Goal: Task Accomplishment & Management: Manage account settings

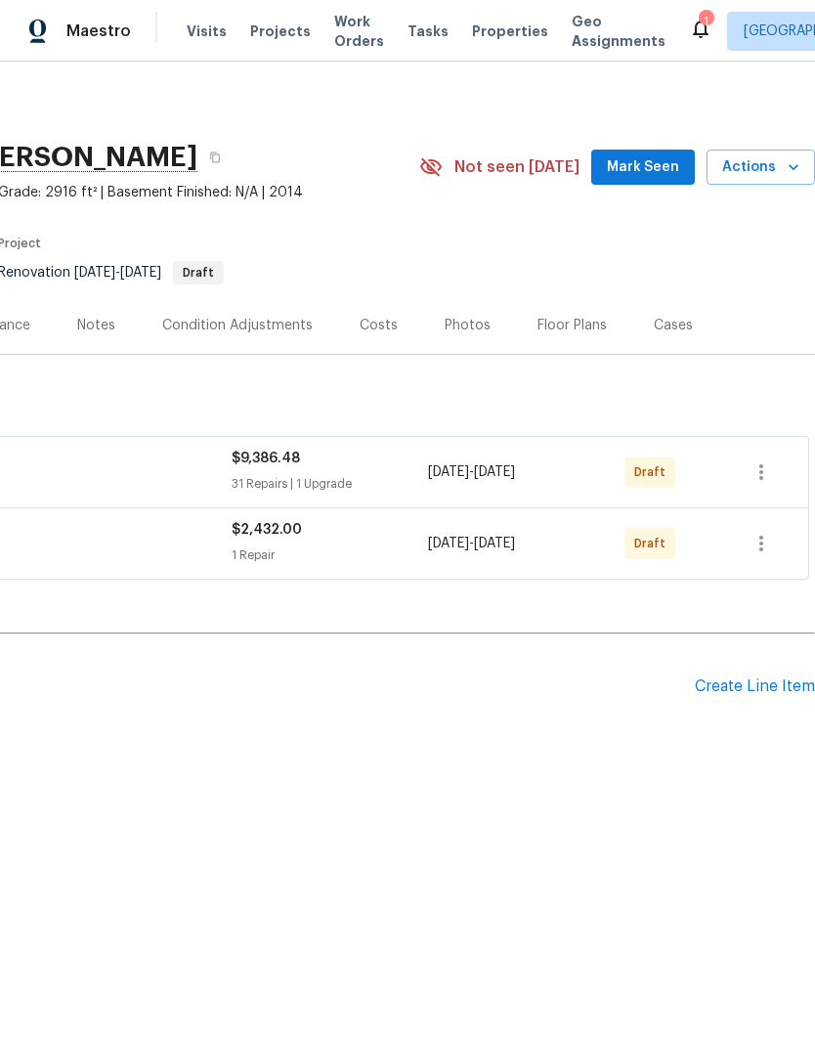
scroll to position [0, 289]
click at [766, 476] on icon "button" at bounding box center [761, 471] width 23 height 23
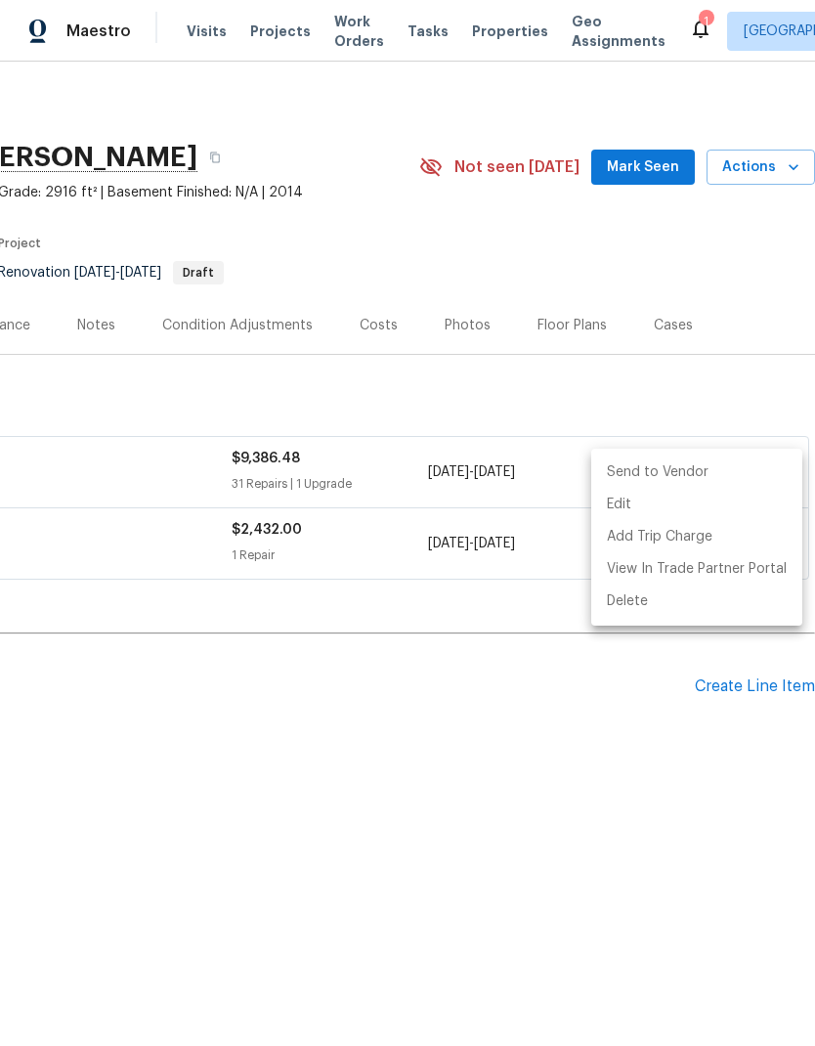
click at [701, 465] on li "Send to Vendor" at bounding box center [696, 473] width 211 height 32
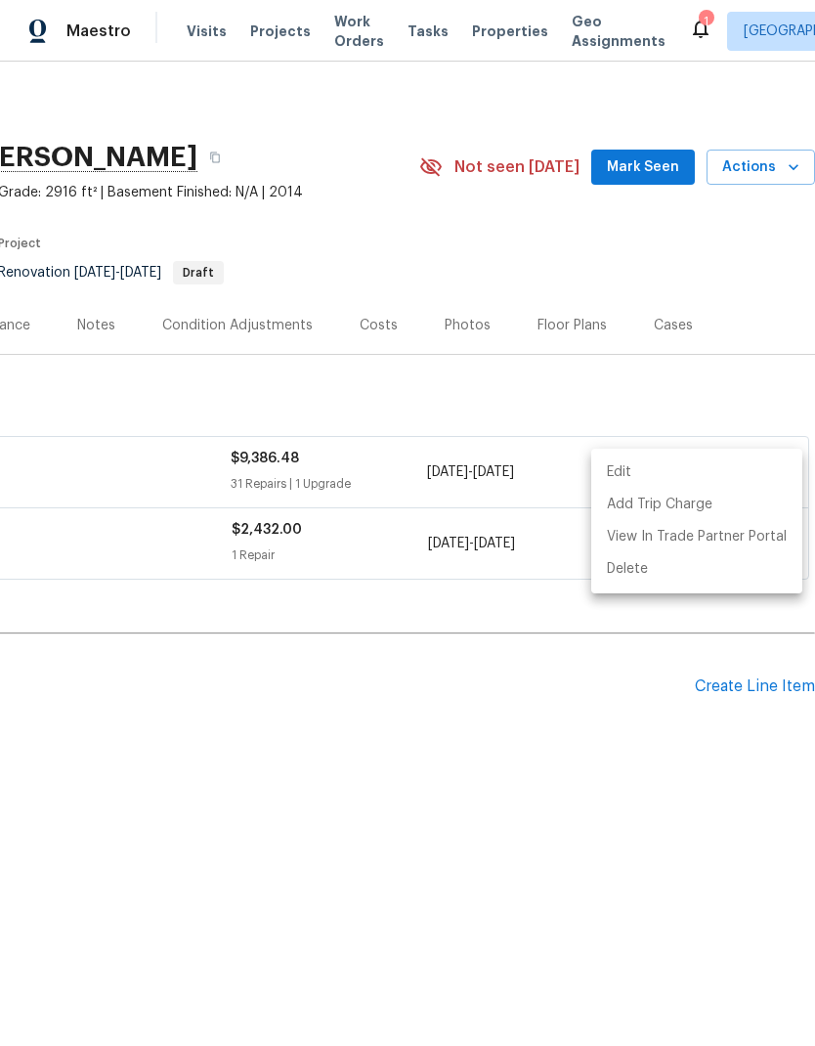
click at [440, 654] on div at bounding box center [407, 523] width 815 height 1046
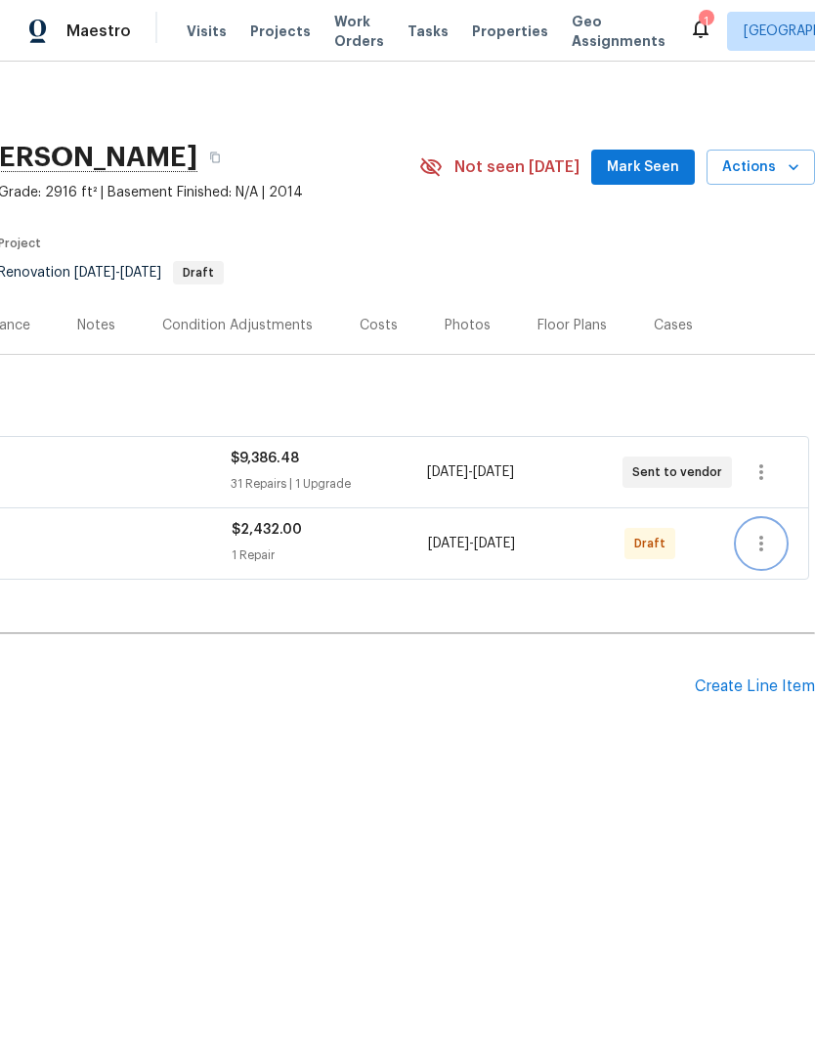
click at [760, 542] on icon "button" at bounding box center [761, 543] width 23 height 23
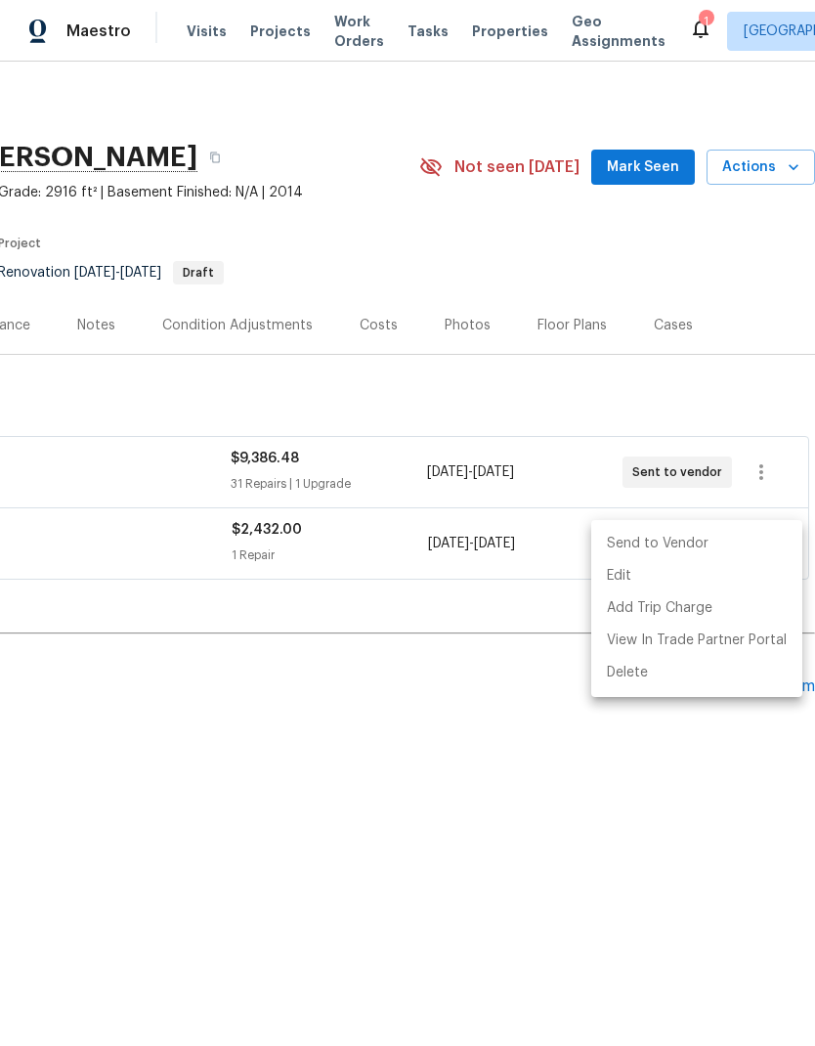
click at [711, 539] on li "Send to Vendor" at bounding box center [696, 544] width 211 height 32
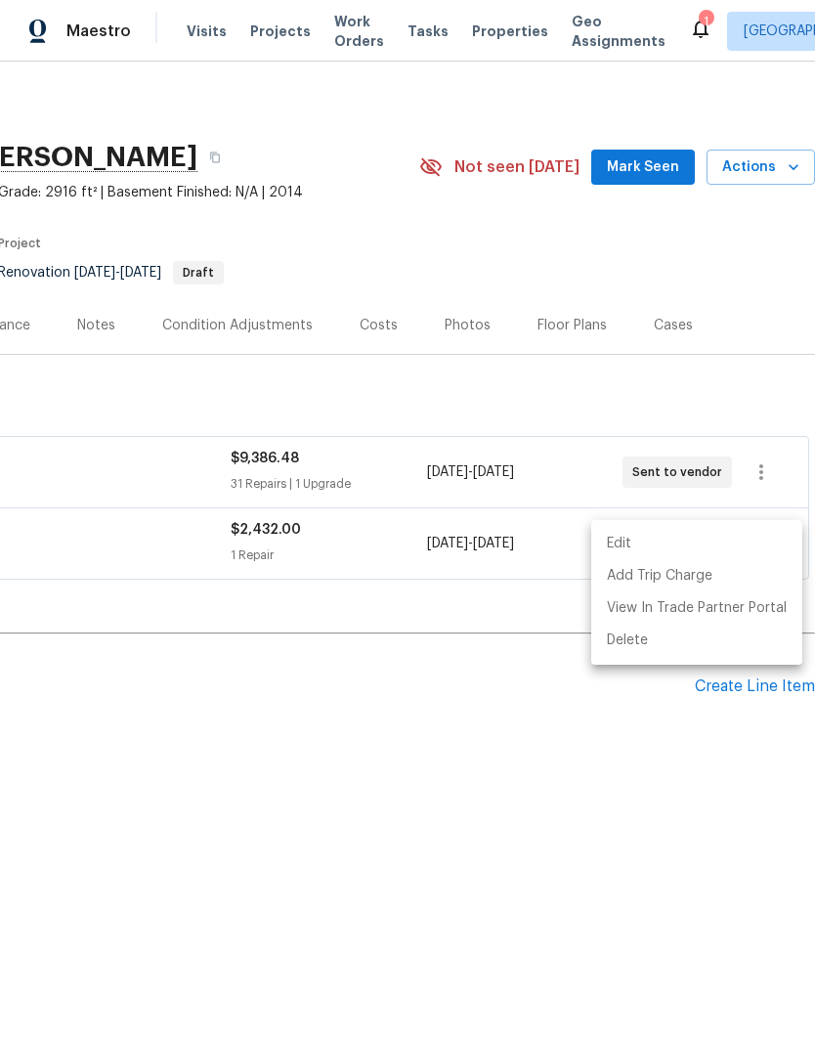
click at [400, 633] on div at bounding box center [407, 523] width 815 height 1046
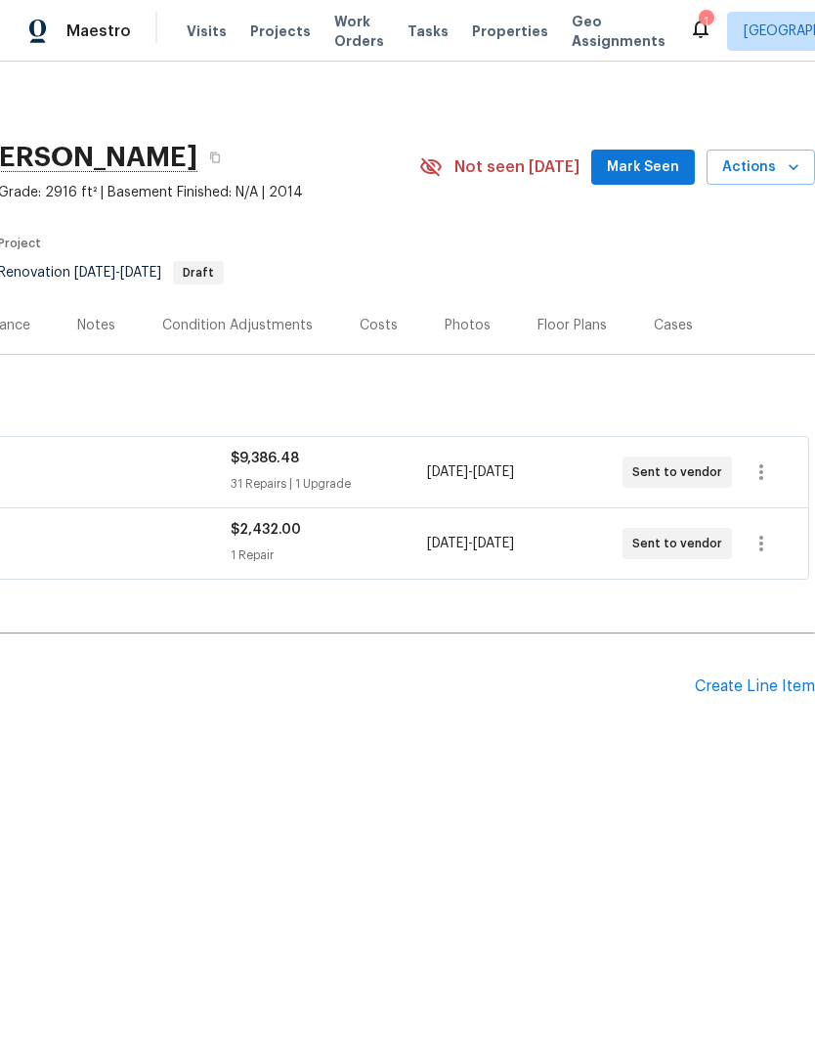
click at [393, 577] on div "Redi Carpet Inc FLOORING $2,432.00 1 Repair 9/19/2025 - 9/26/2025 Sent to vendor" at bounding box center [262, 543] width 1091 height 70
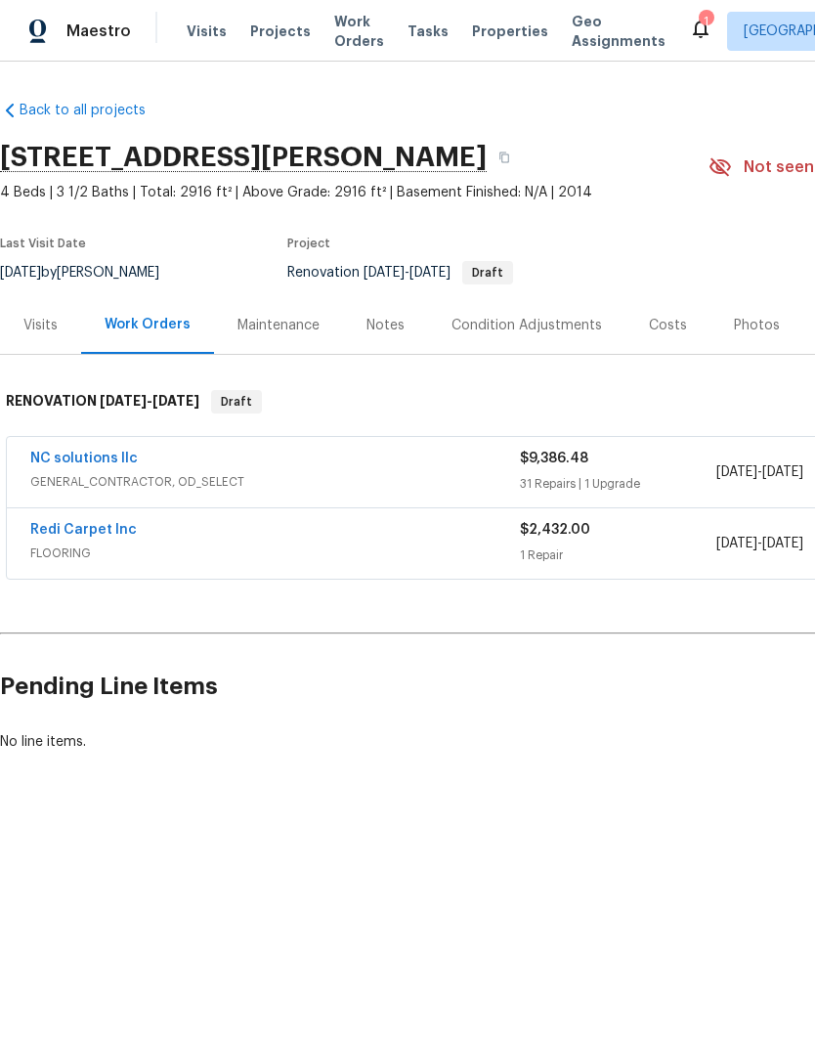
scroll to position [0, 0]
click at [96, 885] on html "Maestro Visits Projects Work Orders Tasks Properties Geo Assignments 1 Houston …" at bounding box center [407, 442] width 815 height 885
click at [30, 885] on html "Maestro Visits Projects Work Orders Tasks Properties Geo Assignments 1 Houston …" at bounding box center [407, 442] width 815 height 885
click at [87, 885] on html "Maestro Visits Projects Work Orders Tasks Properties Geo Assignments 1 Houston …" at bounding box center [407, 442] width 815 height 885
click at [31, 885] on html "Maestro Visits Projects Work Orders Tasks Properties Geo Assignments 1 Houston …" at bounding box center [407, 442] width 815 height 885
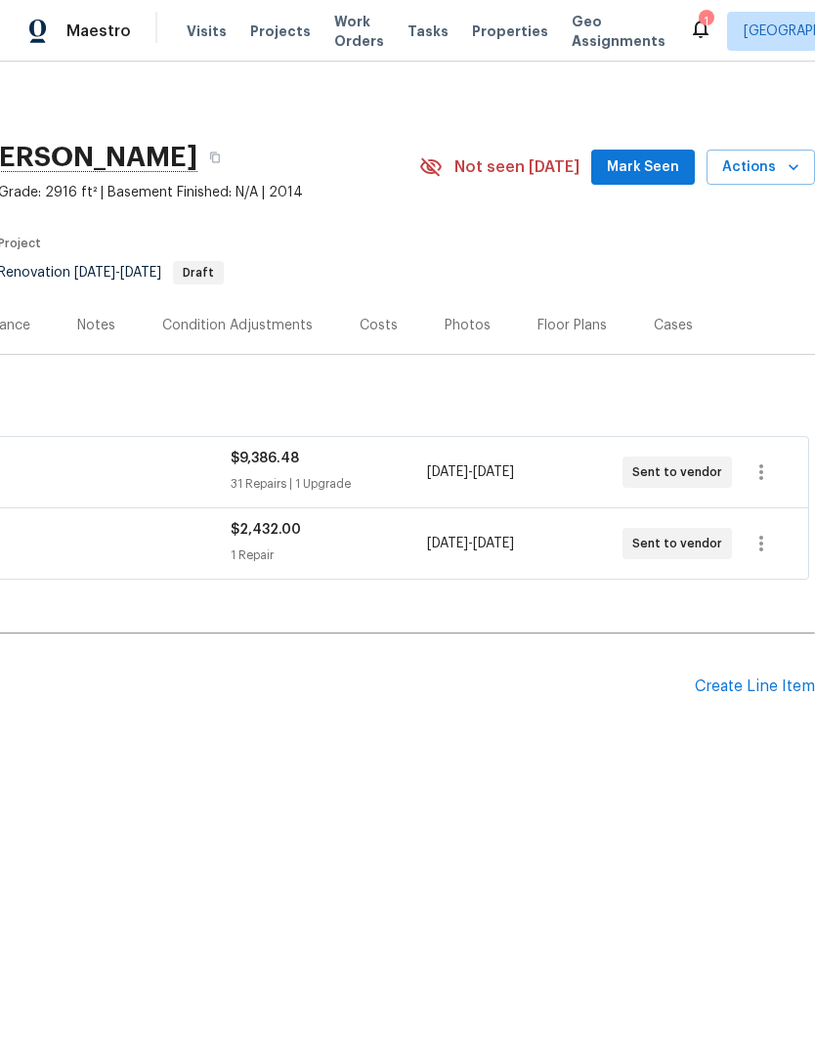
scroll to position [0, 289]
click at [336, 41] on span "Work Orders" at bounding box center [359, 31] width 50 height 39
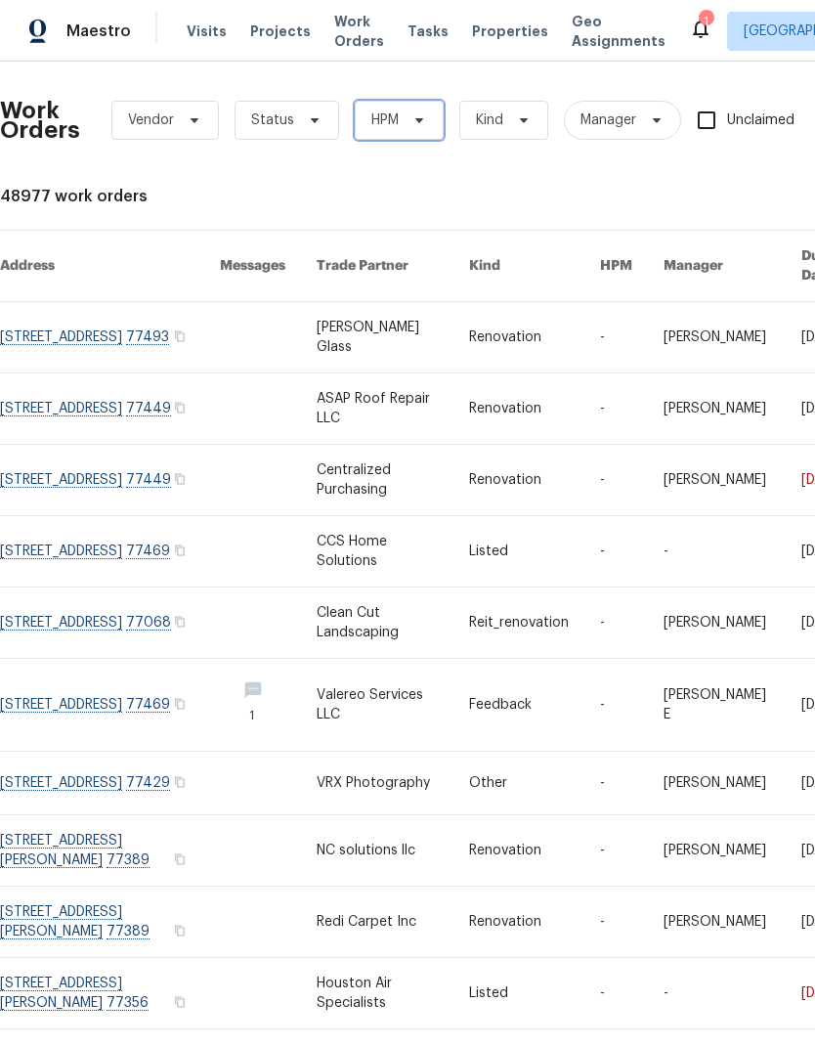
click at [419, 110] on span "HPM" at bounding box center [399, 120] width 89 height 39
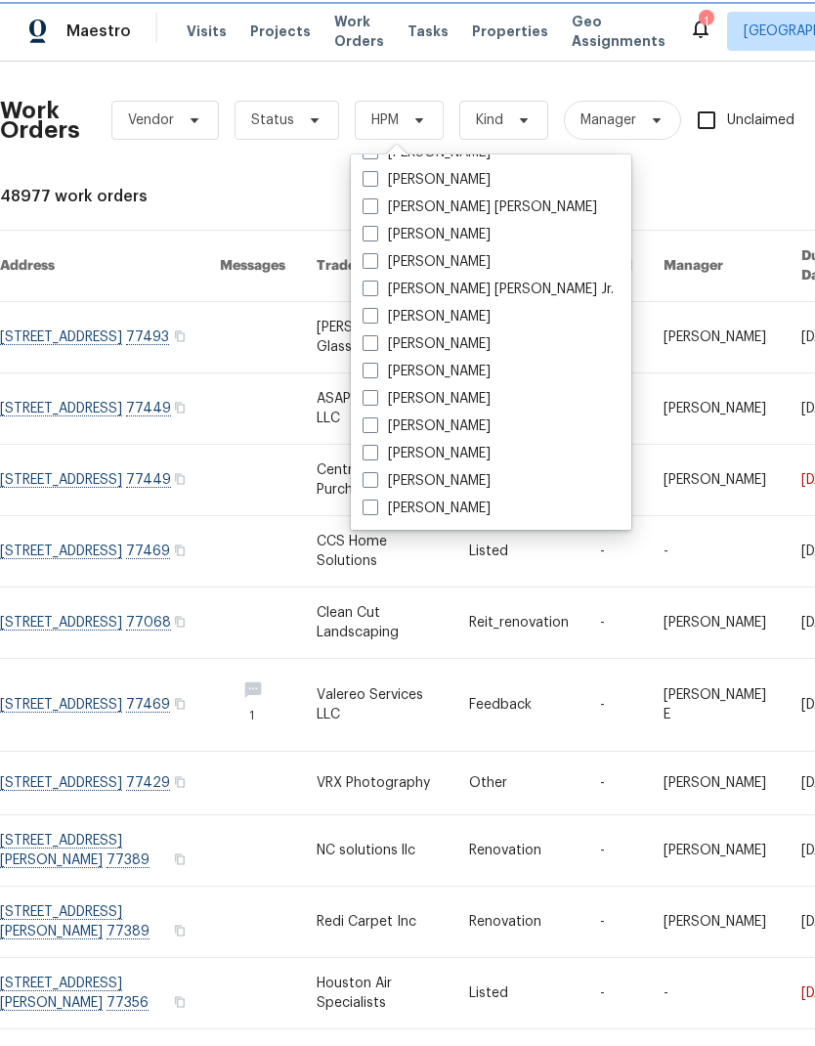
scroll to position [407, 0]
click at [367, 484] on span at bounding box center [371, 480] width 16 height 16
click at [367, 484] on input "[PERSON_NAME]" at bounding box center [369, 477] width 13 height 13
checkbox input "true"
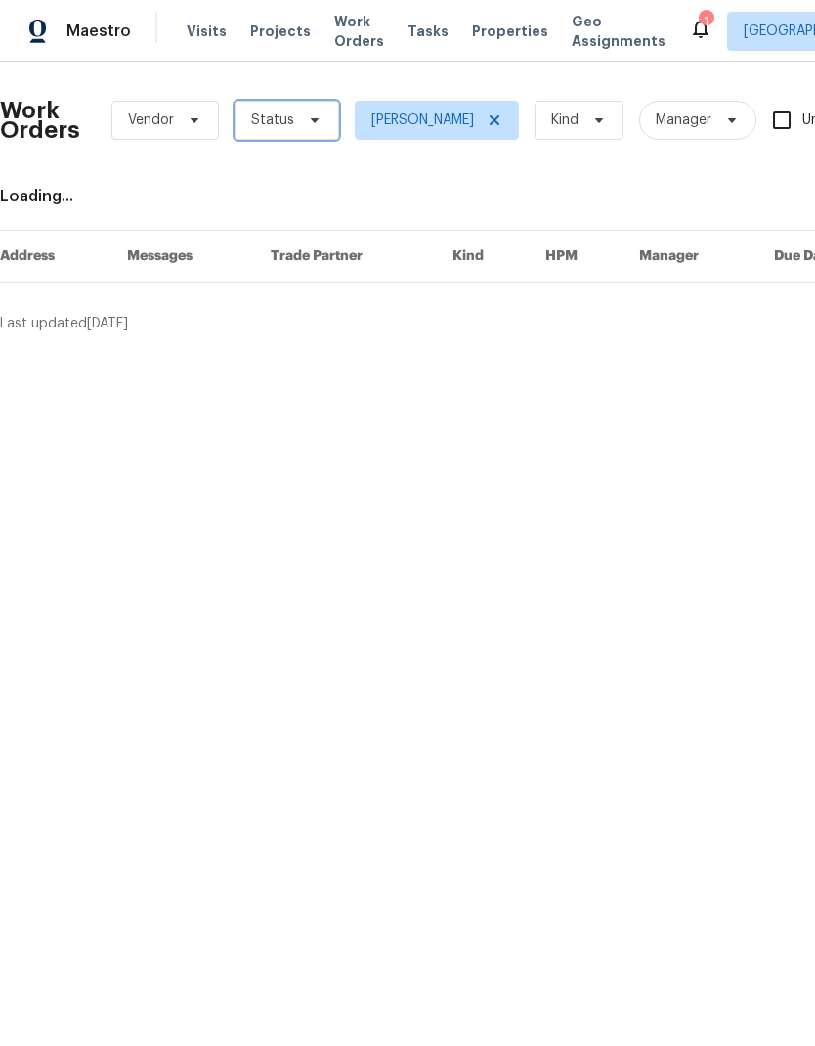
click at [285, 114] on span "Status" at bounding box center [272, 120] width 43 height 20
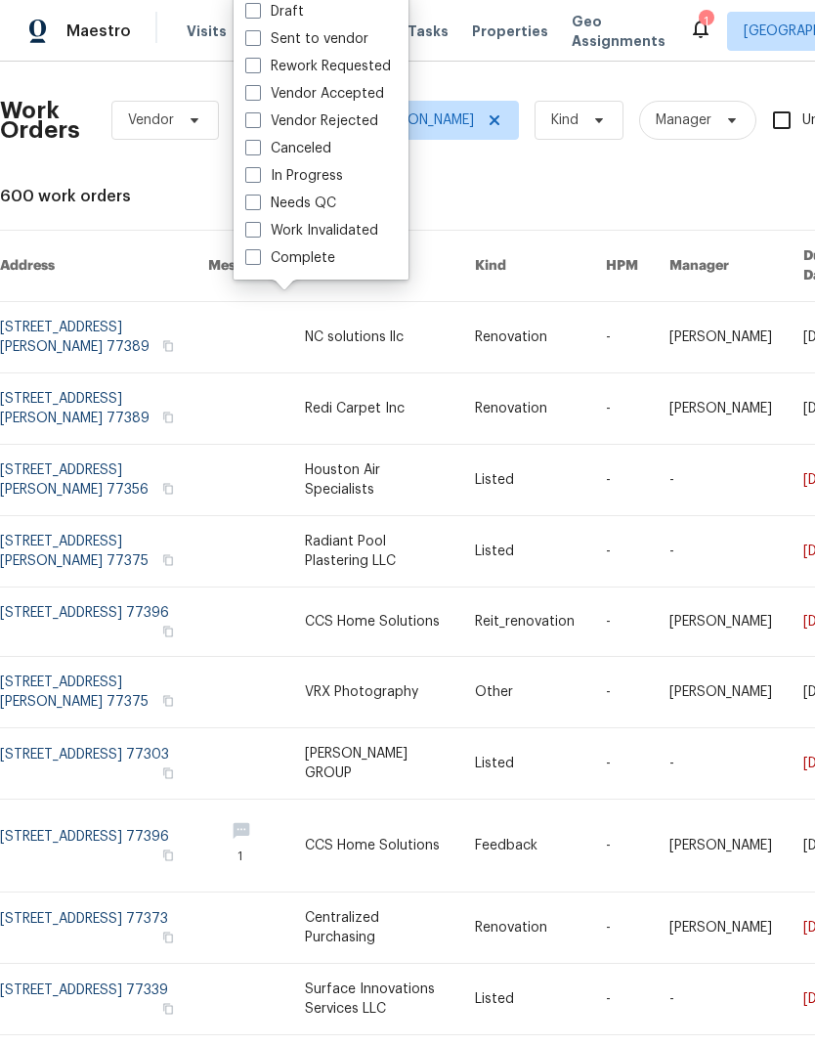
click at [325, 196] on label "Needs QC" at bounding box center [290, 204] width 91 height 20
click at [258, 196] on input "Needs QC" at bounding box center [251, 200] width 13 height 13
checkbox input "true"
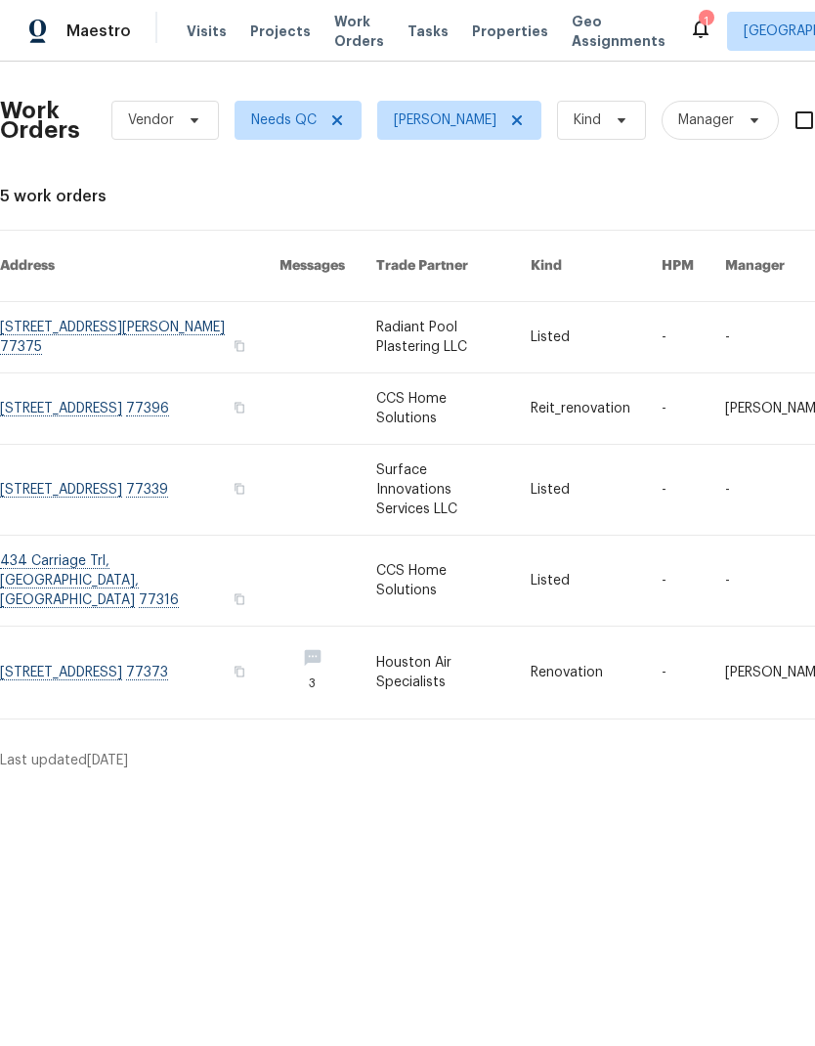
click at [410, 302] on link at bounding box center [453, 337] width 155 height 70
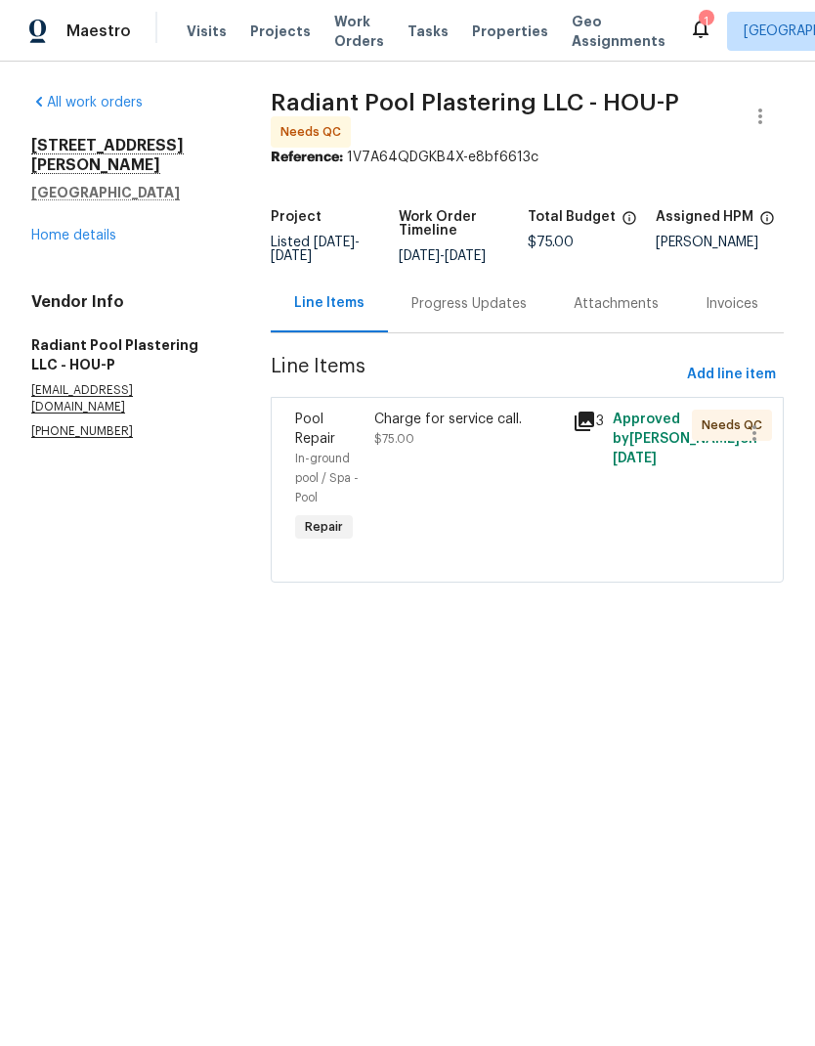
click at [455, 449] on div "Charge for service call. $75.00" at bounding box center [467, 429] width 187 height 39
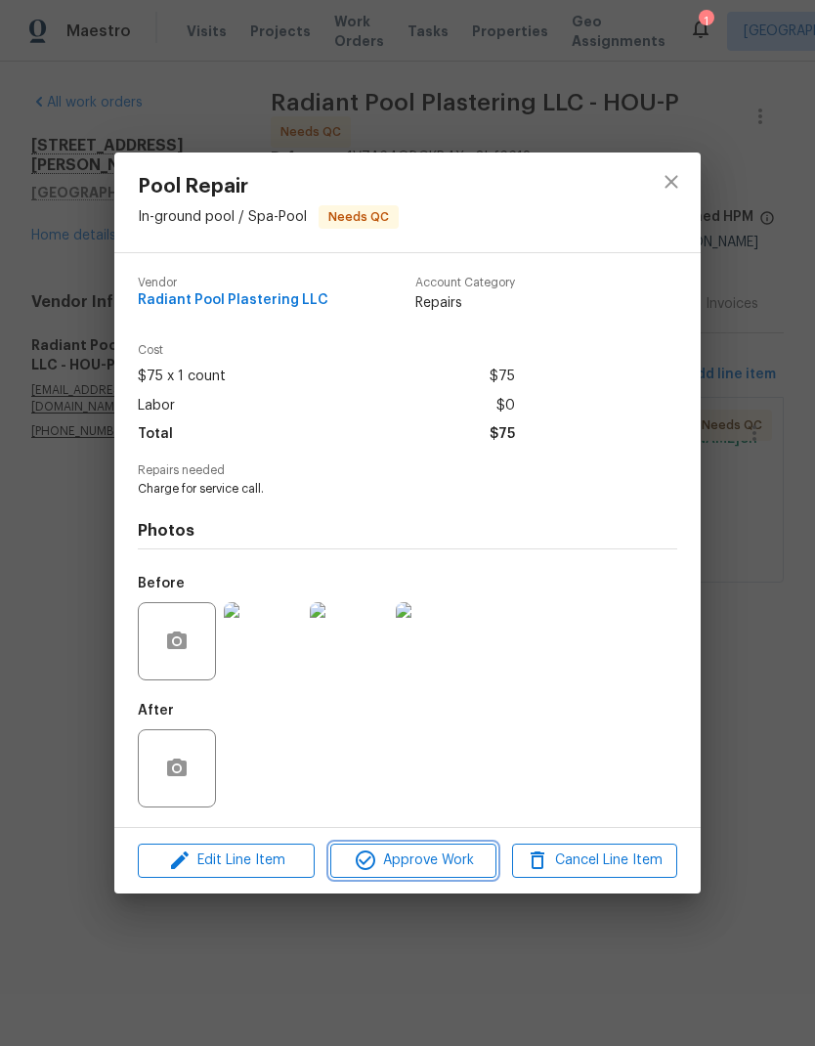
click at [421, 863] on span "Approve Work" at bounding box center [412, 861] width 153 height 24
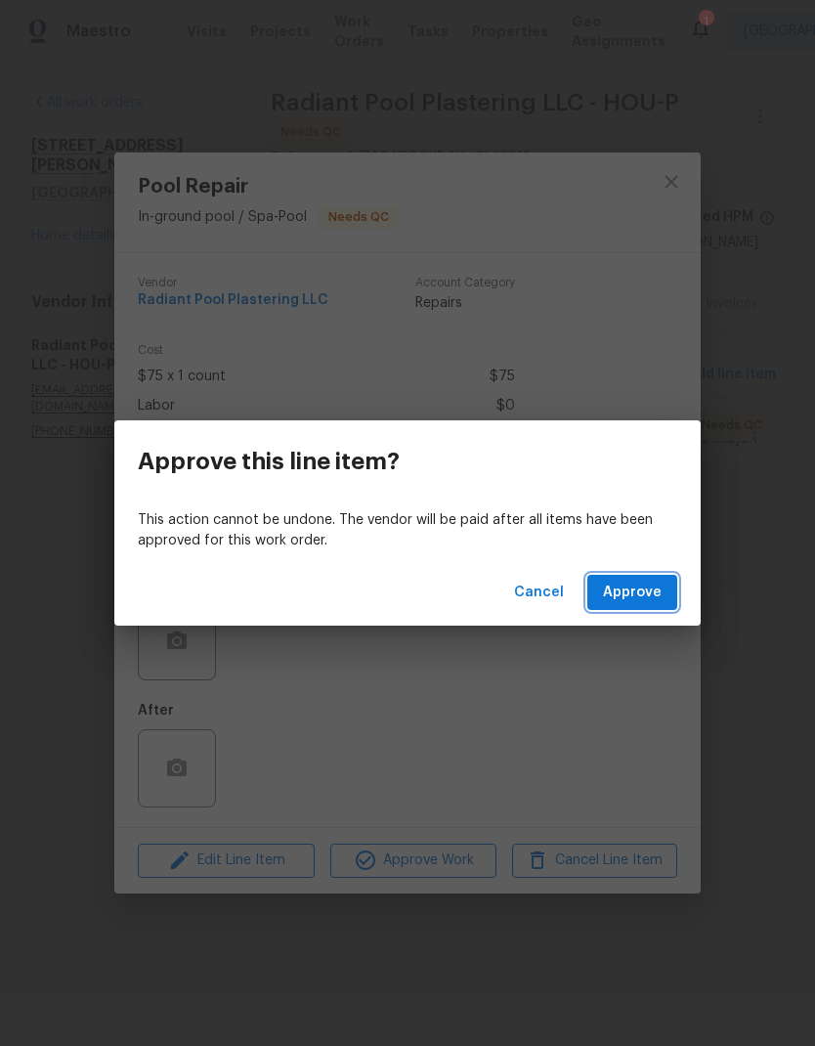
click at [631, 602] on span "Approve" at bounding box center [632, 593] width 59 height 24
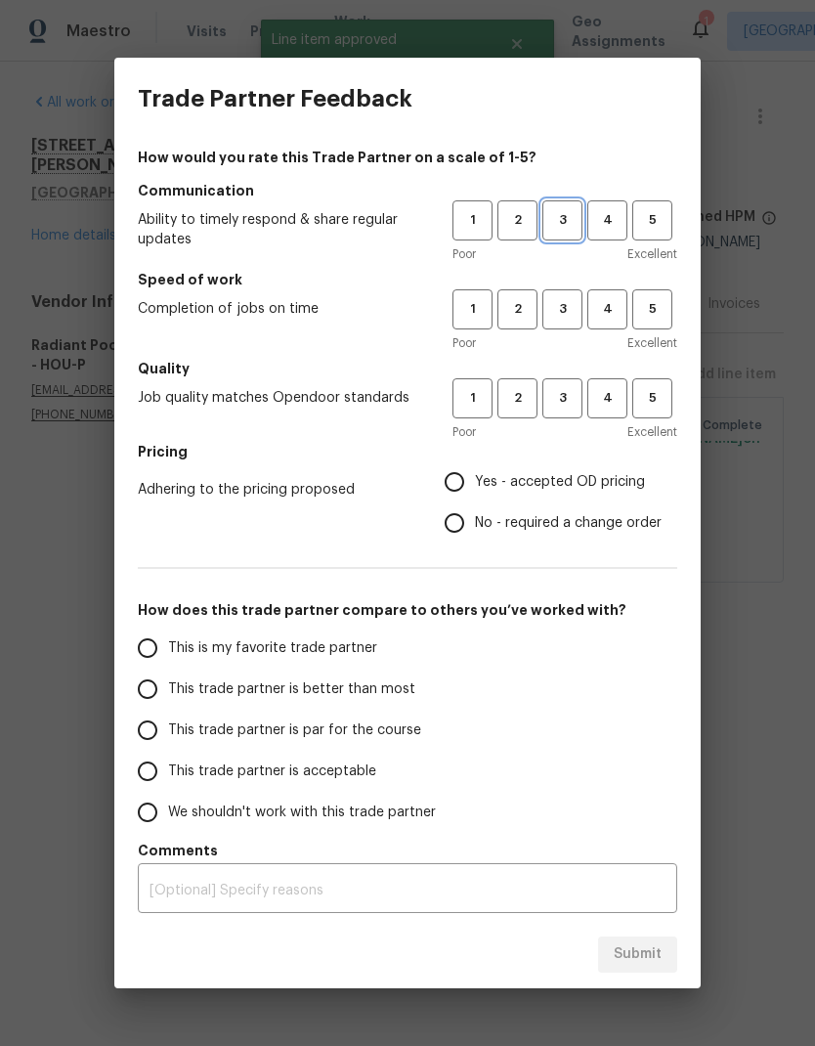
click at [551, 236] on button "3" at bounding box center [563, 220] width 40 height 40
click at [534, 323] on button "2" at bounding box center [518, 309] width 40 height 40
click at [561, 309] on span "3" at bounding box center [563, 309] width 36 height 22
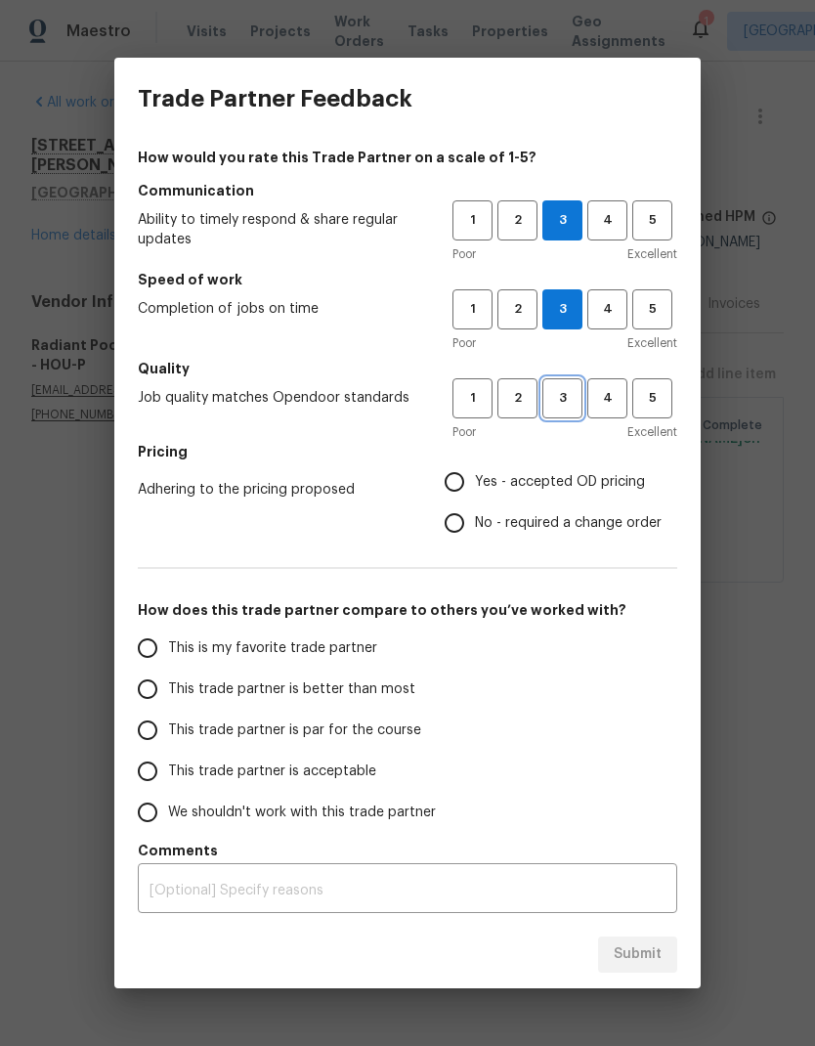
click at [574, 413] on button "3" at bounding box center [563, 398] width 40 height 40
click at [454, 515] on input "No - required a change order" at bounding box center [454, 523] width 41 height 41
radio input "true"
click at [444, 507] on input "No - required a change order" at bounding box center [454, 523] width 41 height 41
click at [471, 503] on label "No - required a change order" at bounding box center [548, 523] width 228 height 41
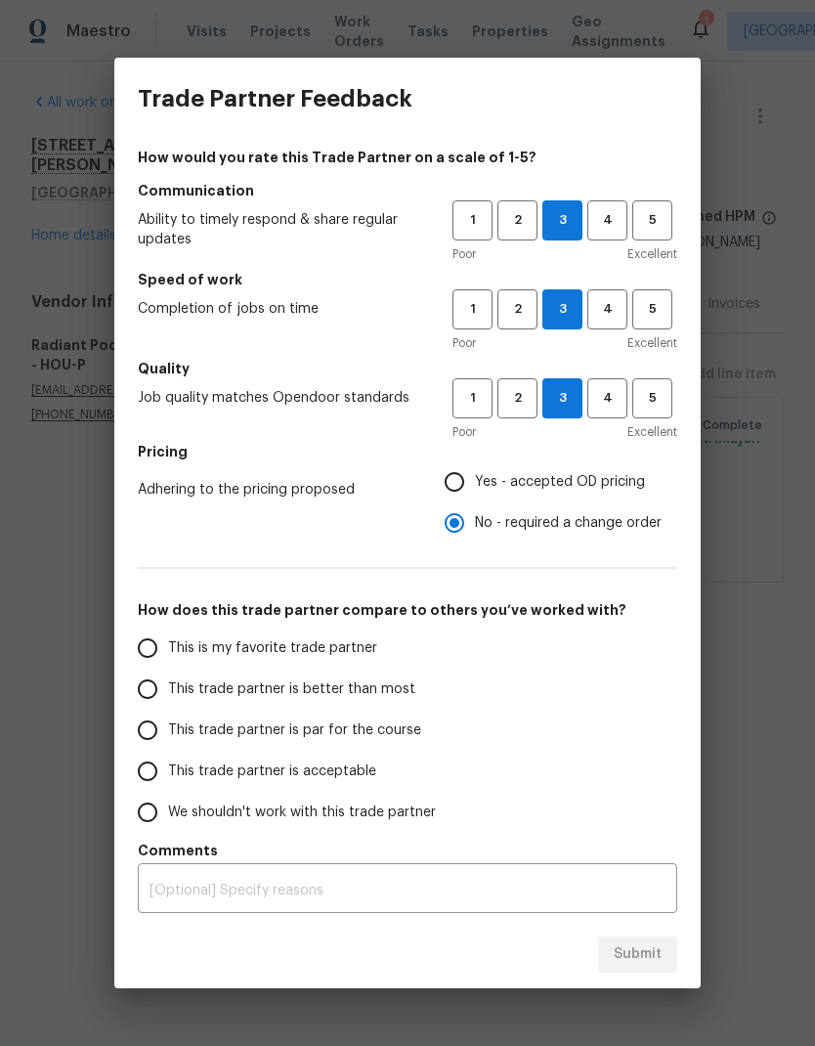
click at [471, 503] on input "No - required a change order" at bounding box center [454, 523] width 41 height 41
click at [459, 480] on input "Yes - accepted OD pricing" at bounding box center [454, 481] width 41 height 41
radio input "true"
click at [141, 726] on input "This trade partner is par for the course" at bounding box center [147, 730] width 41 height 41
click at [668, 986] on div "Submit" at bounding box center [407, 954] width 587 height 67
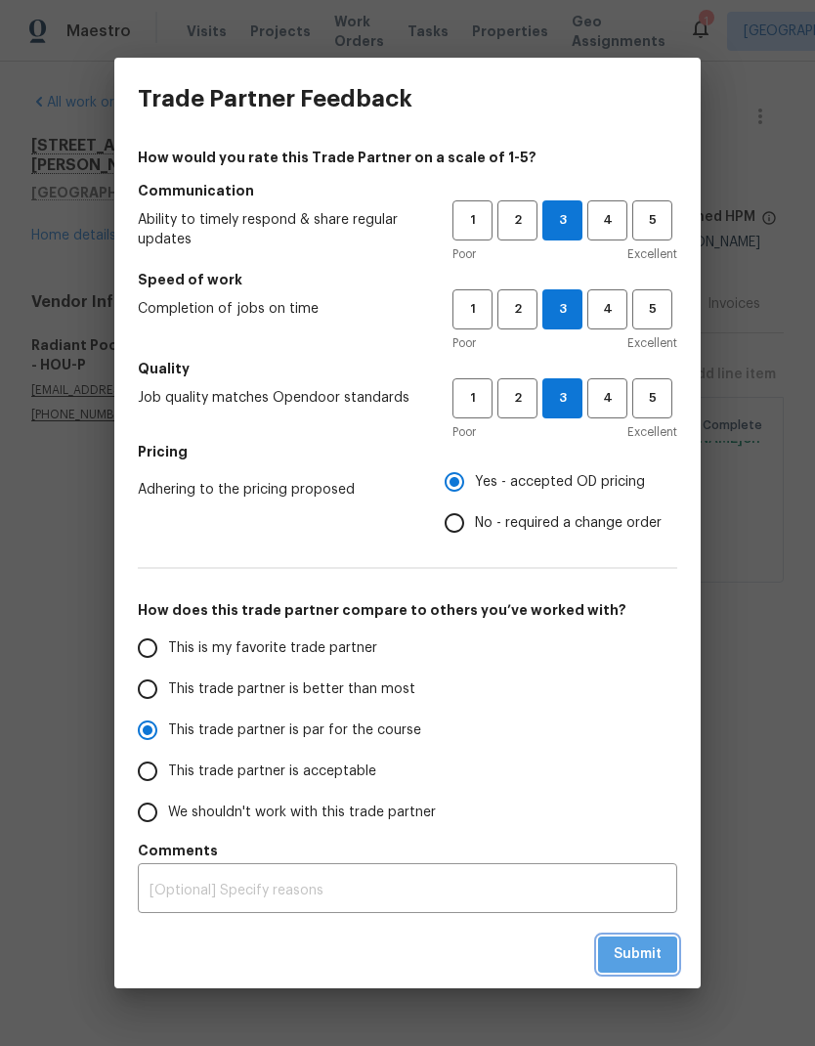
click at [654, 943] on span "Submit" at bounding box center [638, 954] width 48 height 24
radio input "true"
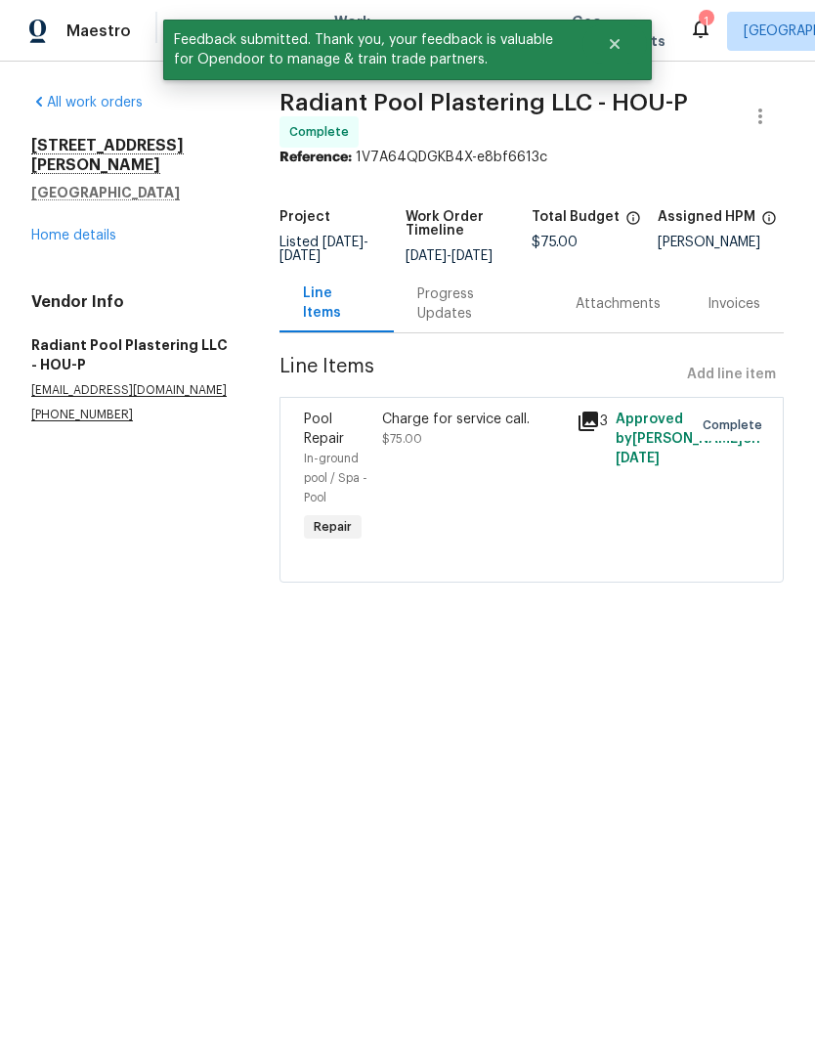
click at [79, 229] on link "Home details" at bounding box center [73, 236] width 85 height 14
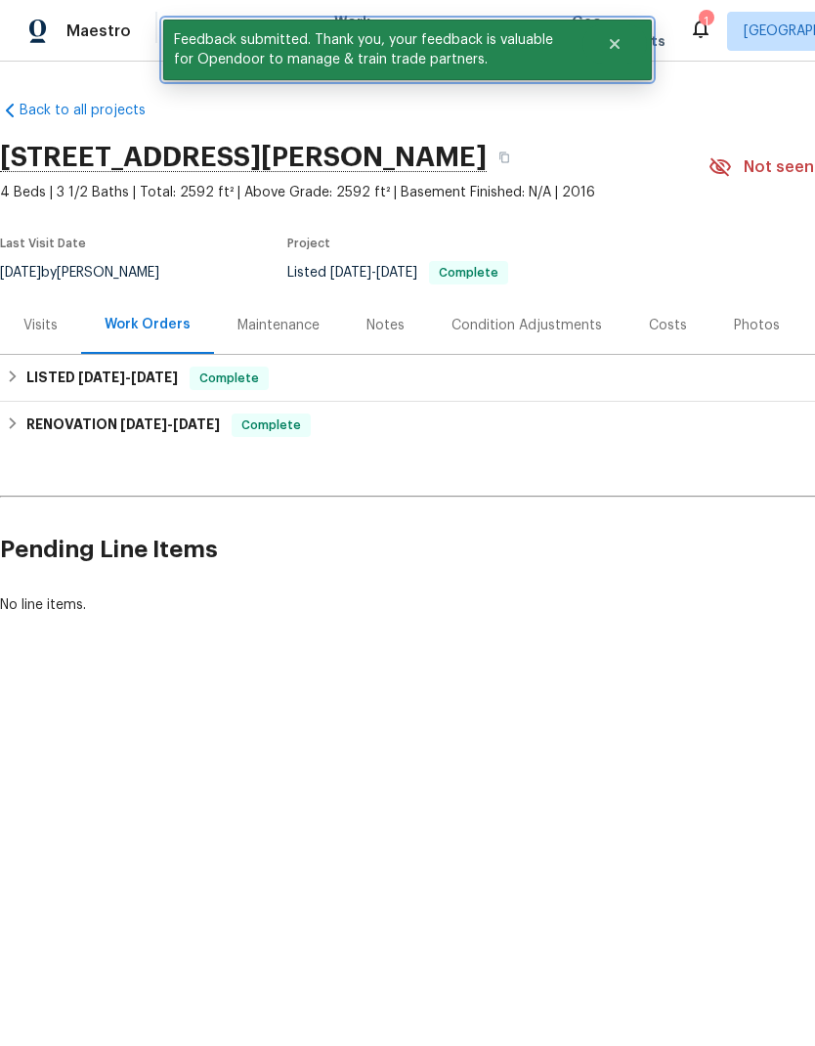
click at [334, 38] on span "Feedback submitted. Thank you, your feedback is valuable for Opendoor to manage…" at bounding box center [372, 50] width 419 height 61
click at [620, 52] on button "Close" at bounding box center [615, 43] width 65 height 39
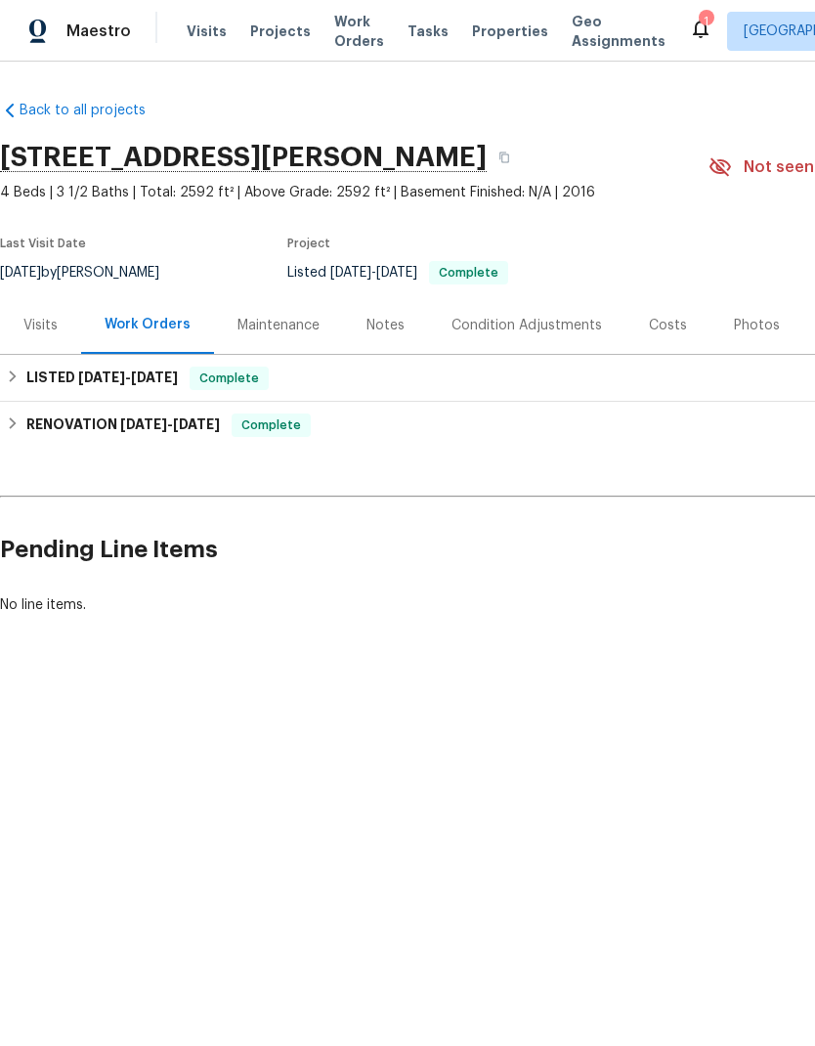
click at [344, 46] on span "Work Orders" at bounding box center [359, 31] width 50 height 39
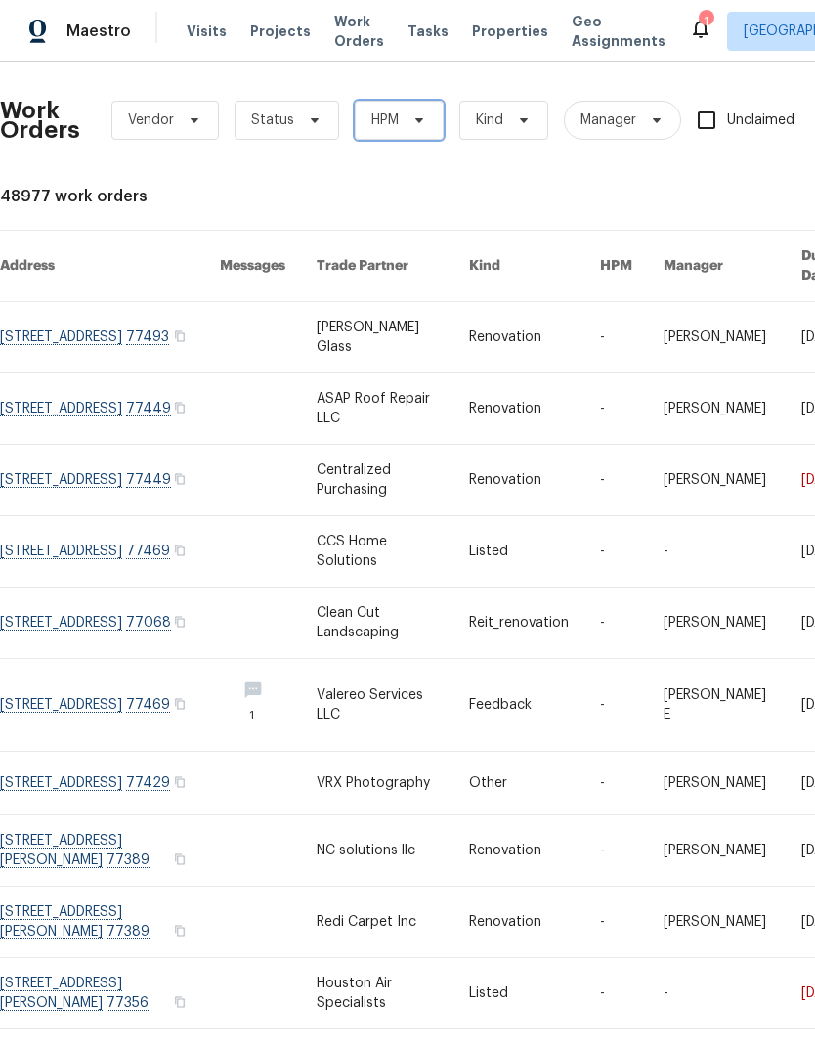
click at [400, 114] on span "HPM" at bounding box center [399, 120] width 89 height 39
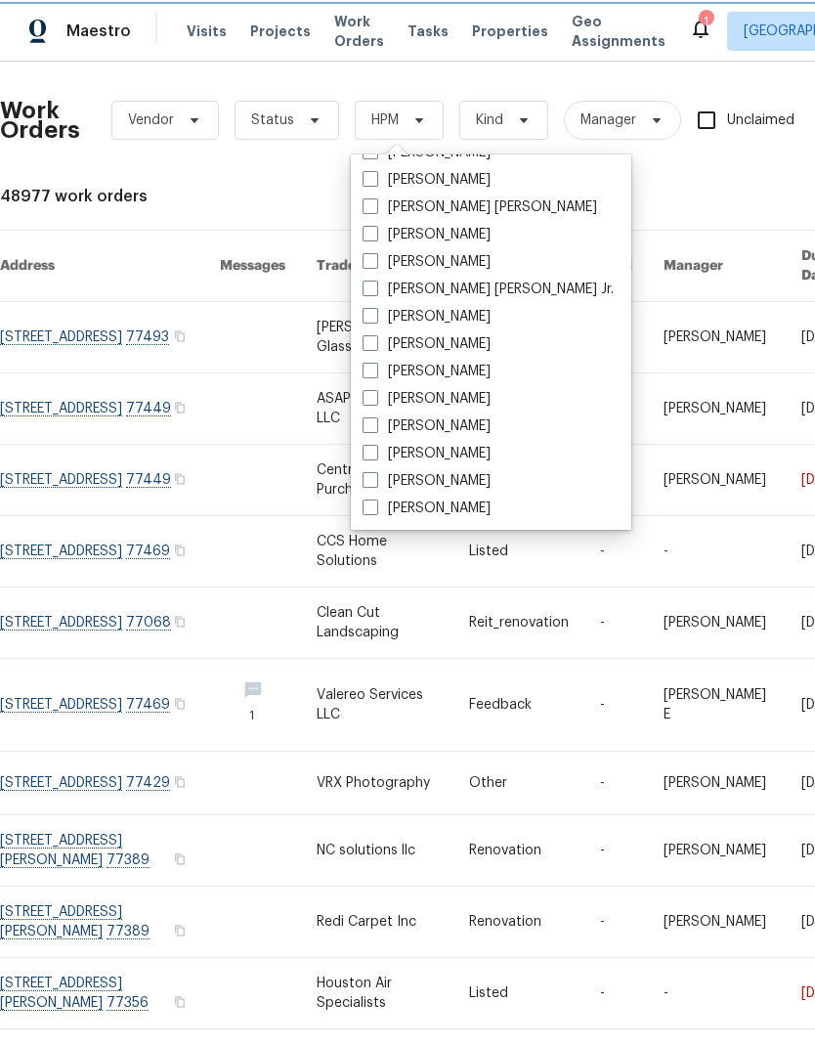
scroll to position [407, 0]
click at [363, 460] on label "[PERSON_NAME]" at bounding box center [427, 454] width 128 height 20
click at [363, 457] on input "[PERSON_NAME]" at bounding box center [369, 450] width 13 height 13
checkbox input "true"
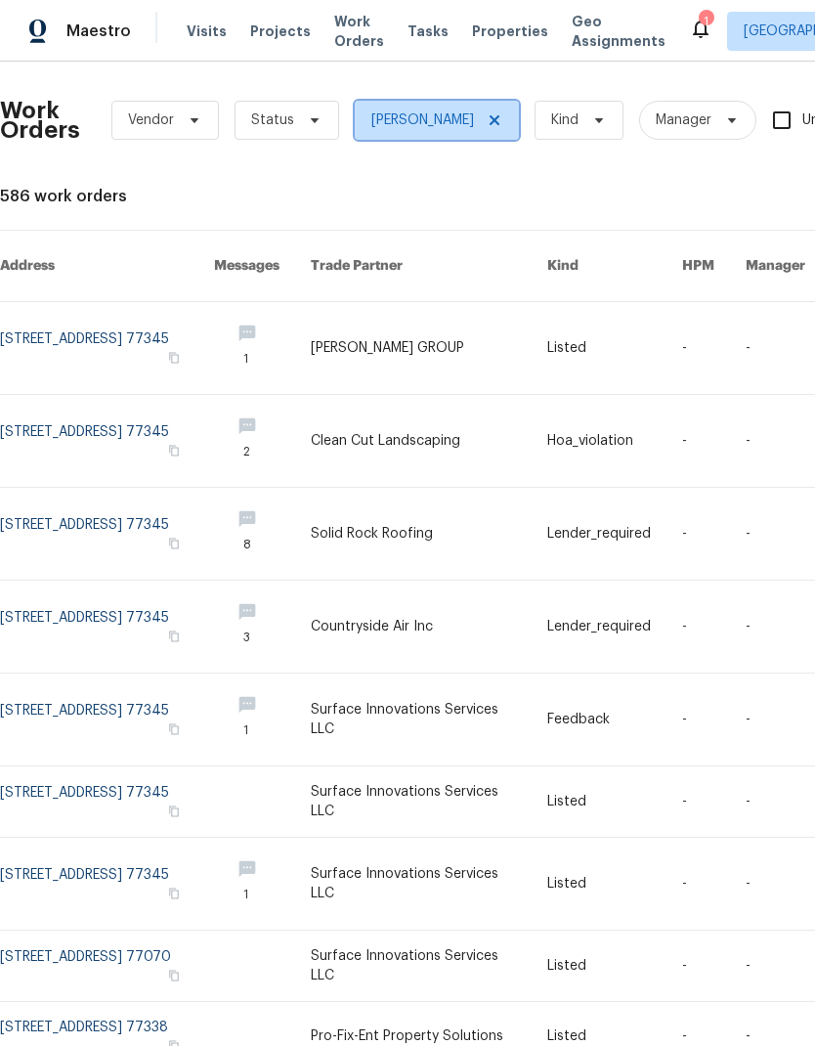
click at [487, 118] on icon at bounding box center [495, 120] width 16 height 16
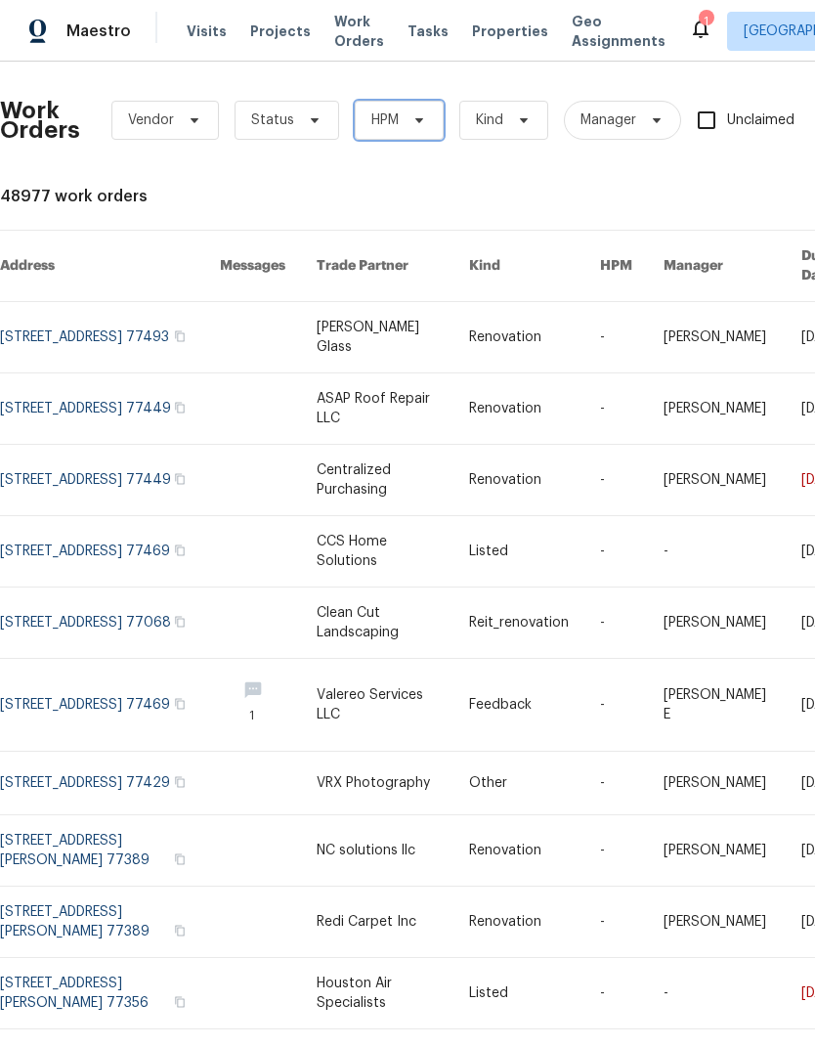
click at [420, 125] on icon at bounding box center [420, 120] width 16 height 16
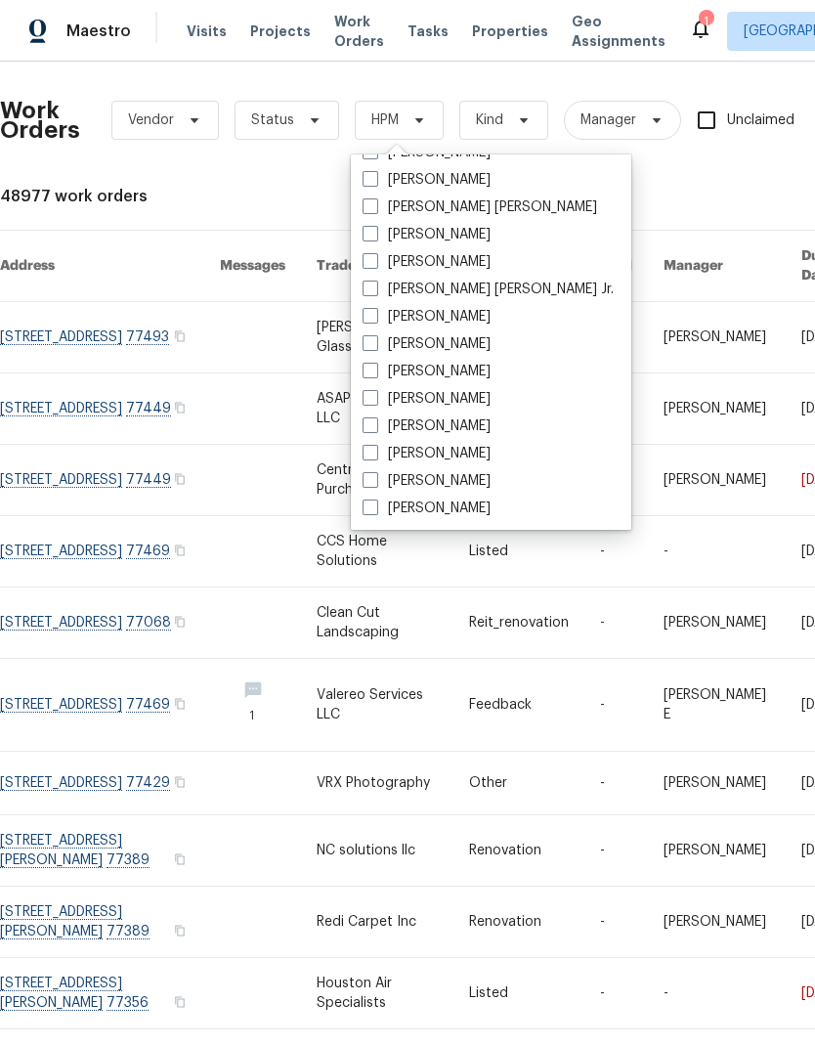
scroll to position [407, 0]
click at [387, 471] on label "[PERSON_NAME]" at bounding box center [427, 481] width 128 height 20
click at [375, 471] on input "[PERSON_NAME]" at bounding box center [369, 477] width 13 height 13
checkbox input "true"
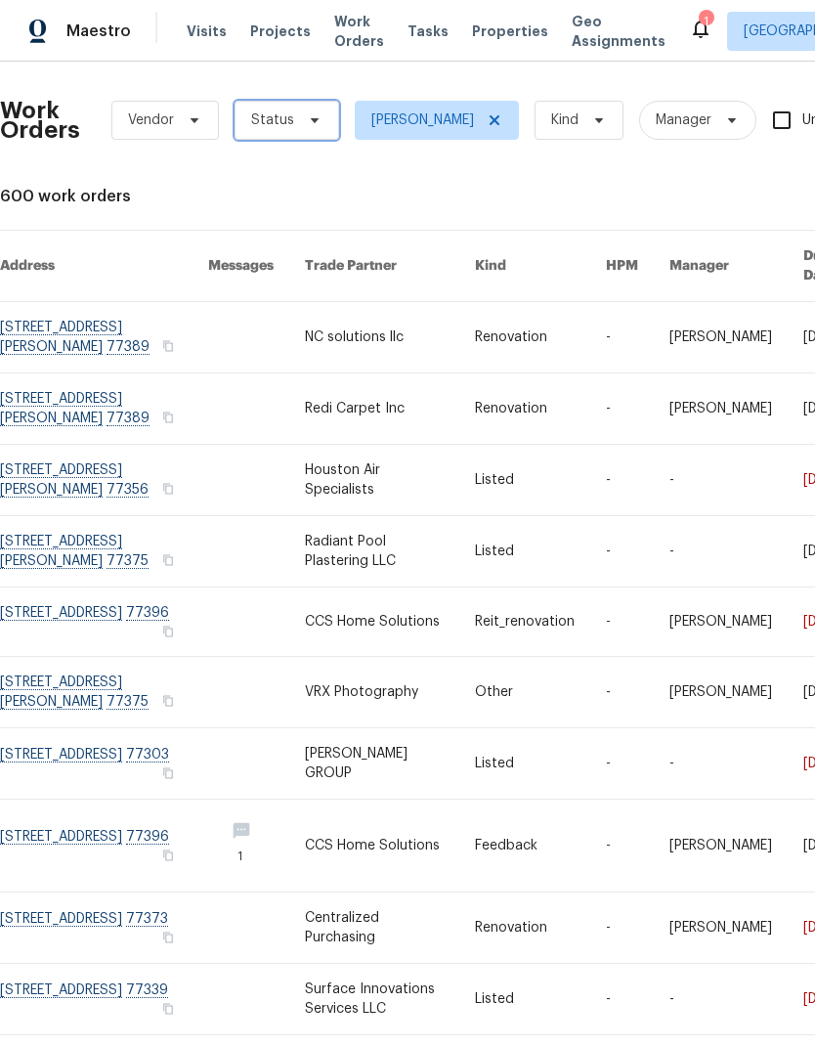
click at [301, 113] on span at bounding box center [312, 120] width 22 height 16
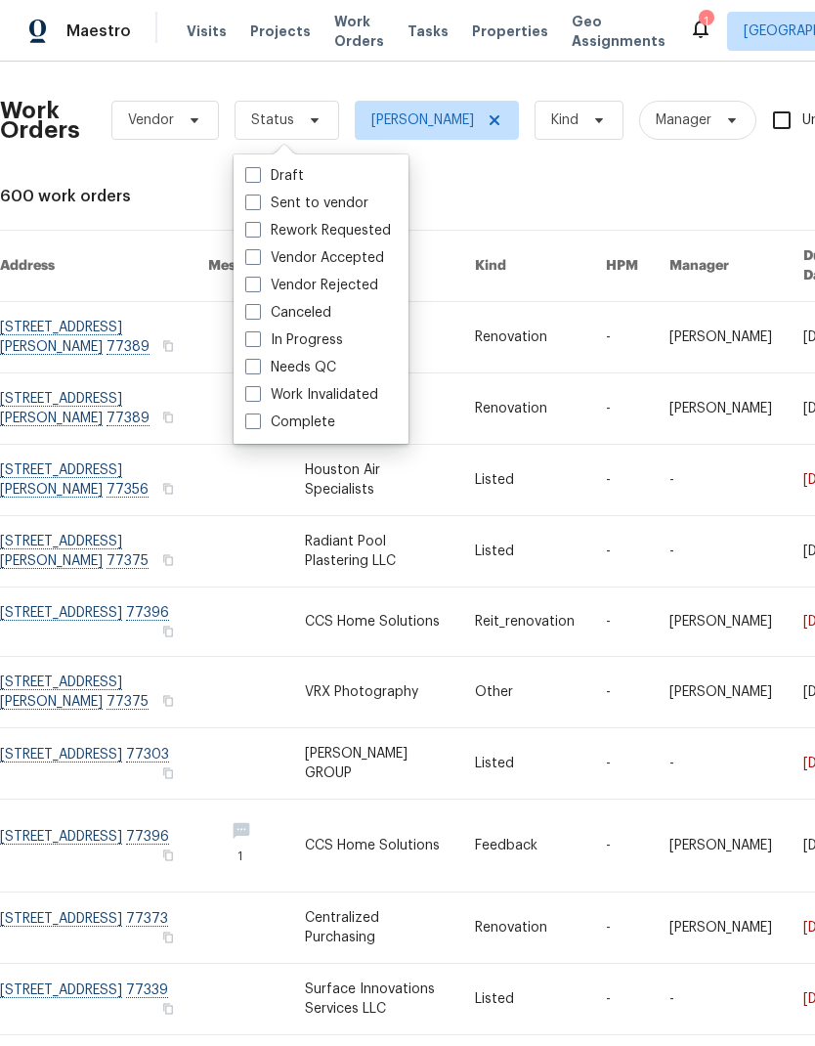
scroll to position [38, 0]
click at [251, 359] on span at bounding box center [253, 367] width 16 height 16
click at [251, 358] on input "Needs QC" at bounding box center [251, 364] width 13 height 13
checkbox input "true"
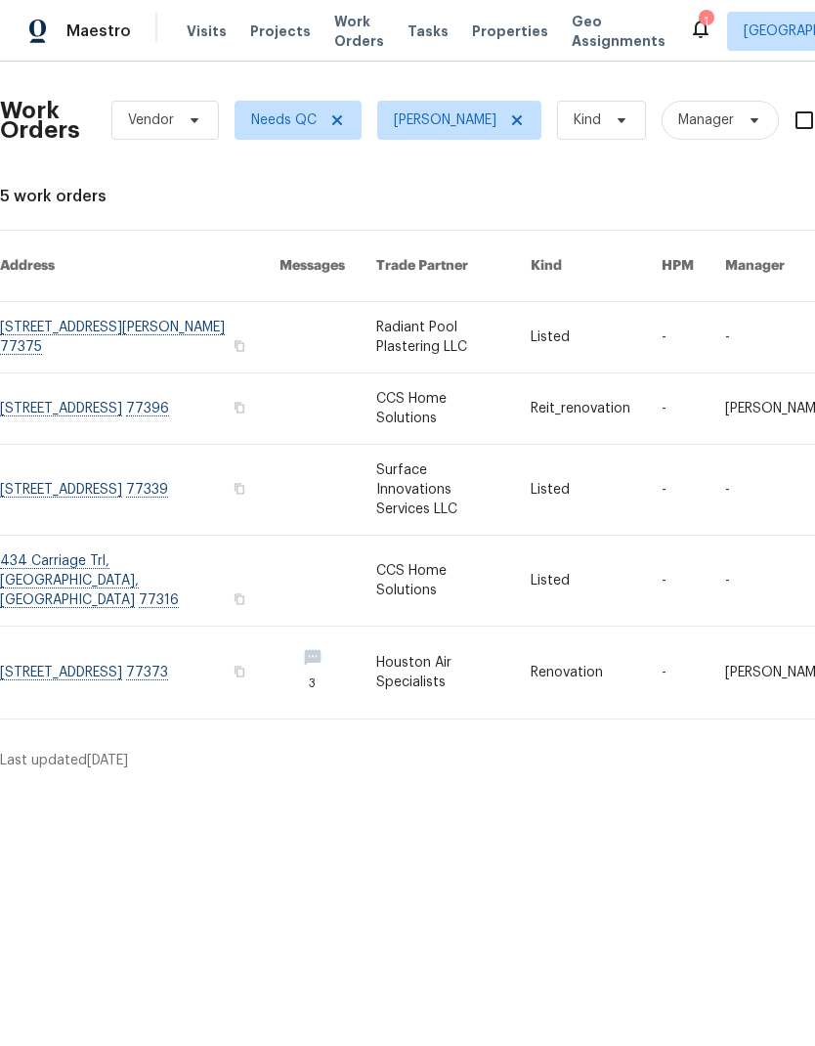
click at [311, 627] on link at bounding box center [328, 673] width 97 height 92
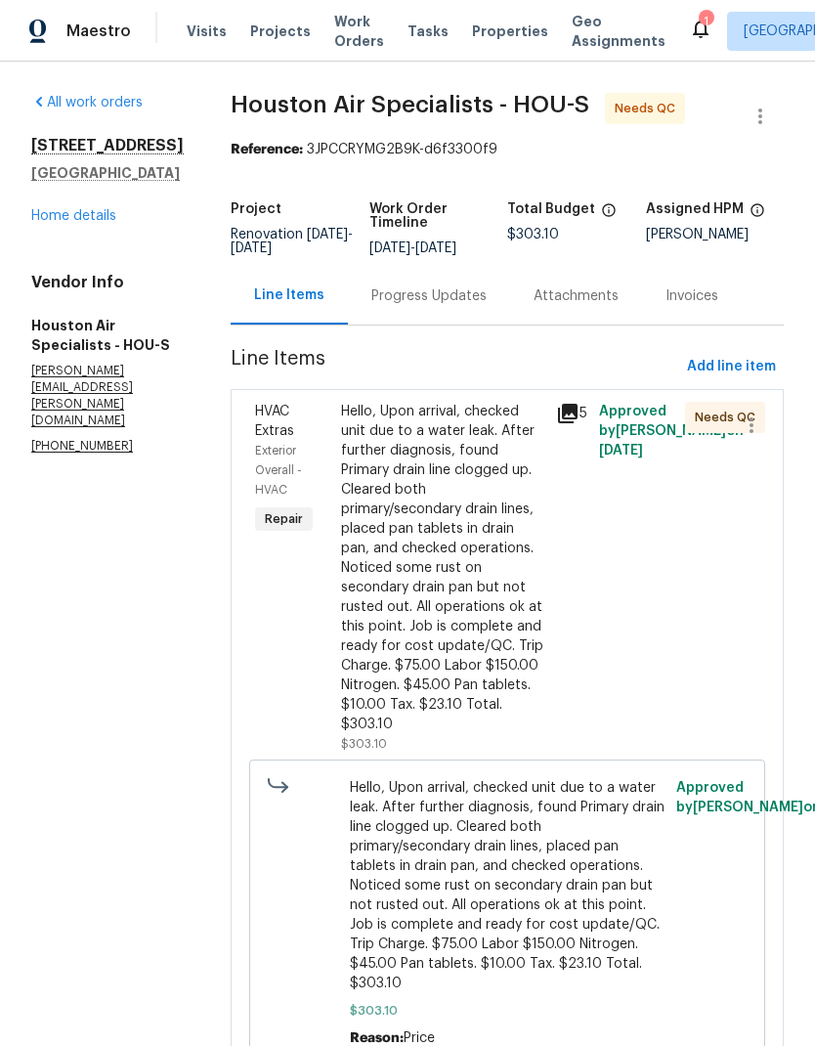
click at [585, 307] on div "Attachments" at bounding box center [576, 296] width 132 height 58
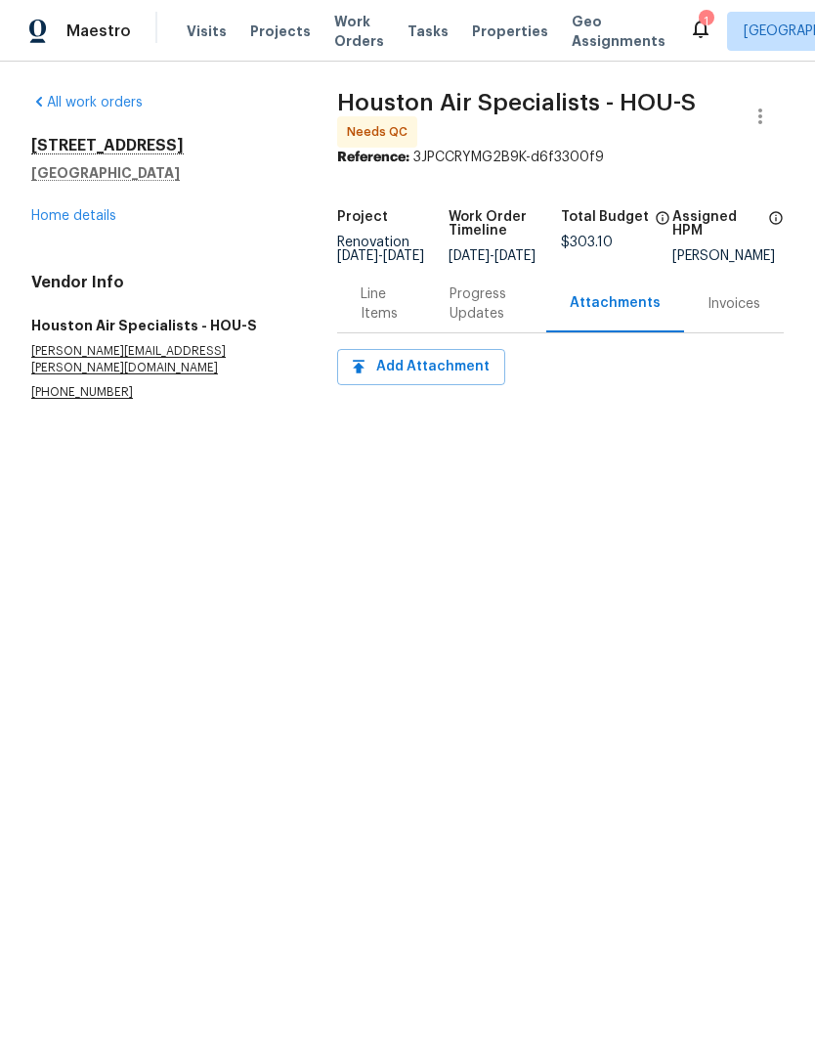
click at [505, 319] on div "Progress Updates" at bounding box center [486, 304] width 73 height 39
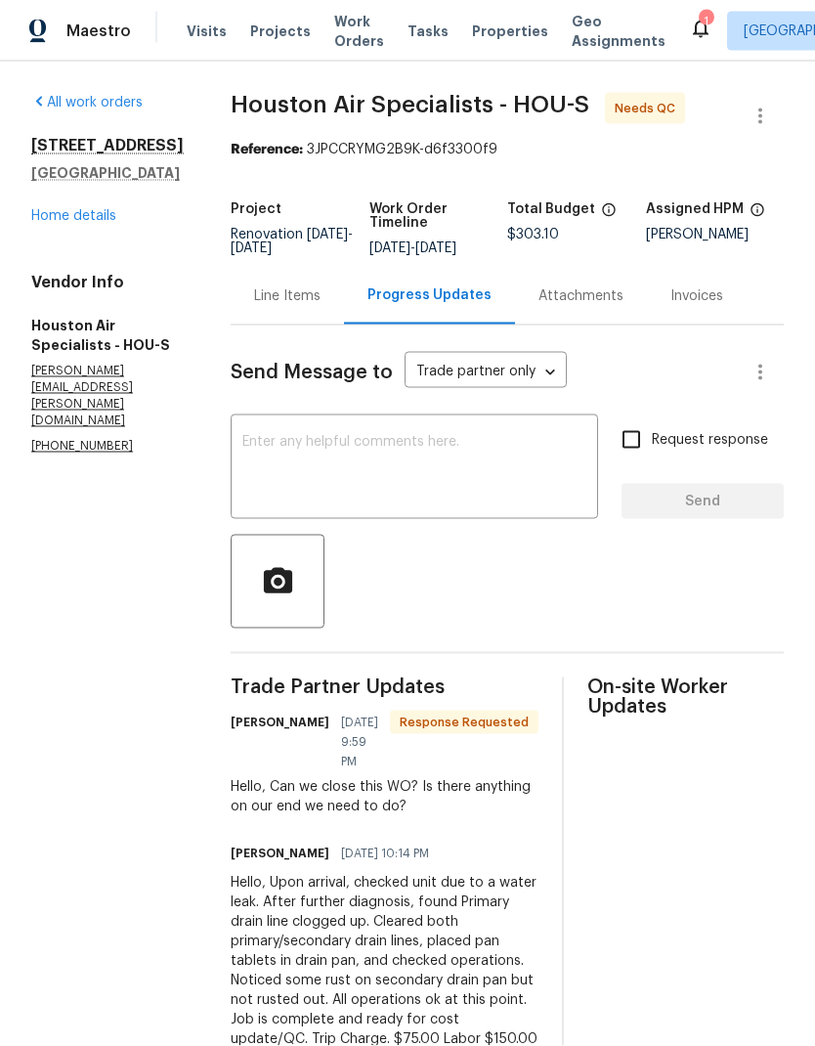
click at [302, 286] on div "Line Items" at bounding box center [287, 296] width 66 height 20
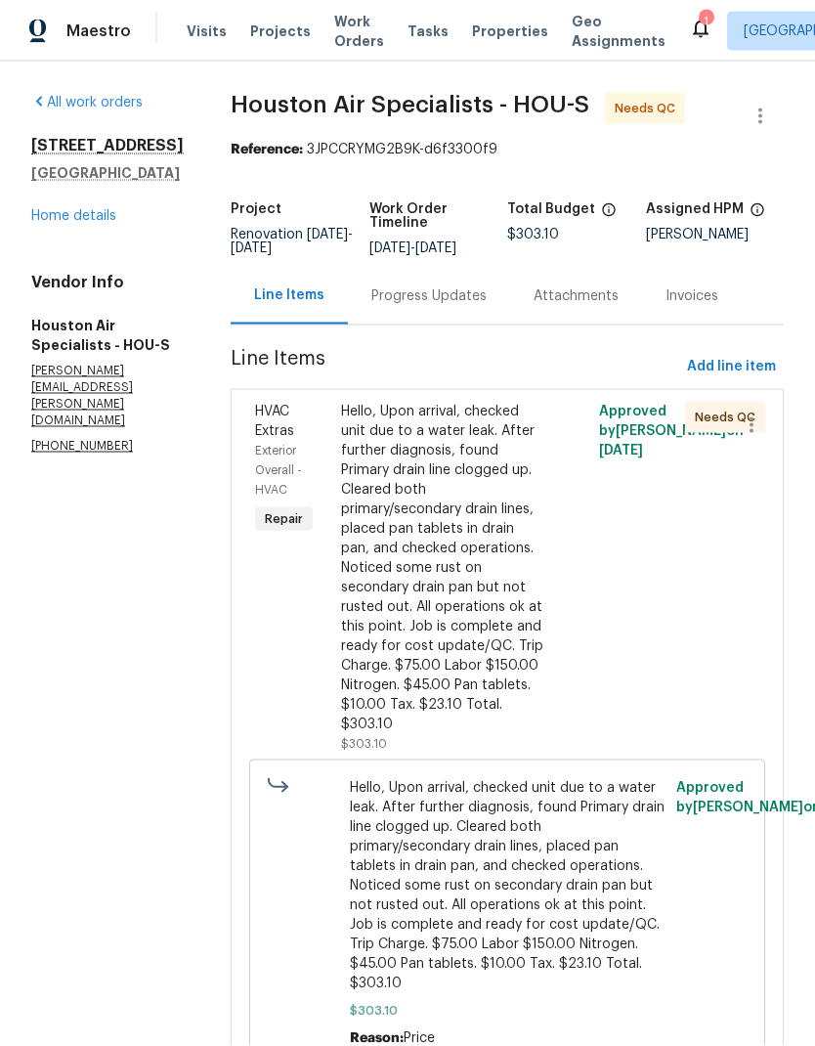
scroll to position [77, 0]
click at [489, 536] on div "Hello, Upon arrival, checked unit due to a water leak. After further diagnosis,…" at bounding box center [442, 568] width 203 height 332
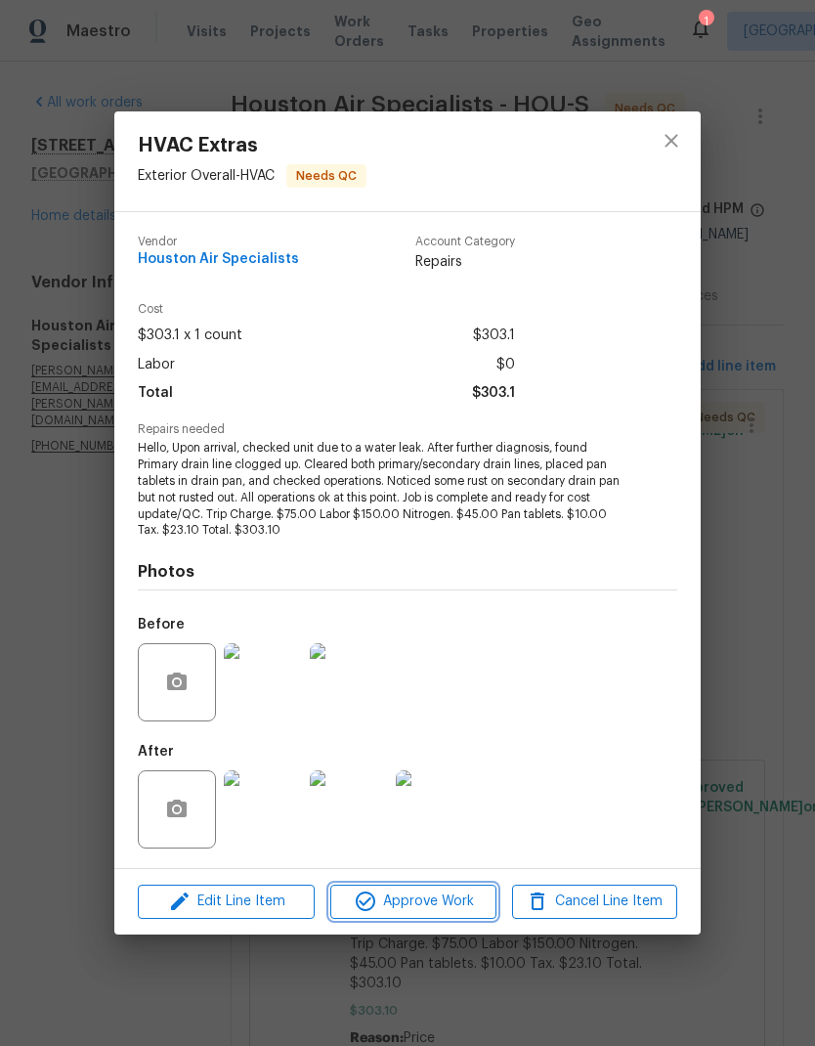
click at [446, 904] on span "Approve Work" at bounding box center [412, 902] width 153 height 24
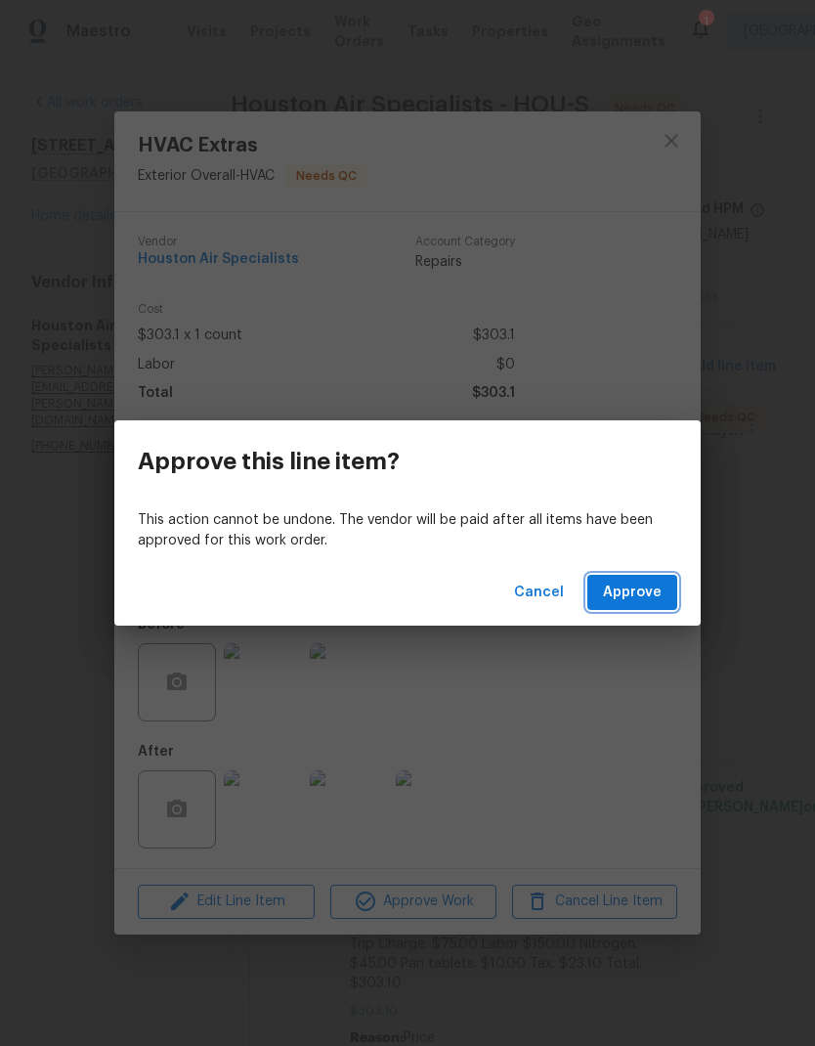
click at [656, 581] on span "Approve" at bounding box center [632, 593] width 59 height 24
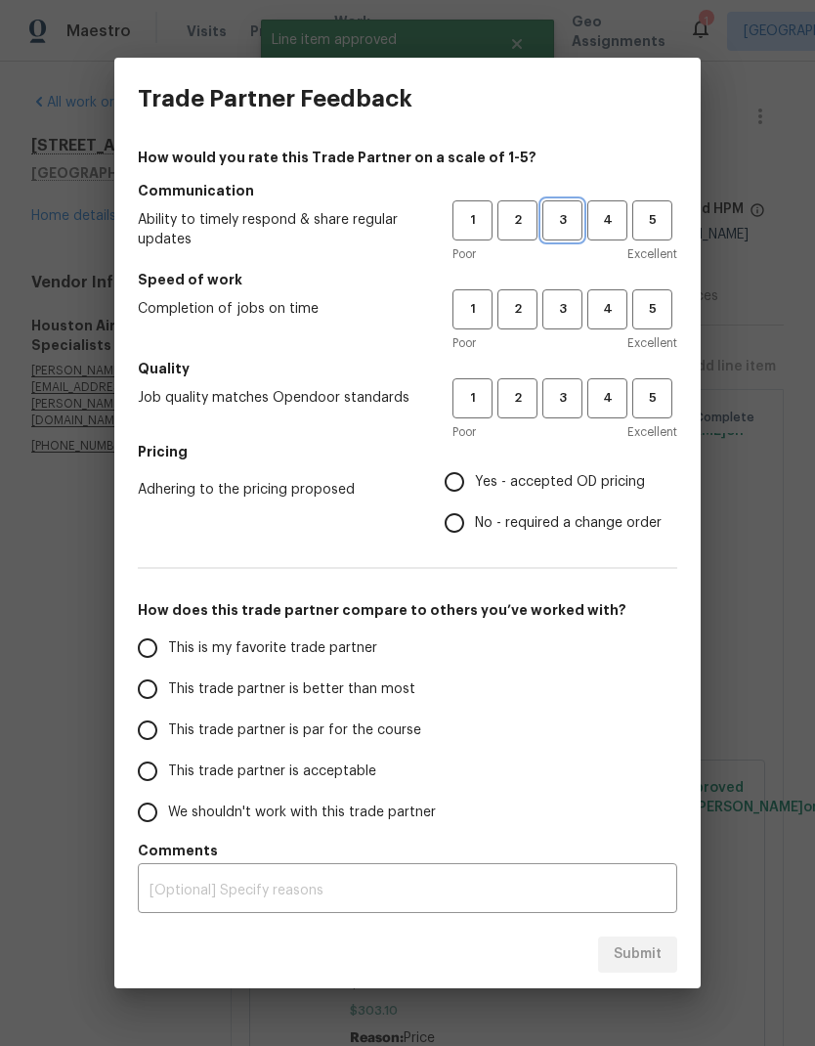
click at [575, 231] on span "3" at bounding box center [563, 220] width 36 height 22
click at [571, 295] on button "3" at bounding box center [563, 309] width 40 height 40
click at [569, 386] on button "3" at bounding box center [563, 398] width 40 height 40
click at [459, 480] on input "Yes - accepted OD pricing" at bounding box center [454, 481] width 41 height 41
radio input "true"
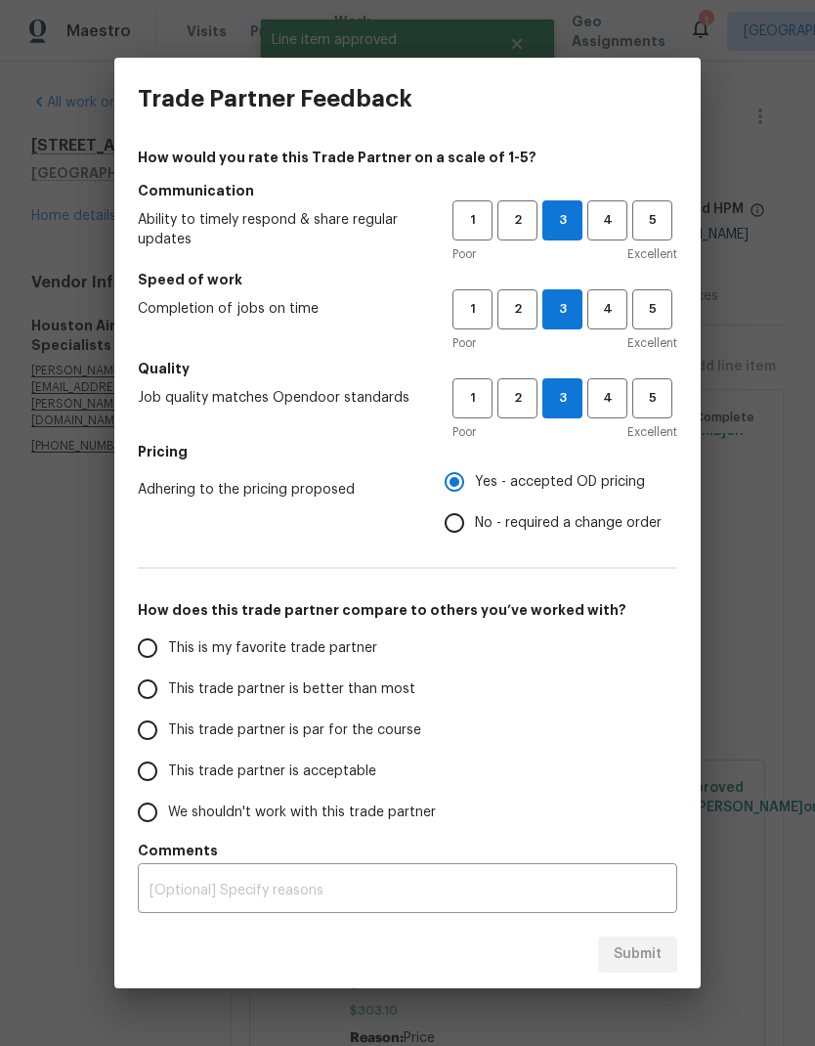
click at [155, 730] on input "This trade partner is par for the course" at bounding box center [147, 730] width 41 height 41
click at [648, 943] on span "Submit" at bounding box center [638, 954] width 48 height 24
radio input "true"
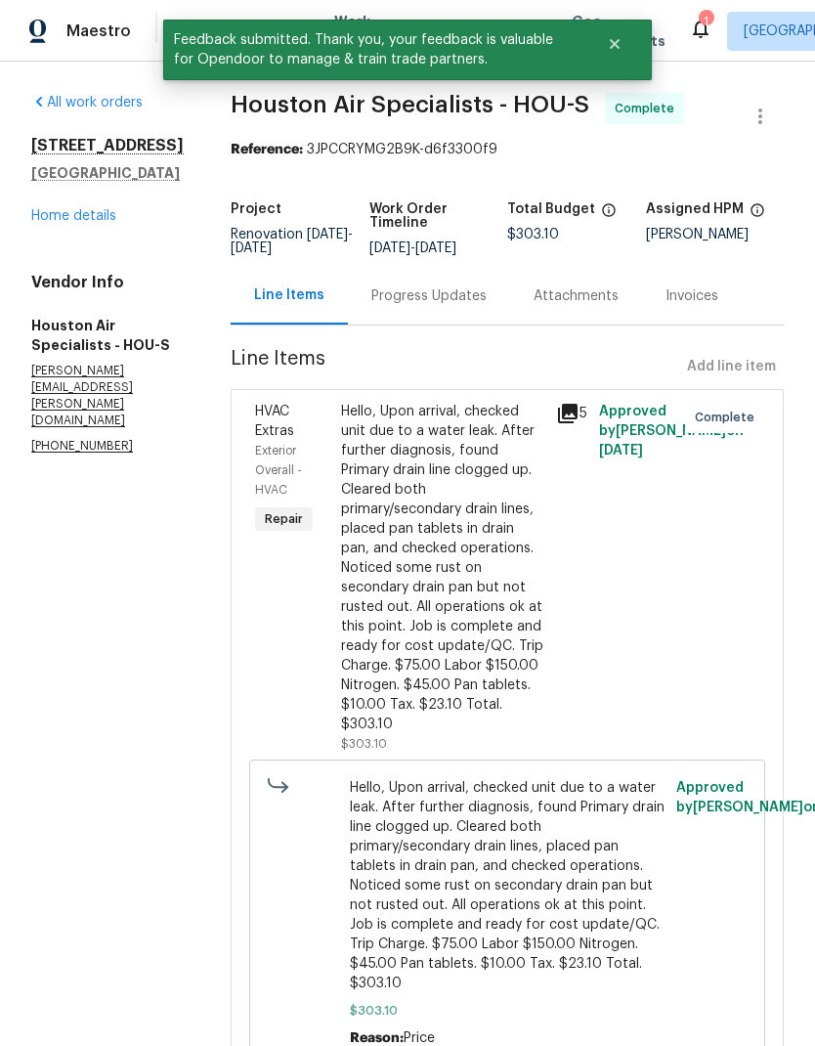
scroll to position [0, 0]
click at [60, 223] on link "Home details" at bounding box center [73, 216] width 85 height 14
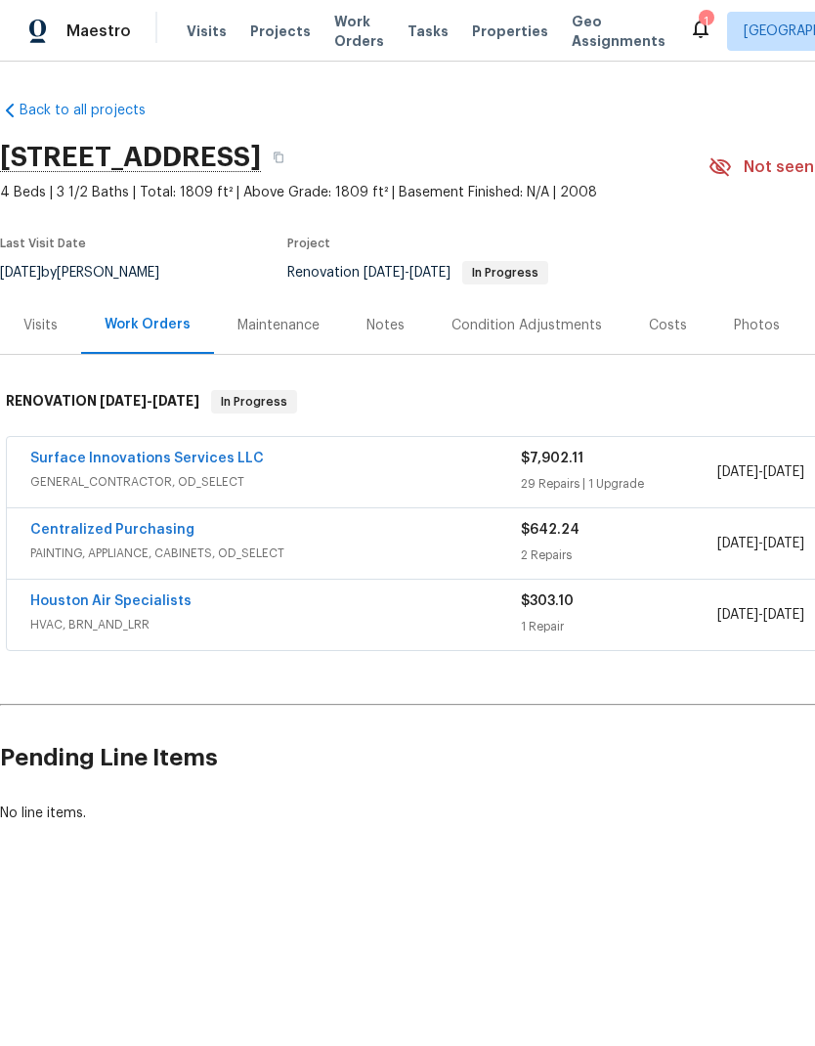
click at [70, 109] on link "Back to all projects" at bounding box center [94, 111] width 188 height 20
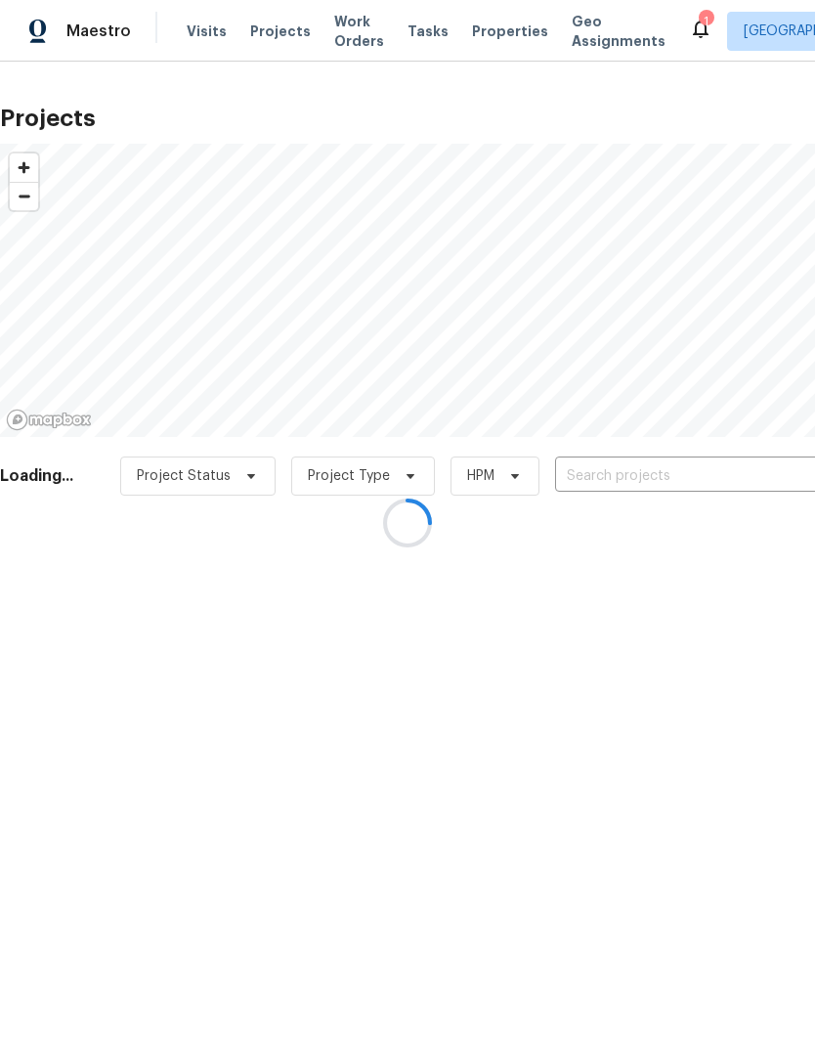
click at [332, 30] on div at bounding box center [407, 523] width 815 height 1046
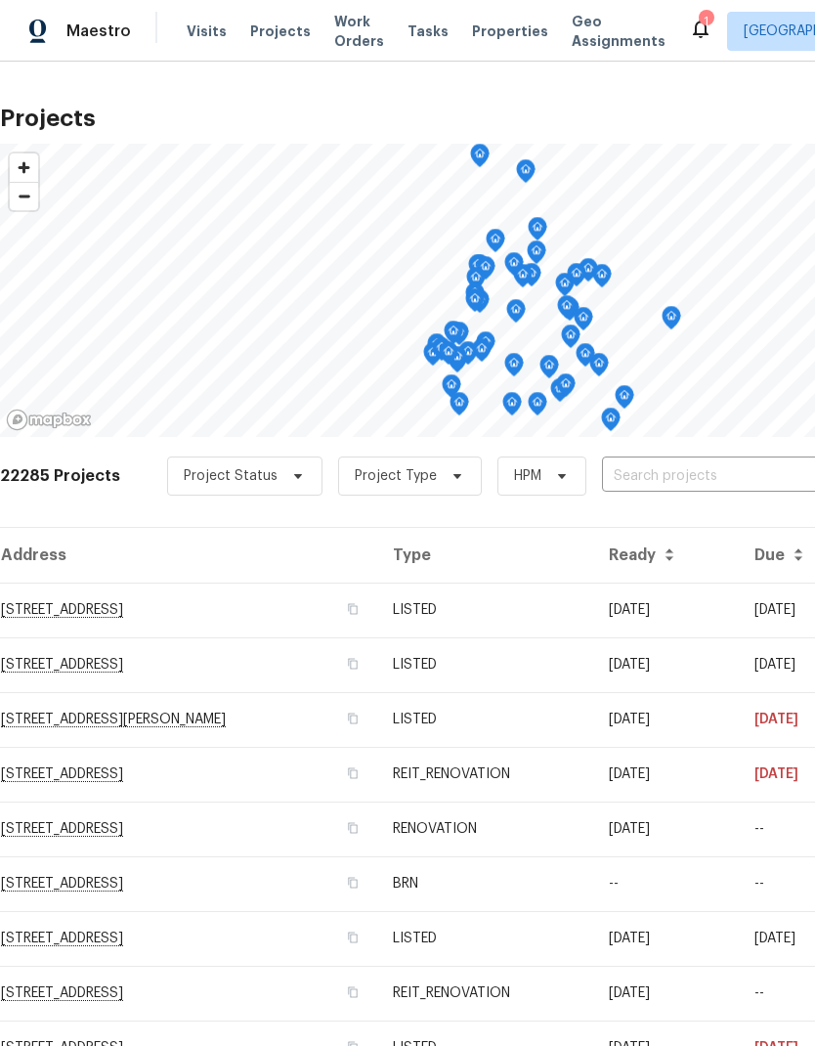
click at [341, 48] on span "Work Orders" at bounding box center [359, 31] width 50 height 39
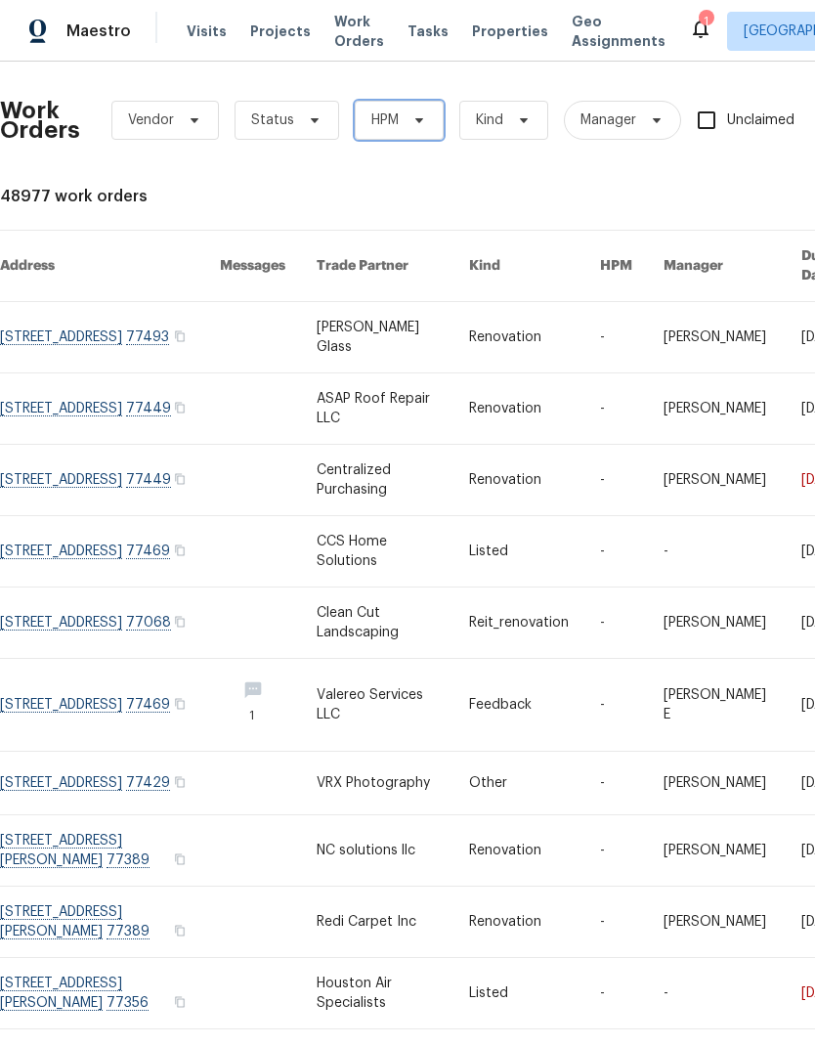
click at [393, 109] on span "HPM" at bounding box center [399, 120] width 89 height 39
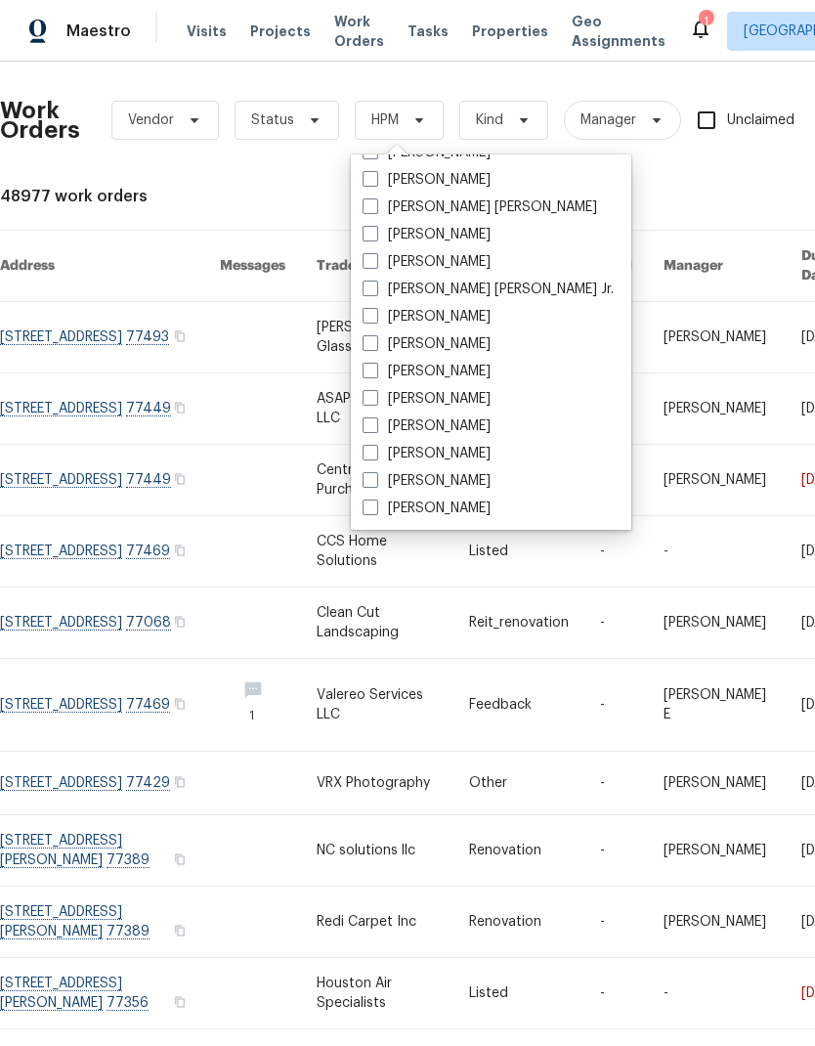
scroll to position [407, 0]
click at [377, 476] on span at bounding box center [371, 480] width 16 height 16
click at [375, 476] on input "[PERSON_NAME]" at bounding box center [369, 477] width 13 height 13
checkbox input "true"
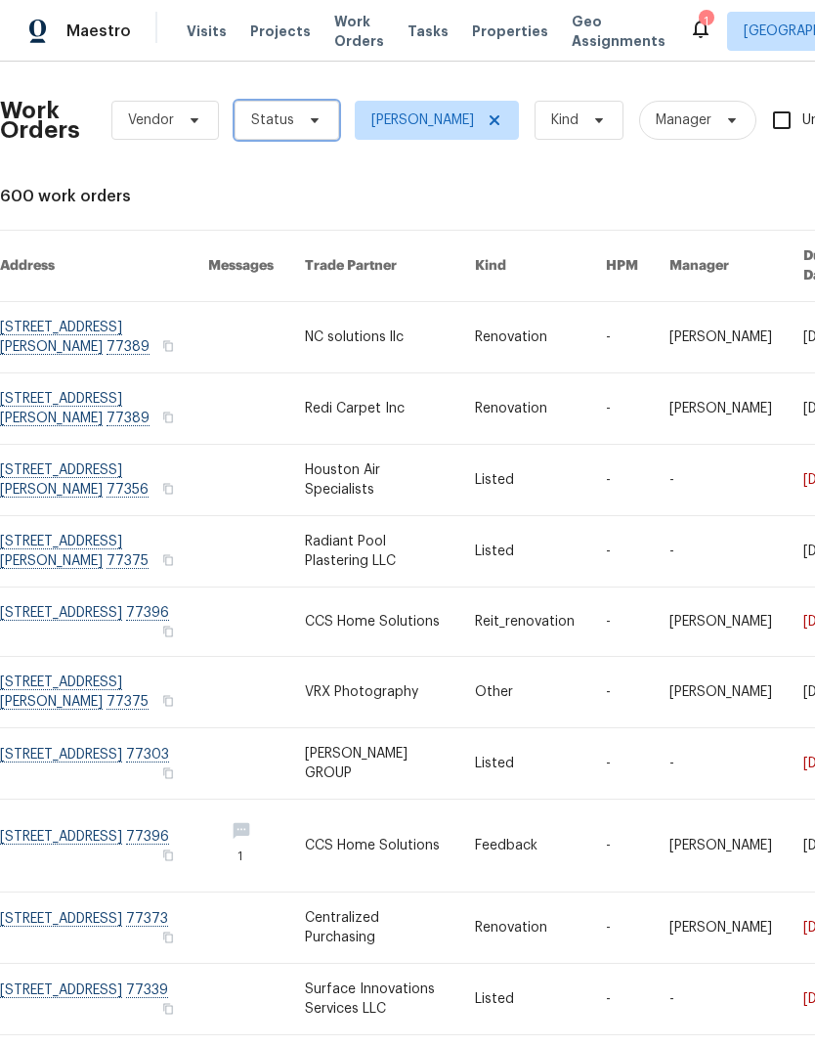
click at [291, 116] on span "Status" at bounding box center [287, 120] width 105 height 39
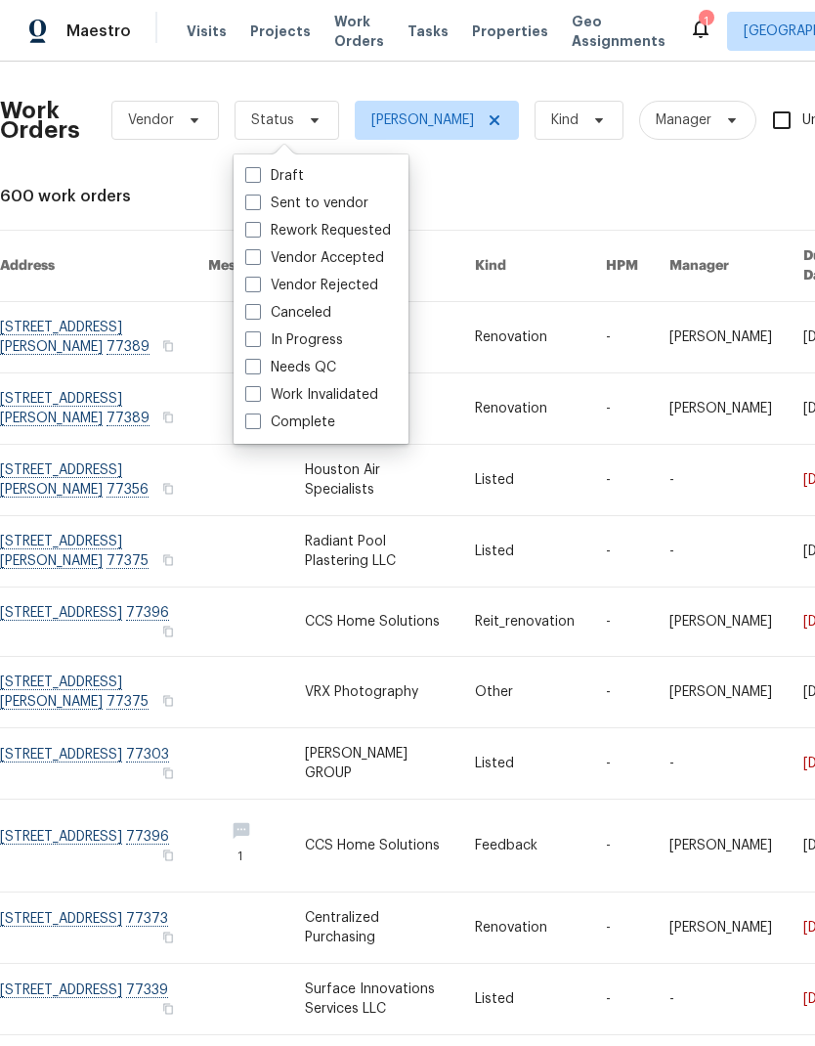
scroll to position [38, 0]
click at [329, 358] on label "Needs QC" at bounding box center [290, 368] width 91 height 20
click at [258, 358] on input "Needs QC" at bounding box center [251, 364] width 13 height 13
checkbox input "true"
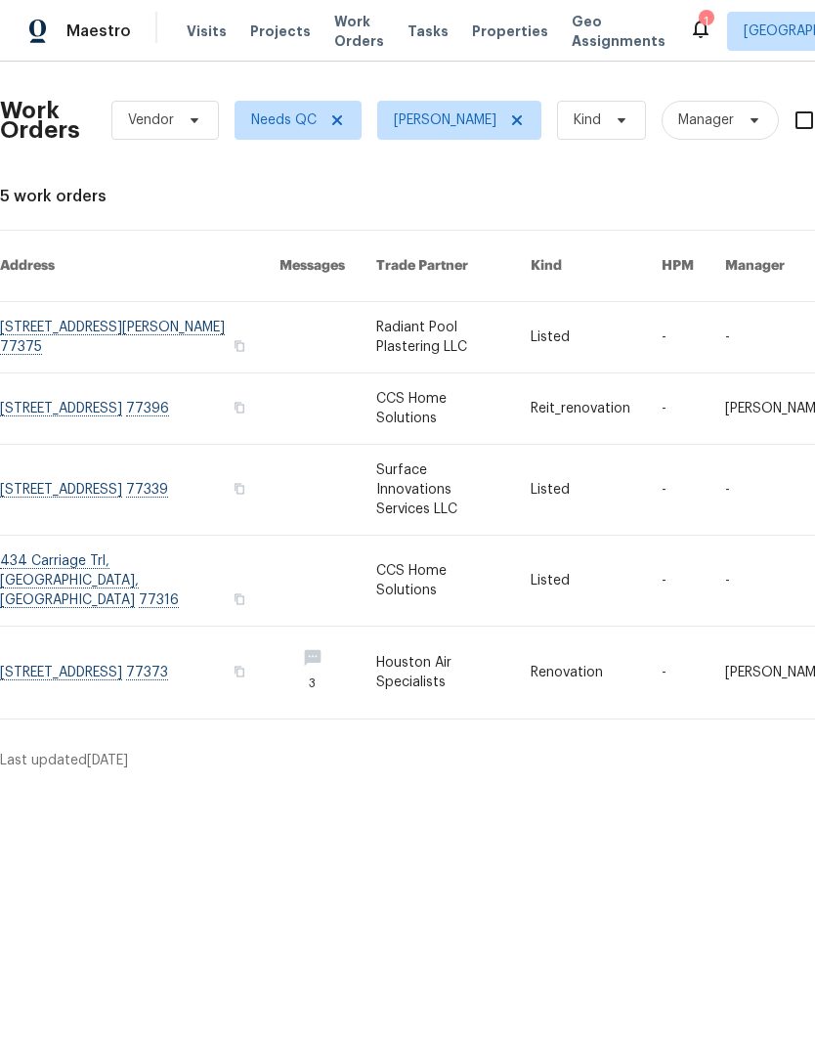
click at [400, 538] on link at bounding box center [453, 581] width 155 height 90
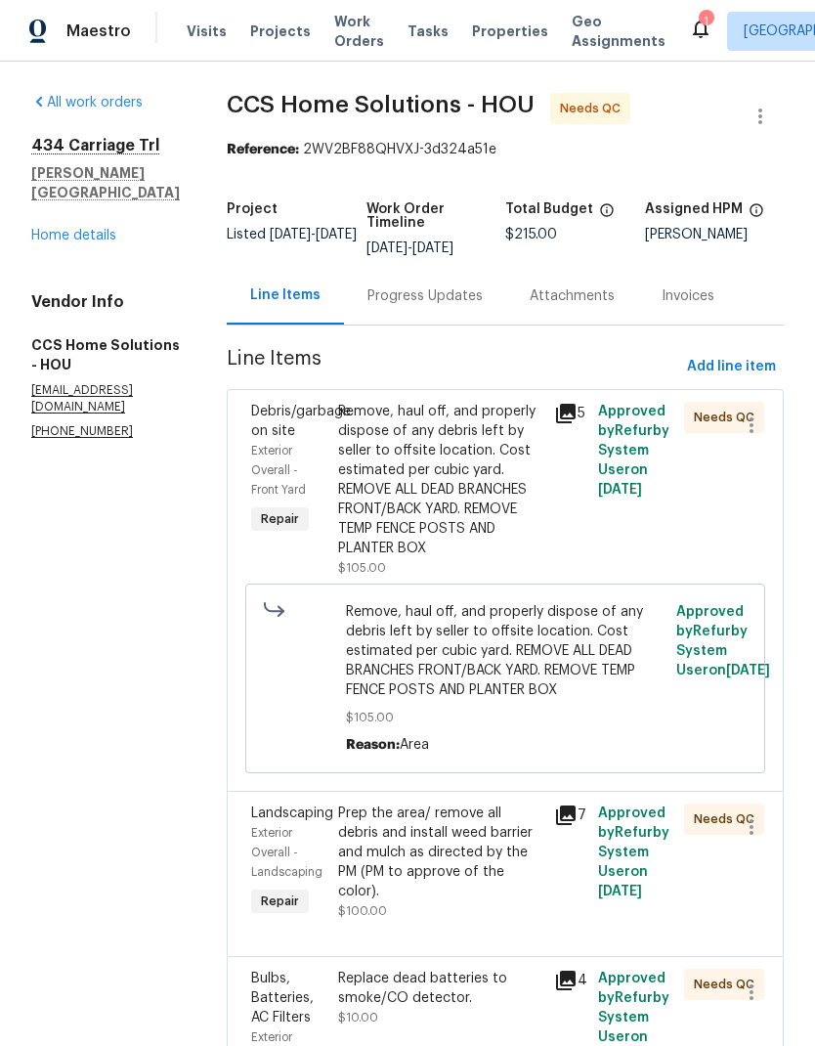
click at [442, 515] on div "Remove, haul off, and properly dispose of any debris left by seller to offsite …" at bounding box center [440, 480] width 205 height 156
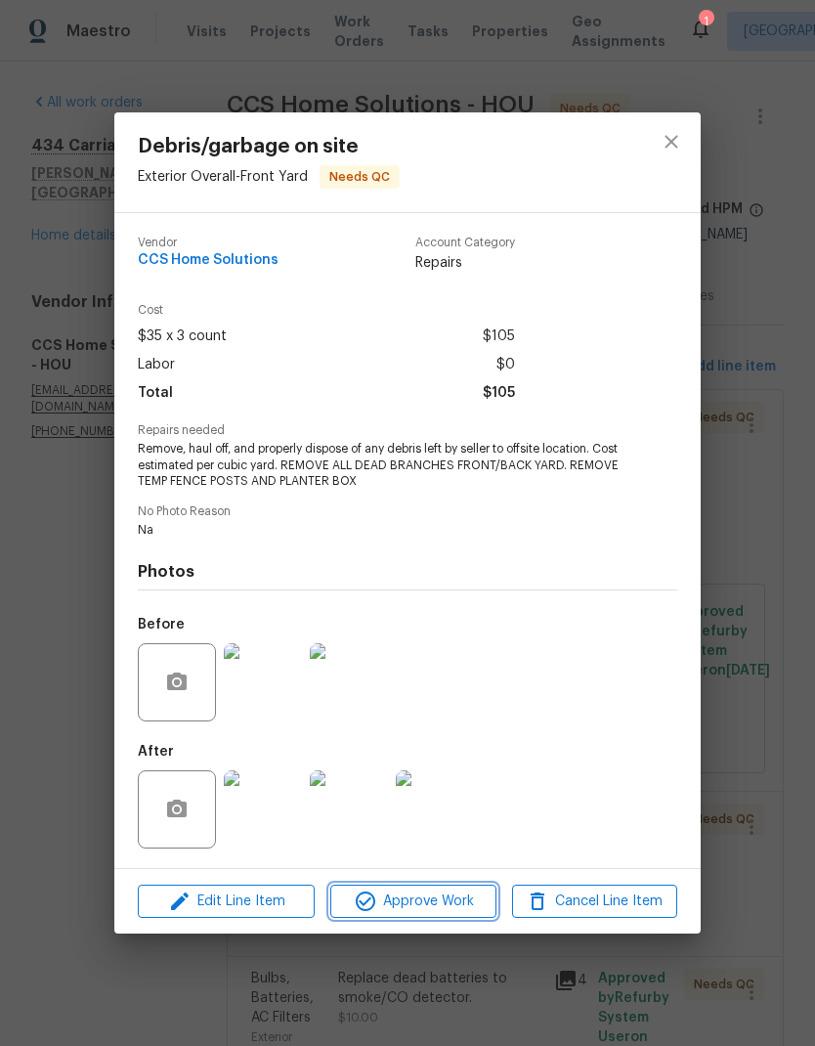
click at [431, 917] on button "Approve Work" at bounding box center [412, 902] width 165 height 34
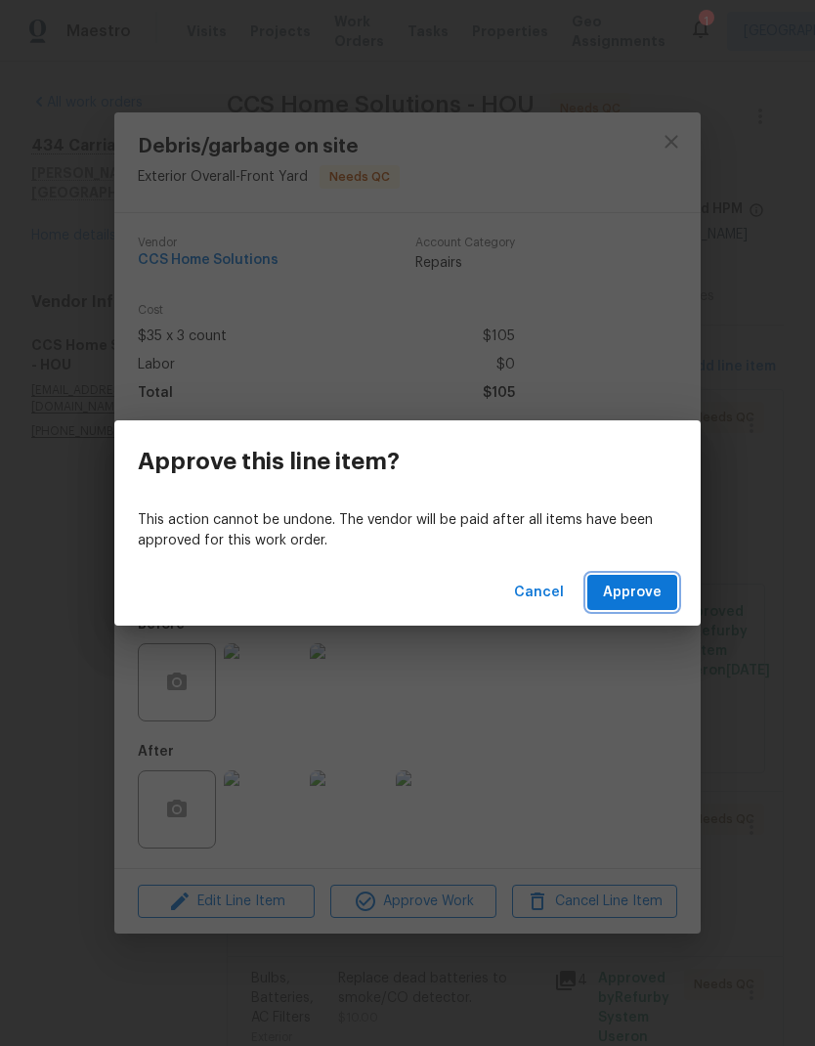
click at [653, 581] on span "Approve" at bounding box center [632, 593] width 59 height 24
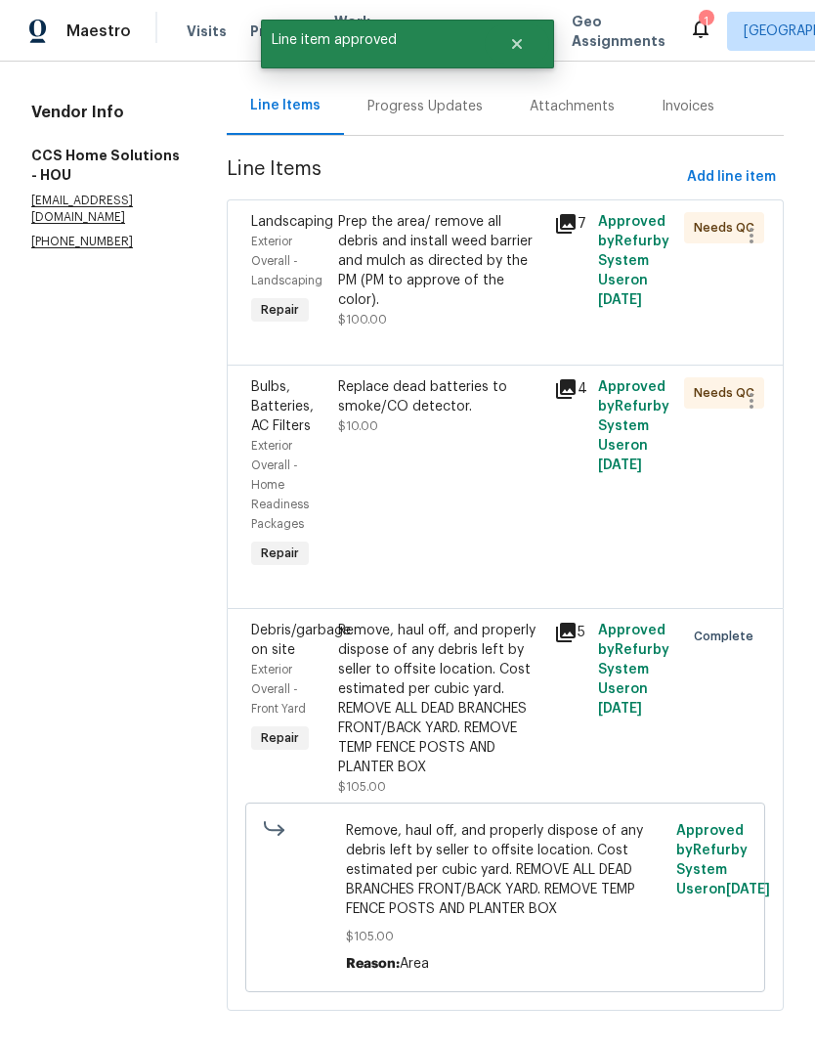
scroll to position [141, 0]
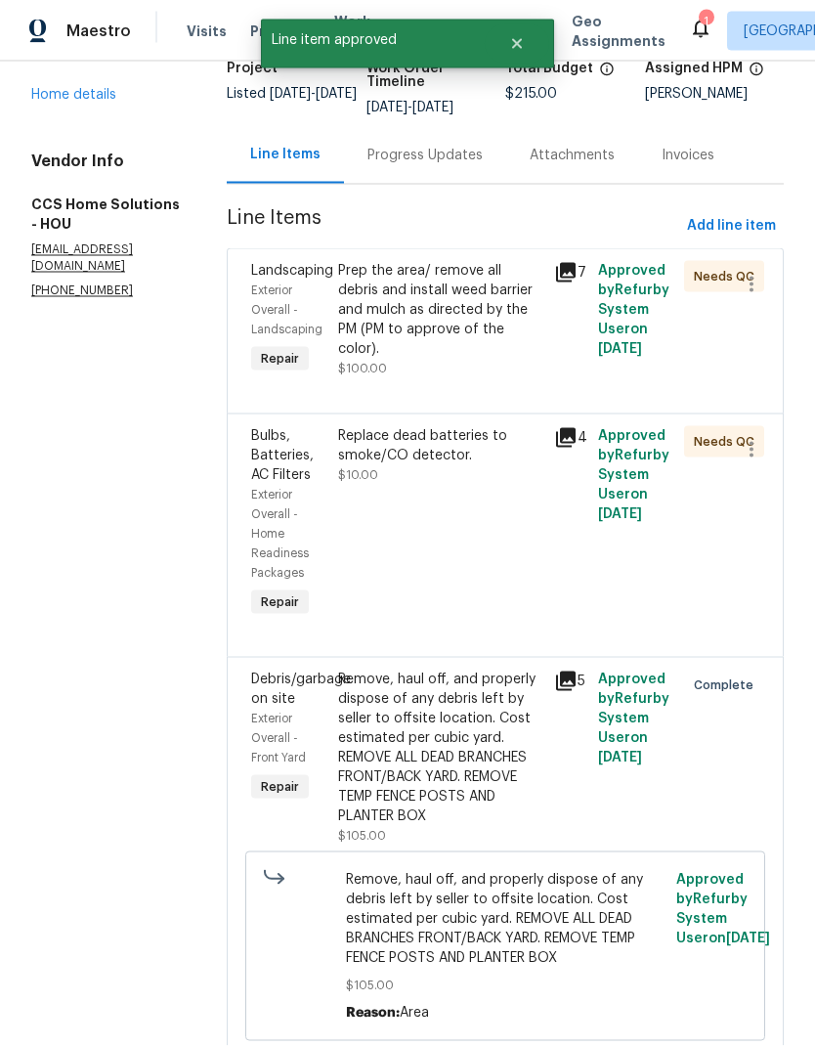
click at [504, 265] on div "Prep the area/ remove all debris and install weed barrier and mulch as directed…" at bounding box center [440, 310] width 205 height 98
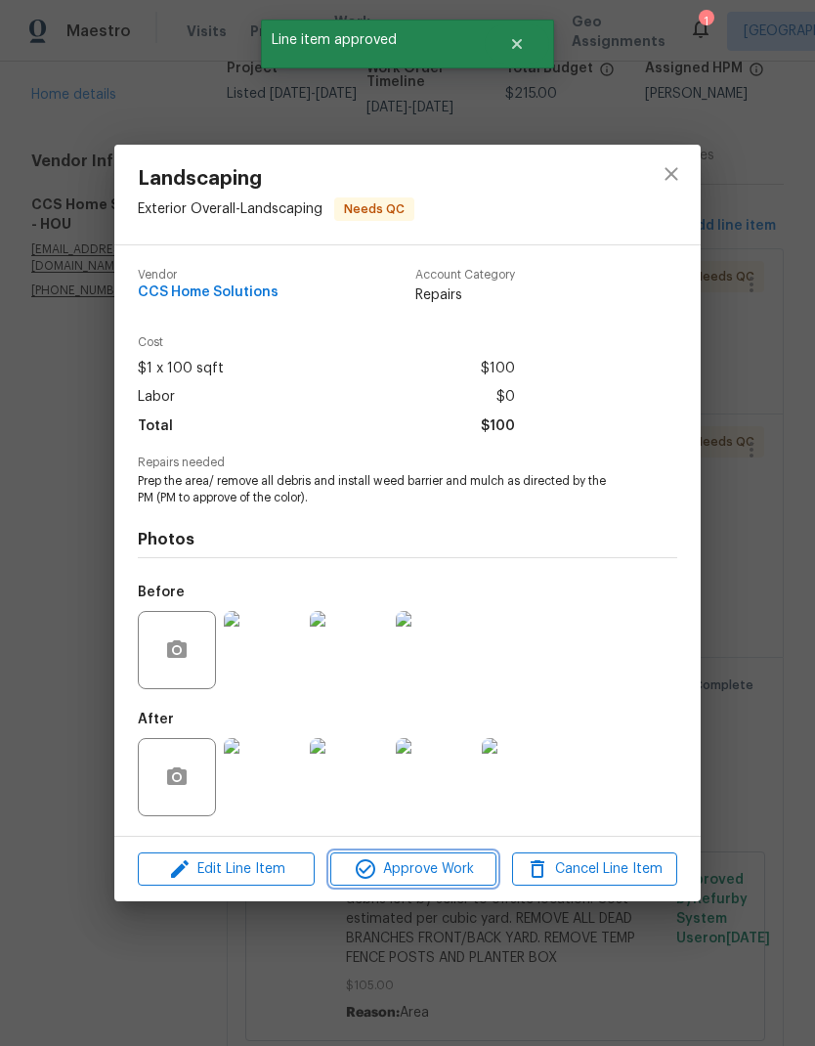
click at [435, 877] on span "Approve Work" at bounding box center [412, 869] width 153 height 24
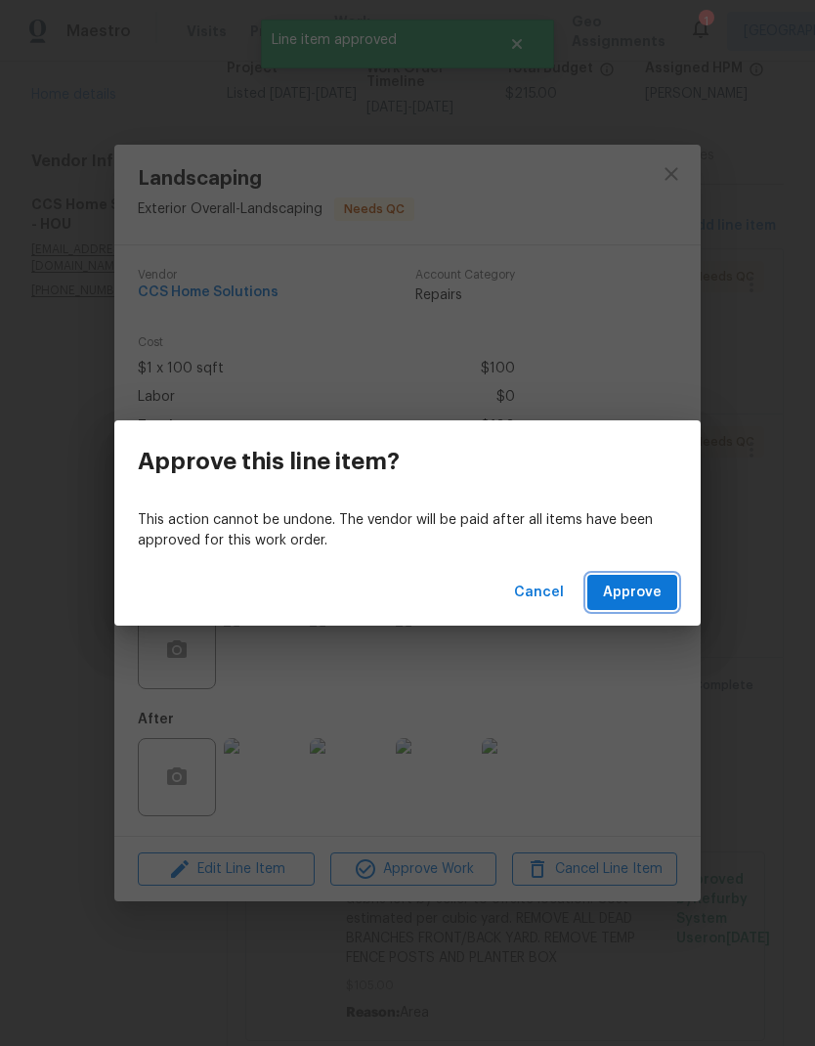
click at [632, 594] on span "Approve" at bounding box center [632, 593] width 59 height 24
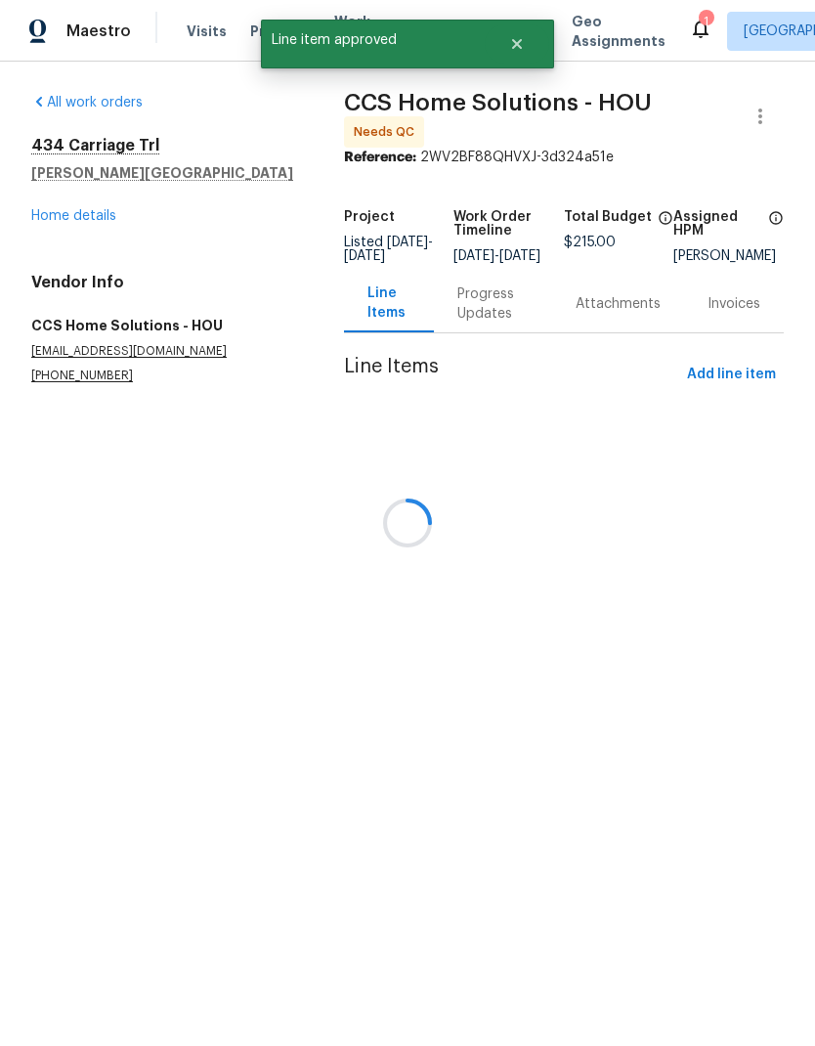
scroll to position [0, 0]
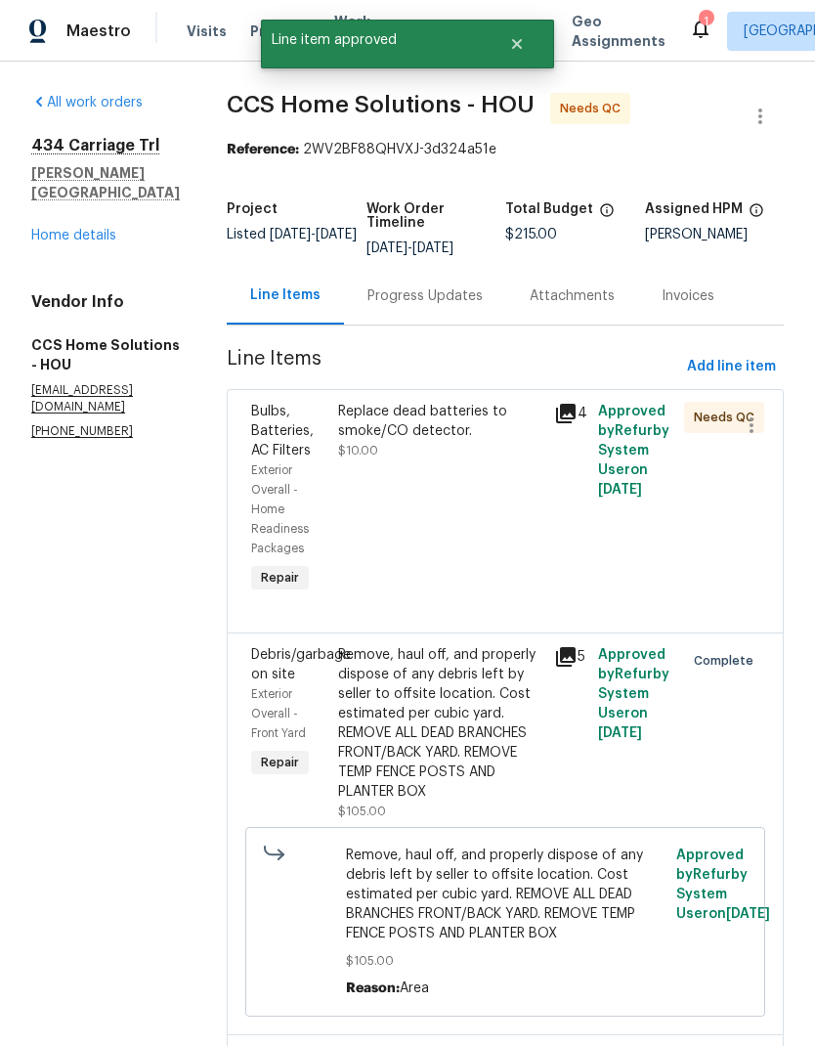
click at [455, 461] on div "Replace dead batteries to smoke/CO detector. $10.00" at bounding box center [440, 499] width 217 height 207
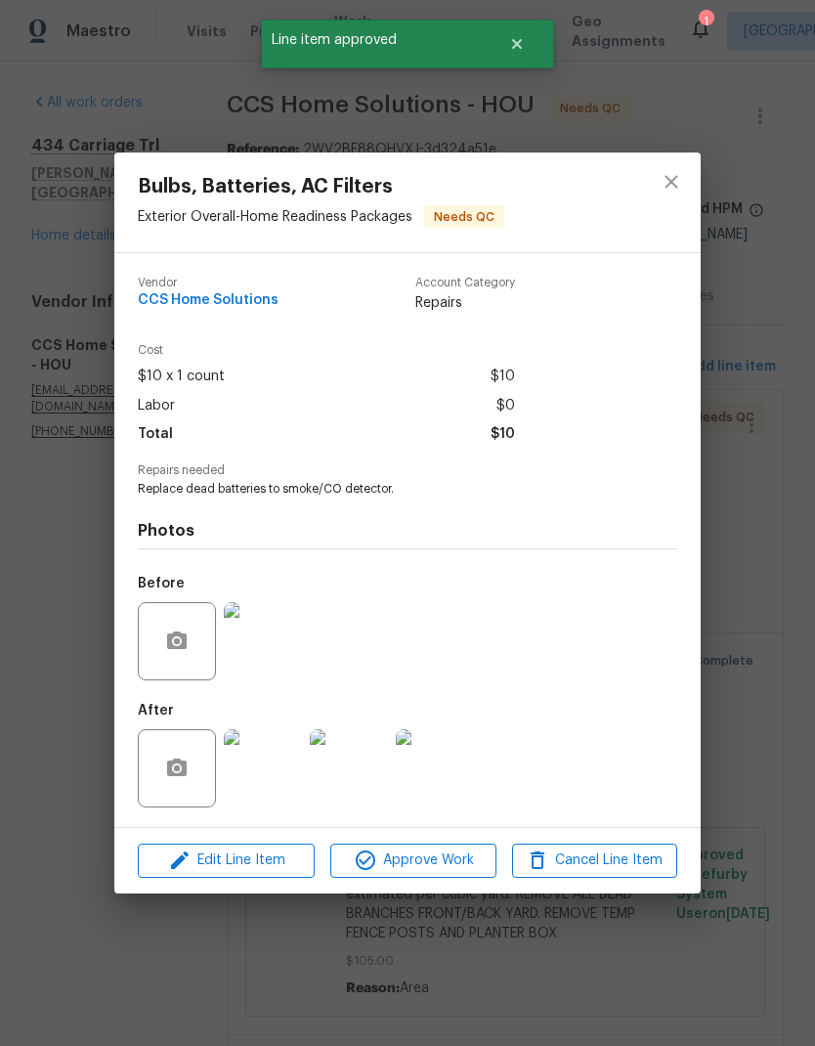
click at [429, 840] on div "Edit Line Item Approve Work Cancel Line Item" at bounding box center [407, 861] width 587 height 66
click at [425, 877] on button "Approve Work" at bounding box center [412, 861] width 165 height 34
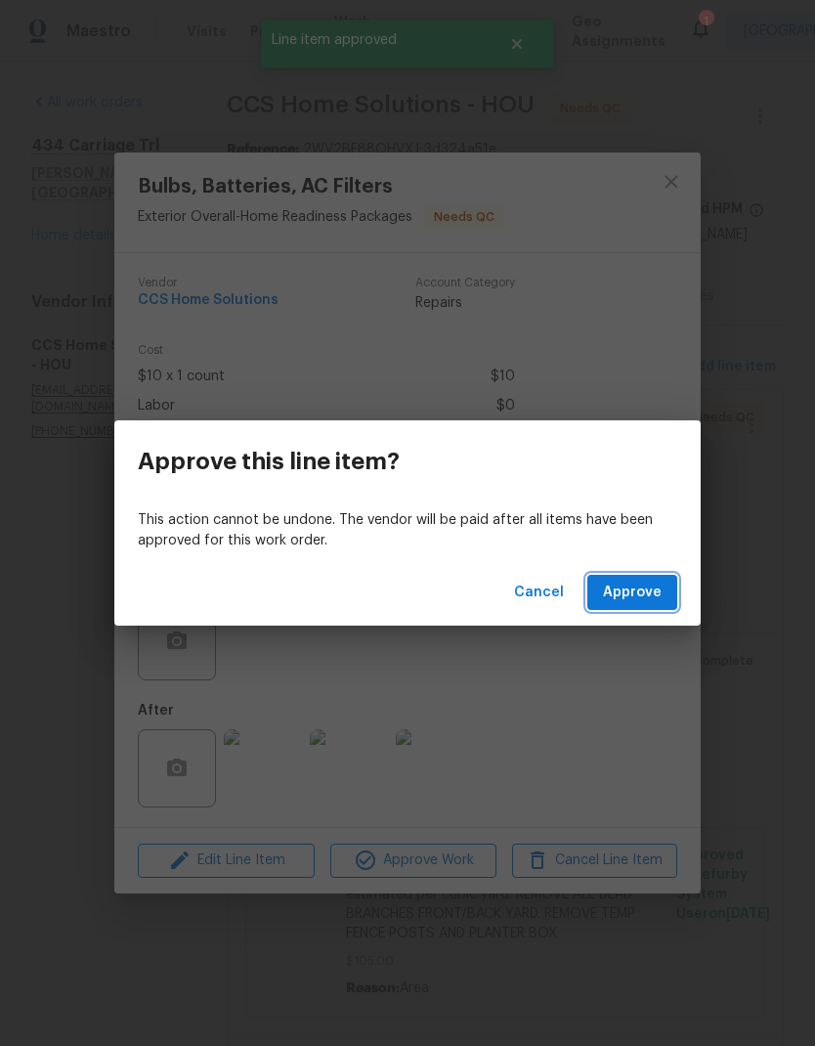
click at [674, 602] on button "Approve" at bounding box center [633, 593] width 90 height 36
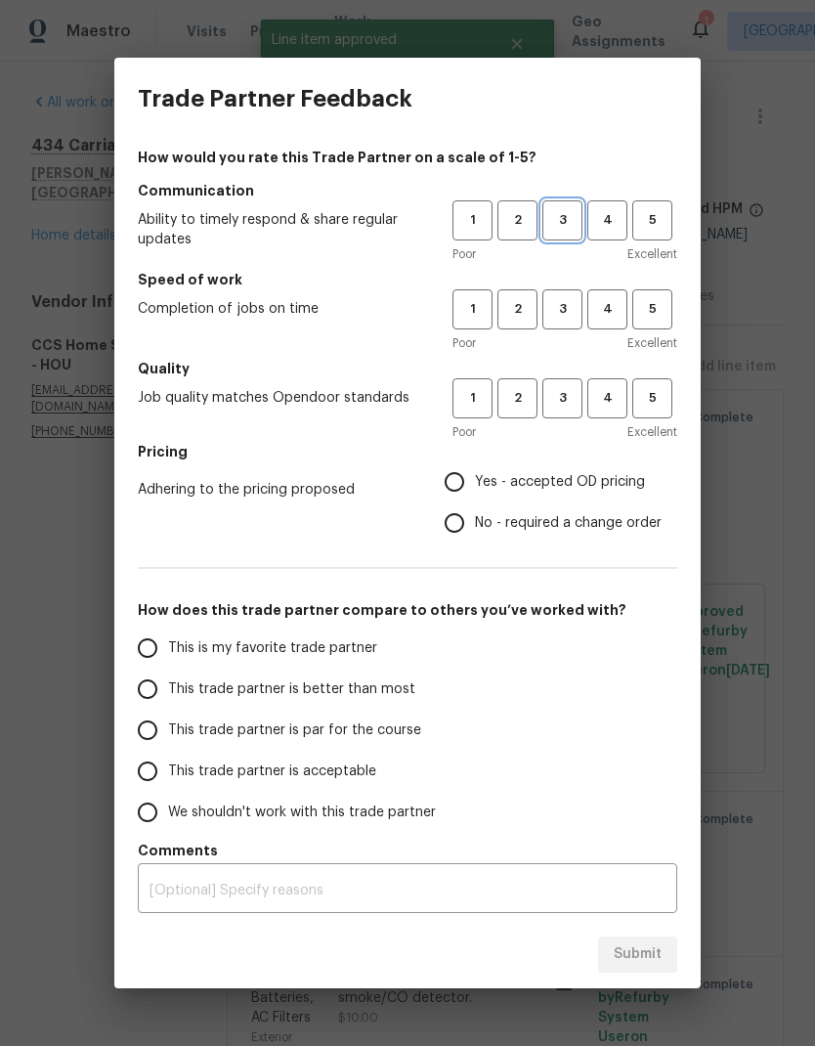
click at [555, 209] on button "3" at bounding box center [563, 220] width 40 height 40
click at [564, 321] on button "3" at bounding box center [563, 309] width 40 height 40
click at [573, 388] on span "3" at bounding box center [563, 398] width 36 height 22
click at [446, 506] on input "No - required a change order" at bounding box center [454, 523] width 41 height 41
radio input "true"
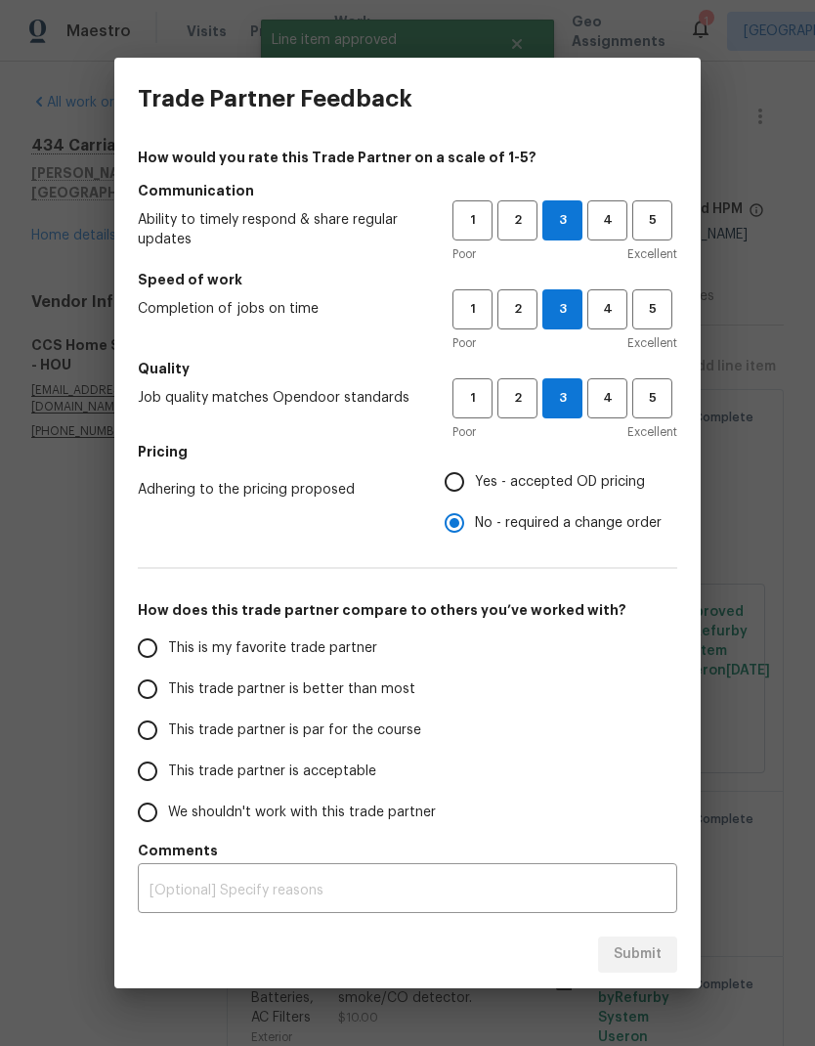
click at [161, 725] on input "This trade partner is par for the course" at bounding box center [147, 730] width 41 height 41
radio input "false"
click at [462, 491] on input "Yes - accepted OD pricing" at bounding box center [454, 481] width 41 height 41
radio input "false"
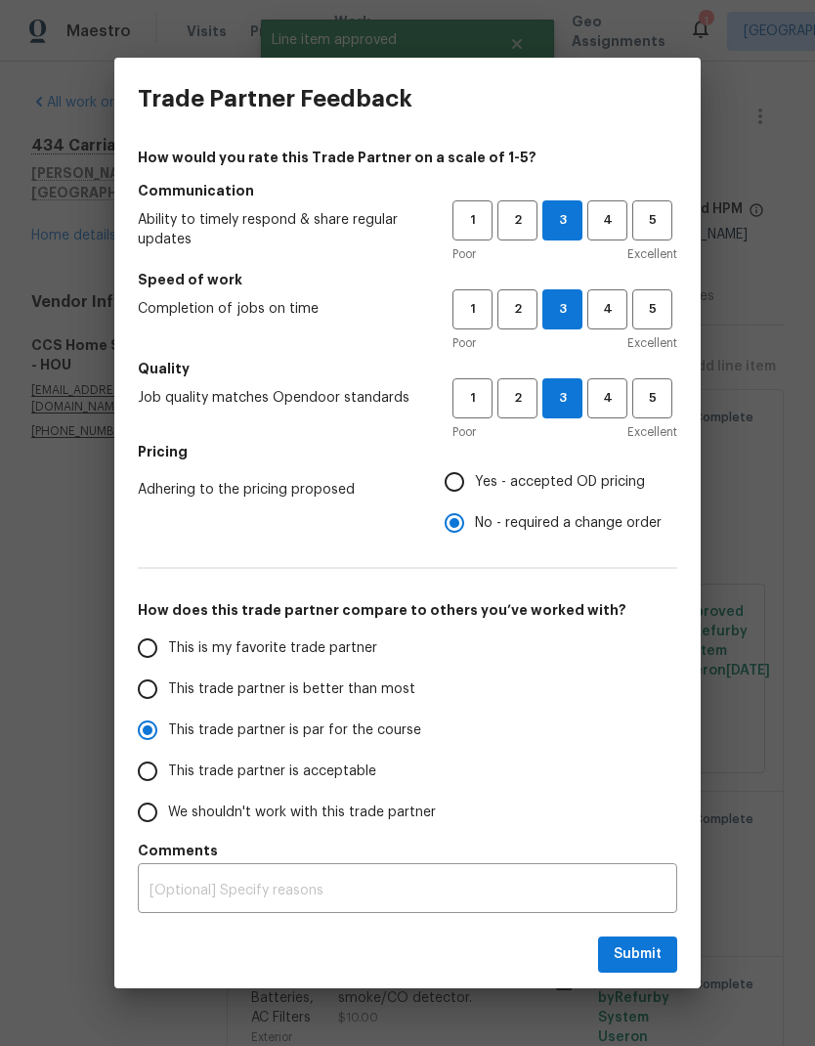
radio input "true"
click at [642, 962] on span "Submit" at bounding box center [638, 954] width 48 height 24
radio input "false"
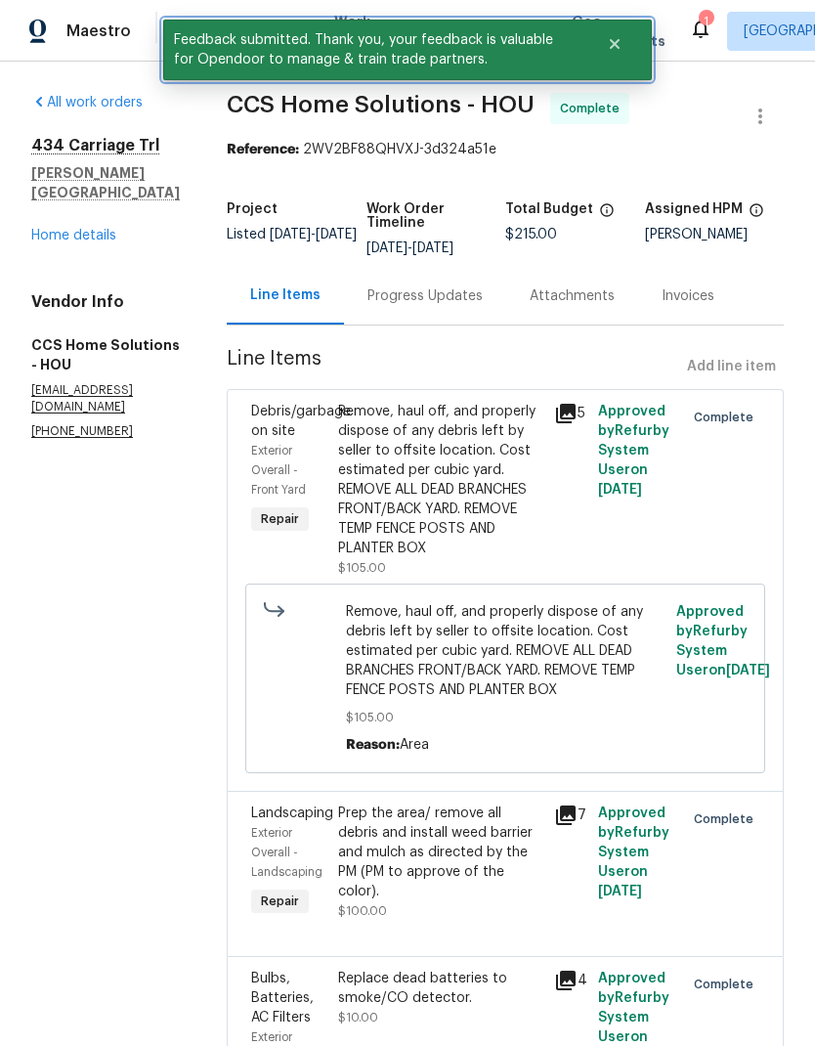
click at [613, 47] on icon "Close" at bounding box center [615, 44] width 10 height 10
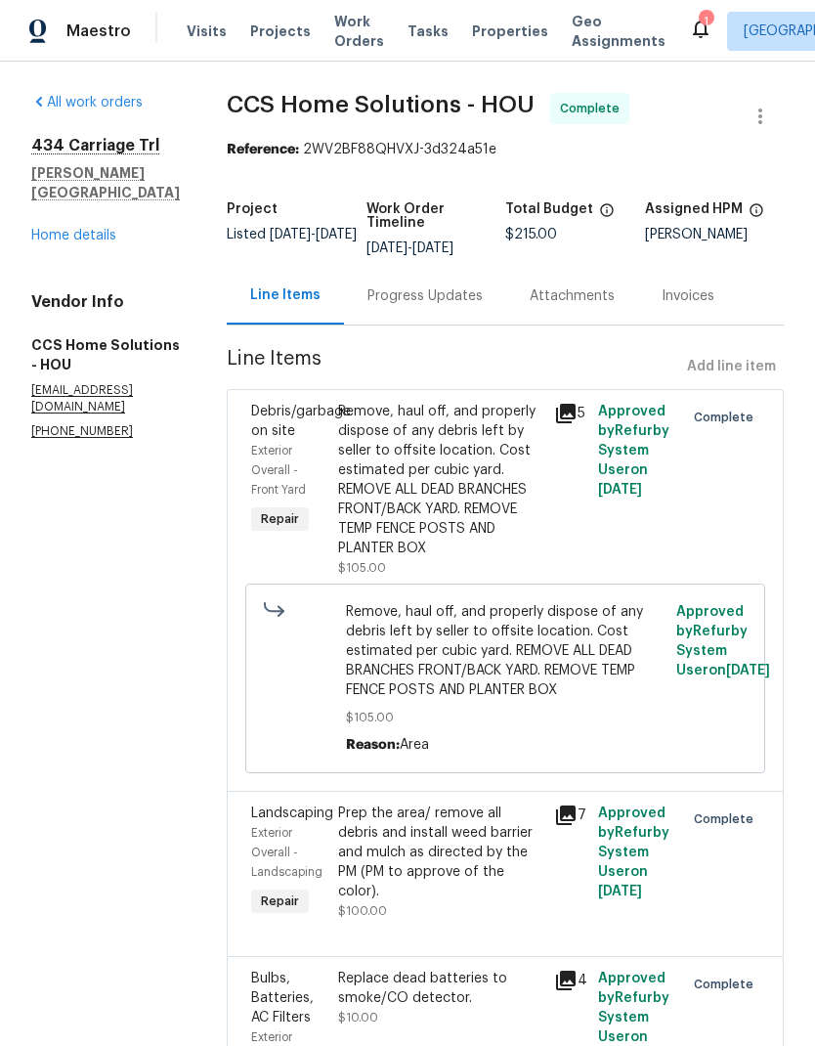
click at [342, 44] on span "Work Orders" at bounding box center [359, 31] width 50 height 39
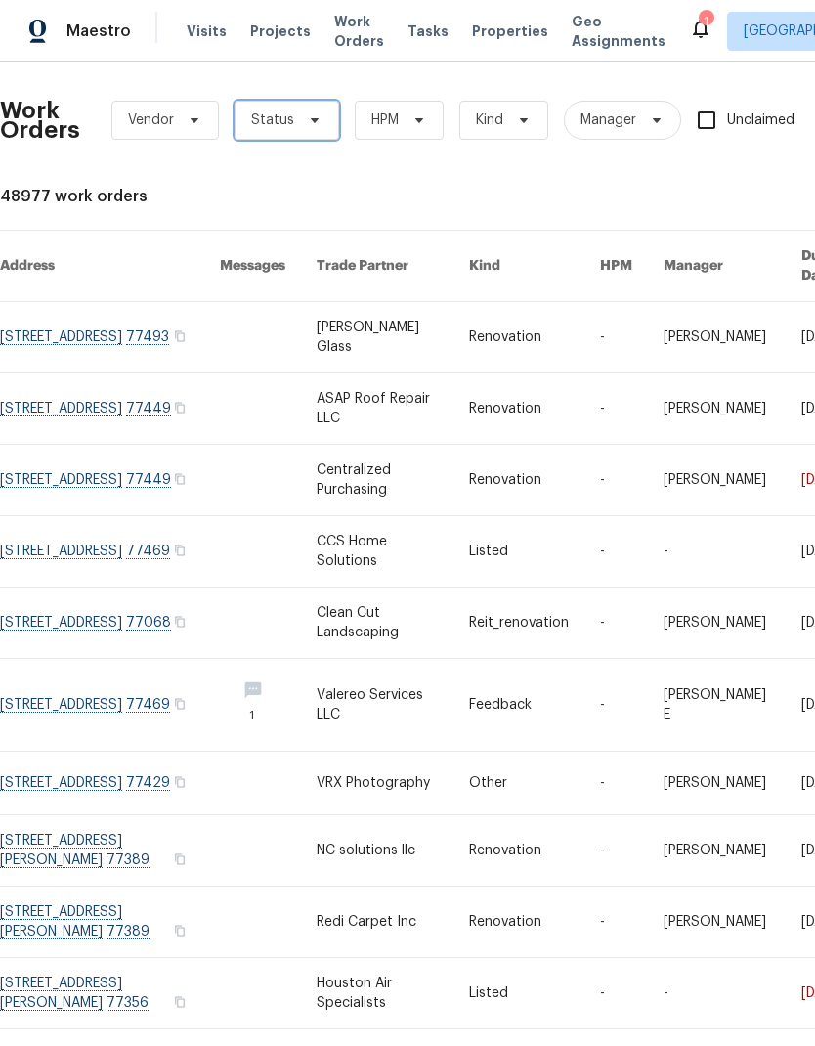
click at [284, 123] on span "Status" at bounding box center [272, 120] width 43 height 20
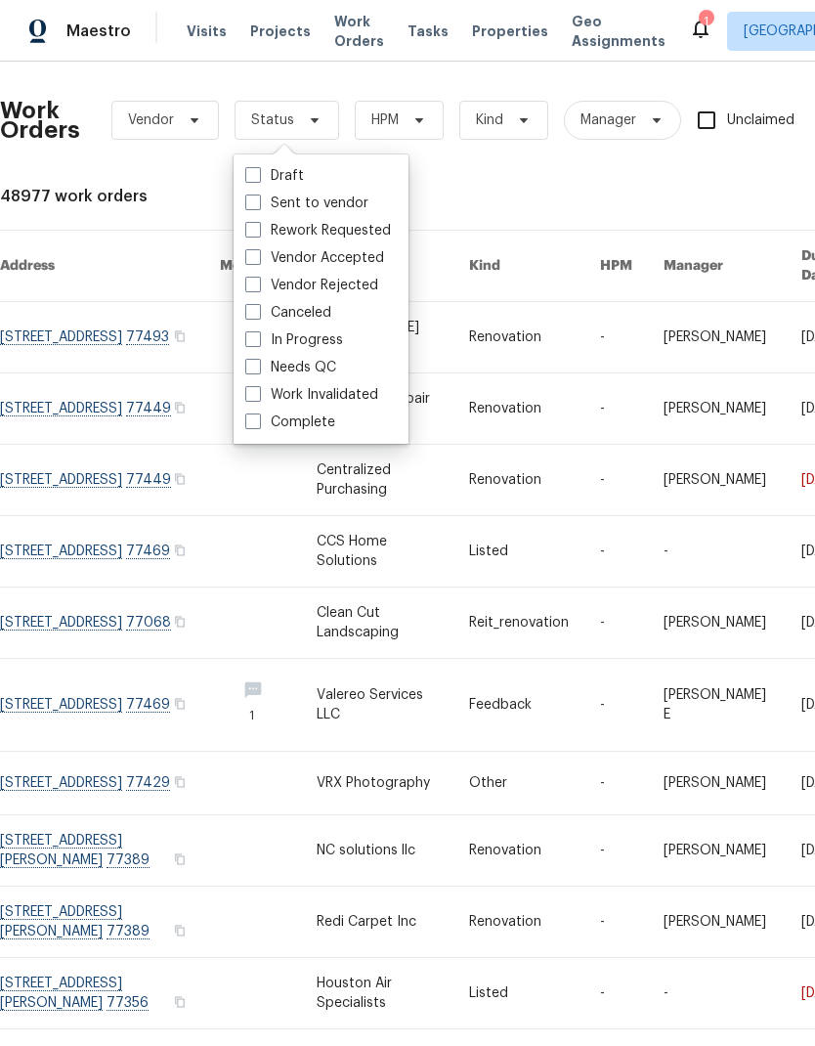
click at [255, 367] on span at bounding box center [253, 367] width 16 height 16
click at [255, 367] on input "Needs QC" at bounding box center [251, 364] width 13 height 13
checkbox input "true"
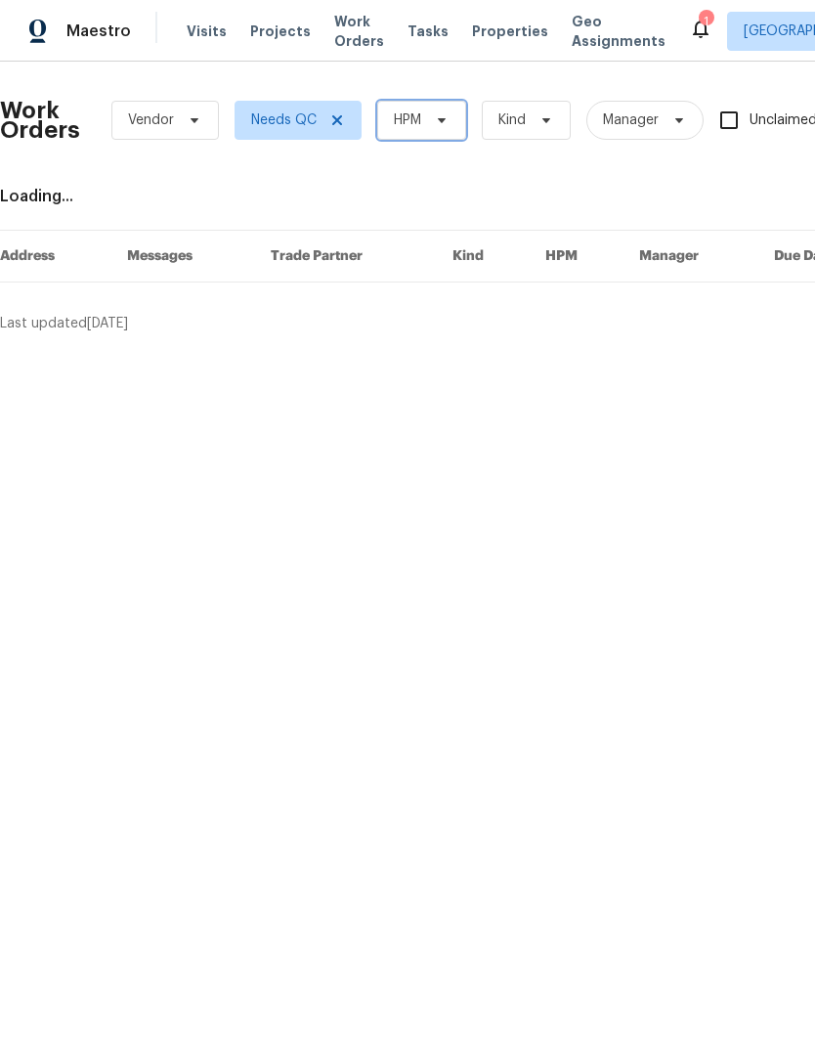
click at [429, 103] on span "HPM" at bounding box center [421, 120] width 89 height 39
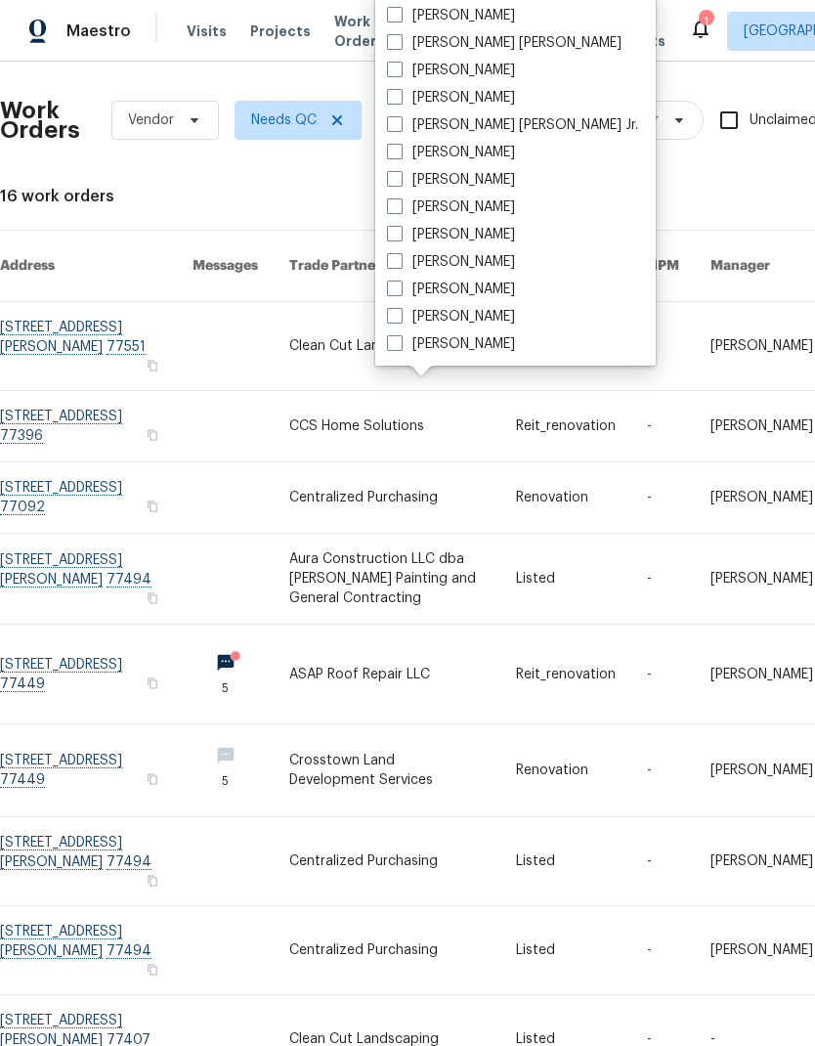
scroll to position [407, 0]
click at [396, 316] on span at bounding box center [395, 316] width 16 height 16
click at [396, 316] on input "[PERSON_NAME]" at bounding box center [393, 313] width 13 height 13
checkbox input "true"
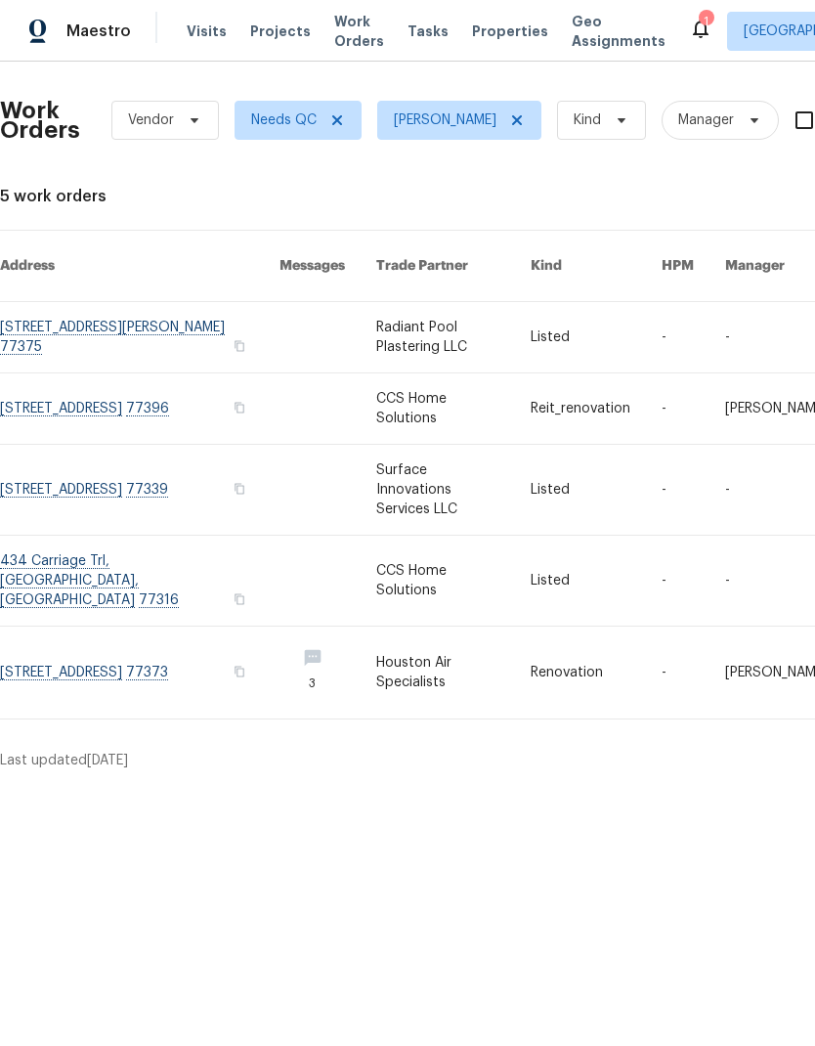
click at [451, 446] on link at bounding box center [453, 490] width 155 height 90
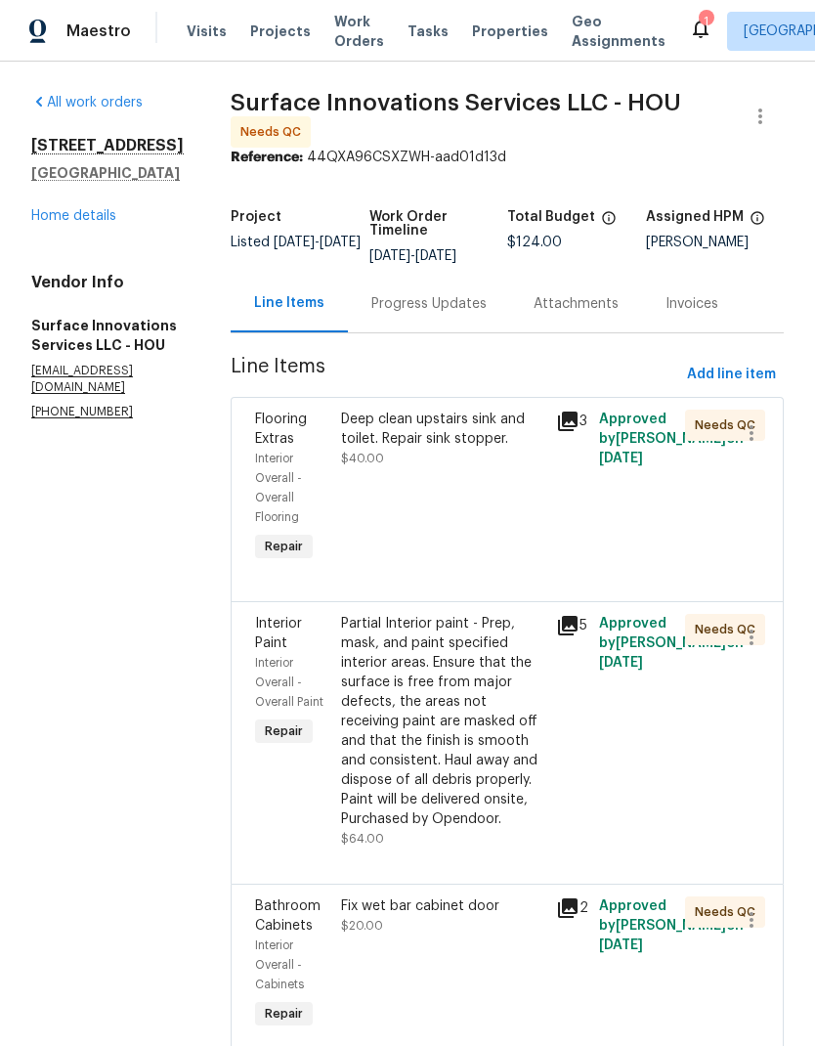
click at [472, 509] on div "Deep clean upstairs sink and toilet. Repair sink stopper. $40.00" at bounding box center [442, 488] width 215 height 168
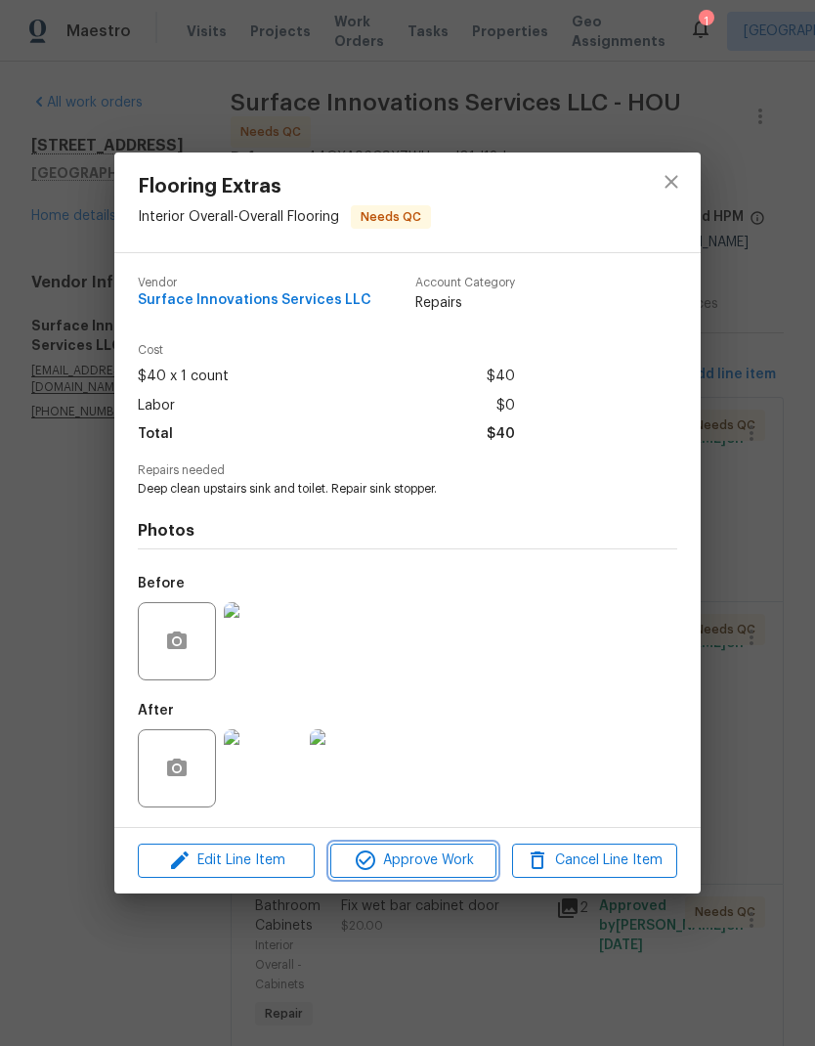
click at [431, 861] on span "Approve Work" at bounding box center [412, 861] width 153 height 24
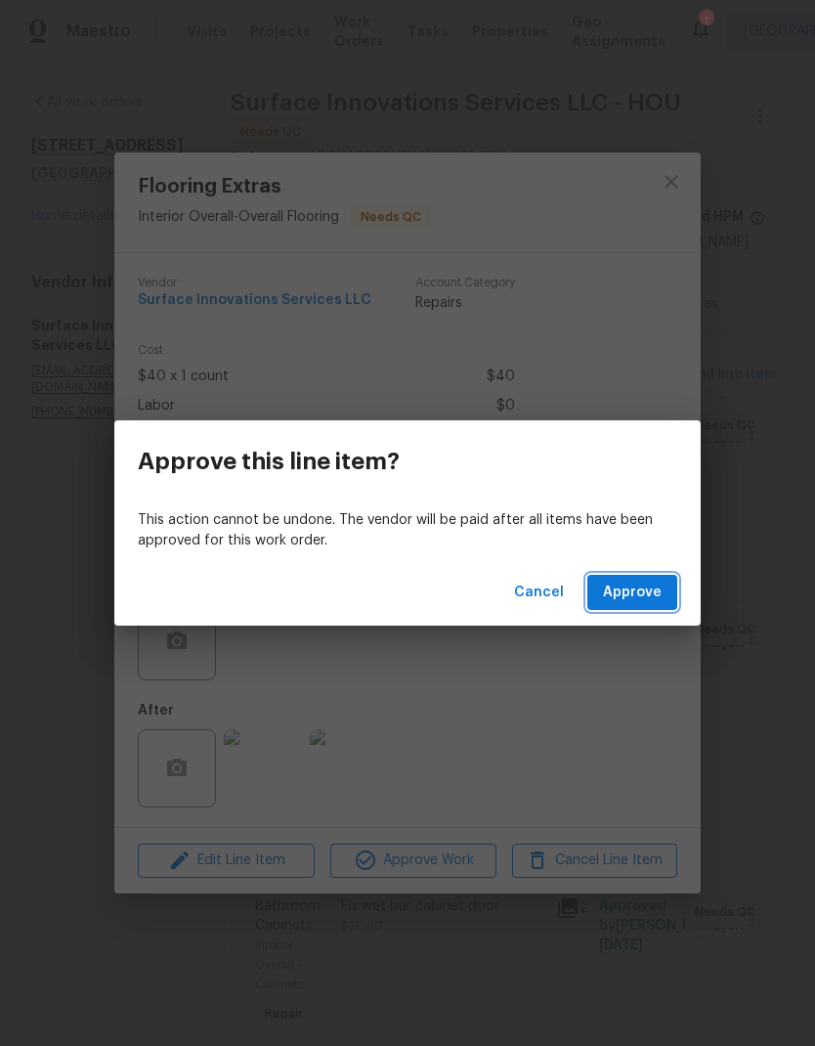
click at [660, 580] on button "Approve" at bounding box center [633, 593] width 90 height 36
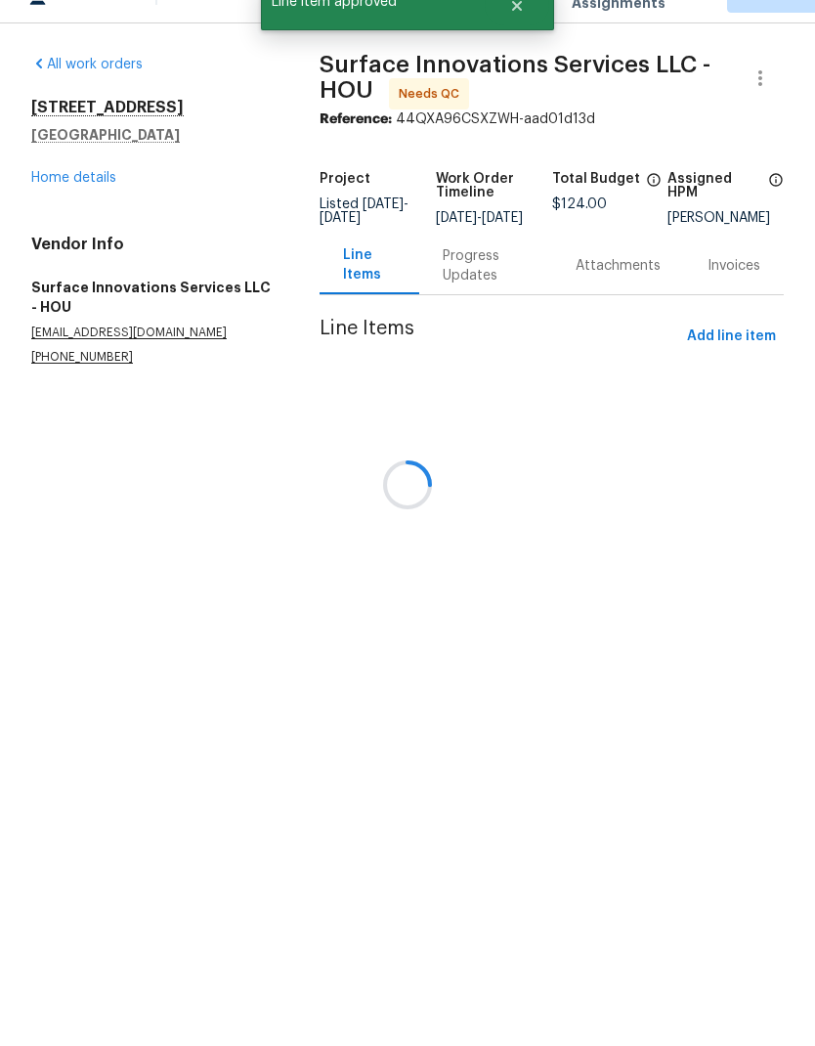
scroll to position [78, 0]
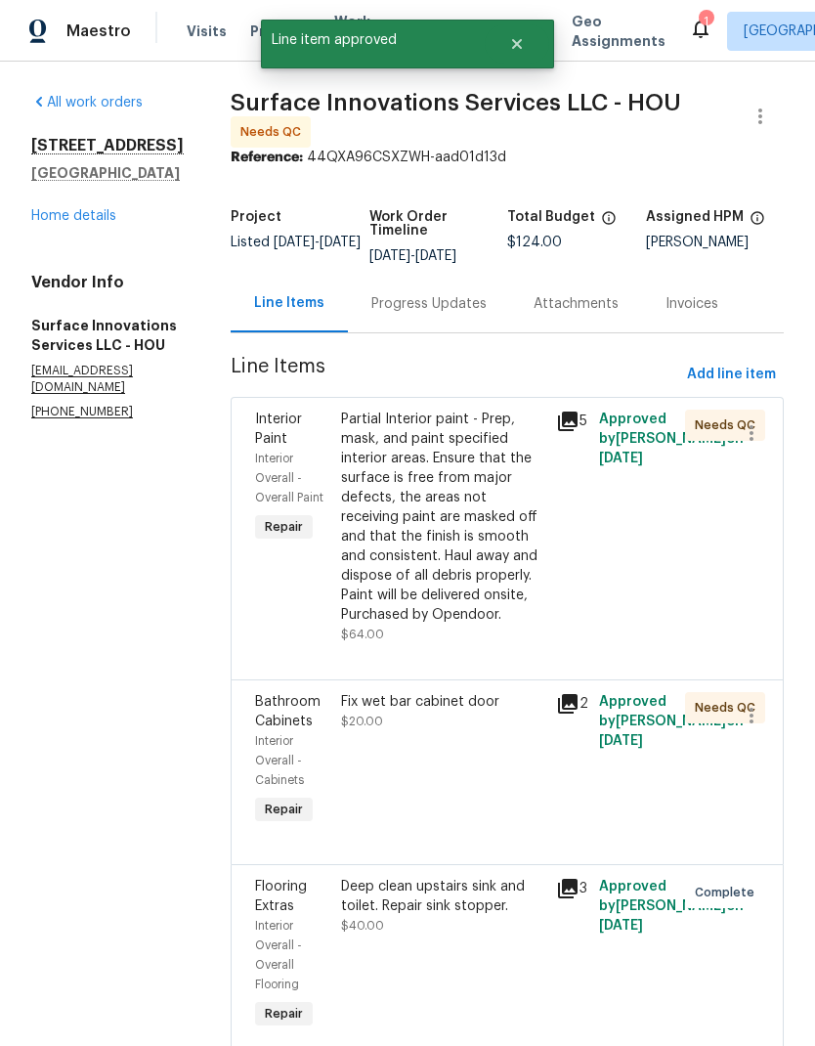
click at [490, 537] on div "Partial Interior paint - Prep, mask, and paint specified interior areas. Ensure…" at bounding box center [442, 517] width 203 height 215
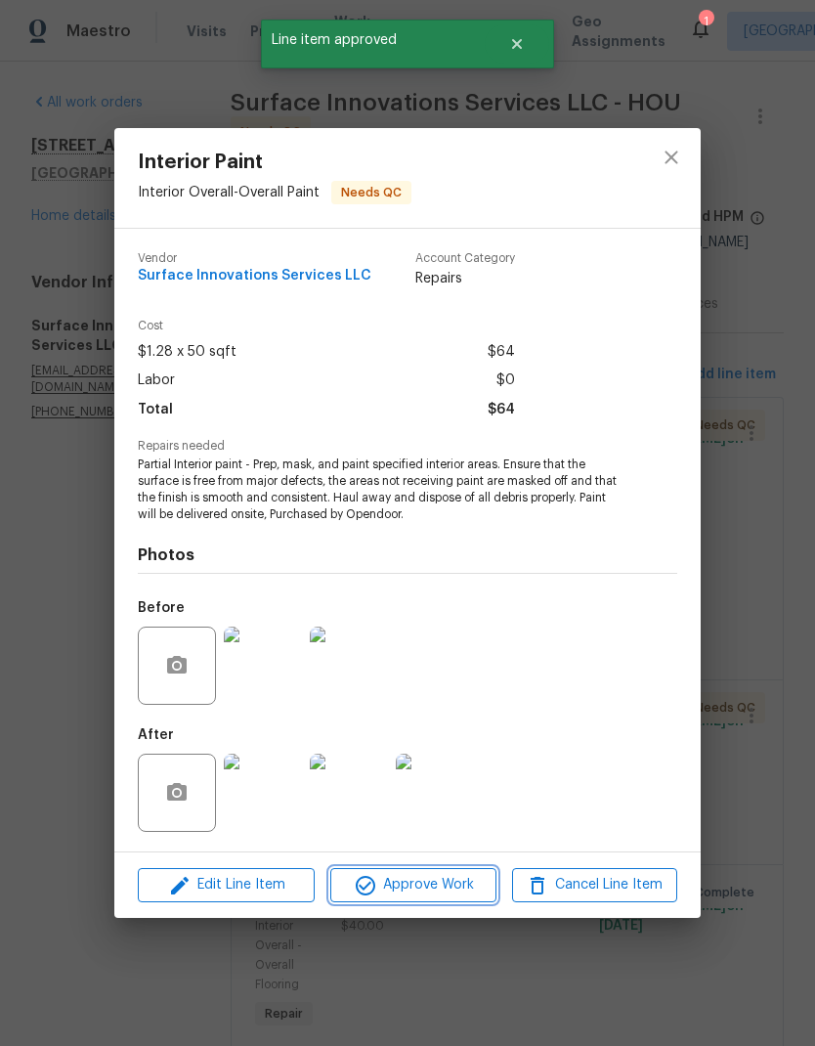
click at [449, 889] on span "Approve Work" at bounding box center [412, 885] width 153 height 24
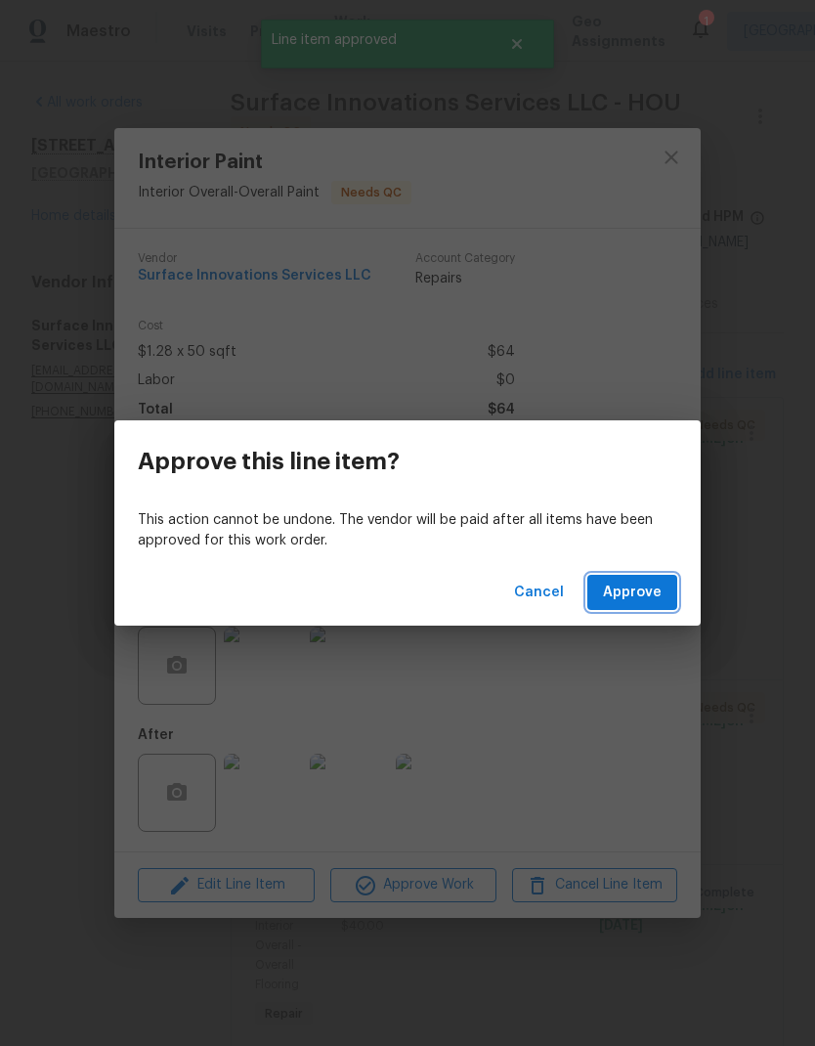
click at [670, 601] on button "Approve" at bounding box center [633, 593] width 90 height 36
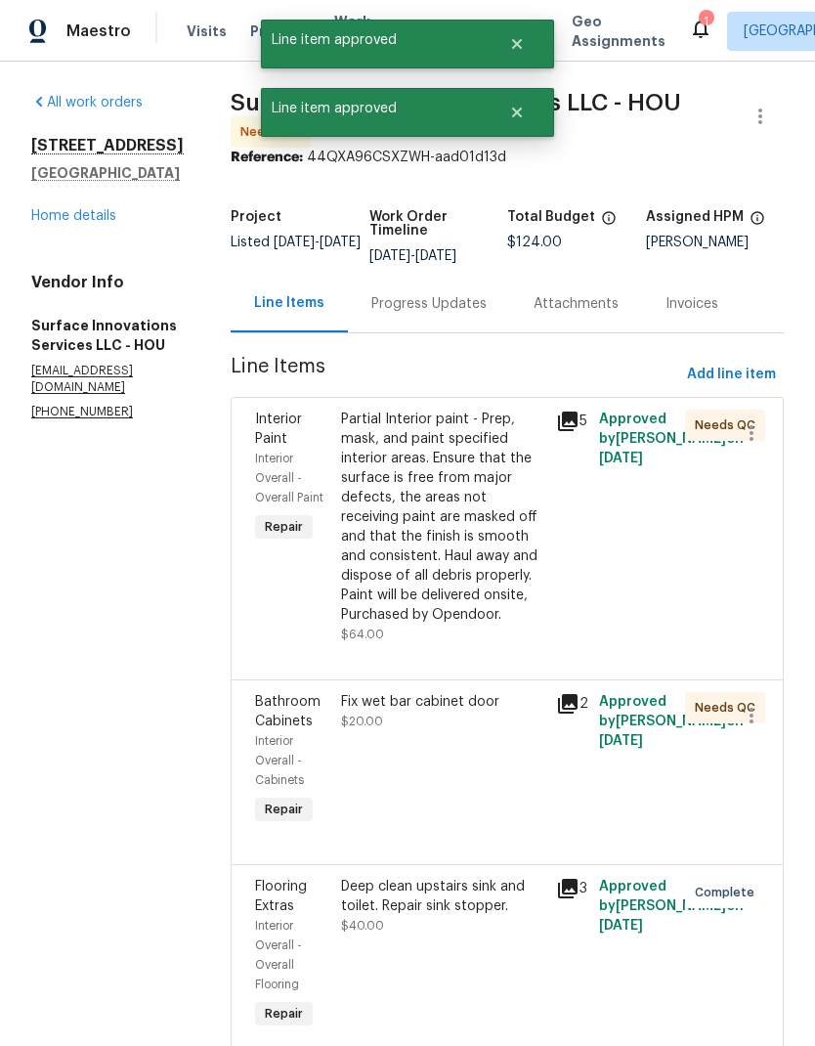
click at [639, 591] on span "Approve" at bounding box center [632, 593] width 59 height 24
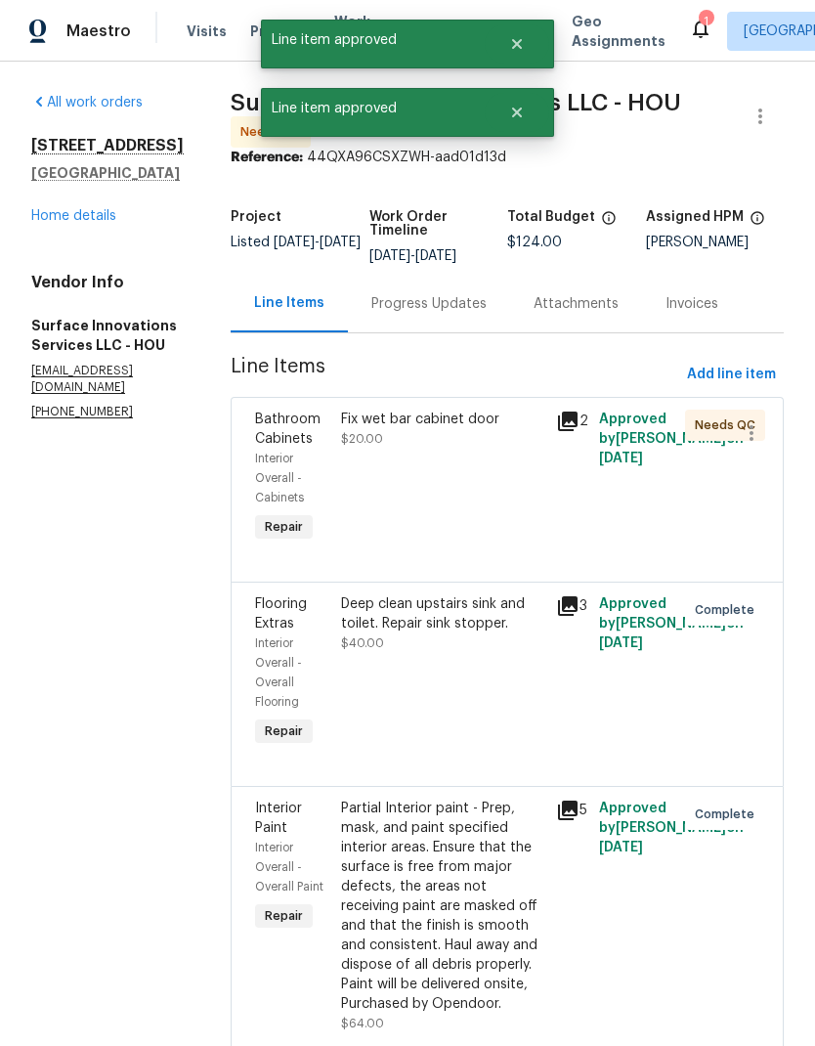
click at [478, 449] on div "Fix wet bar cabinet door $20.00" at bounding box center [442, 429] width 203 height 39
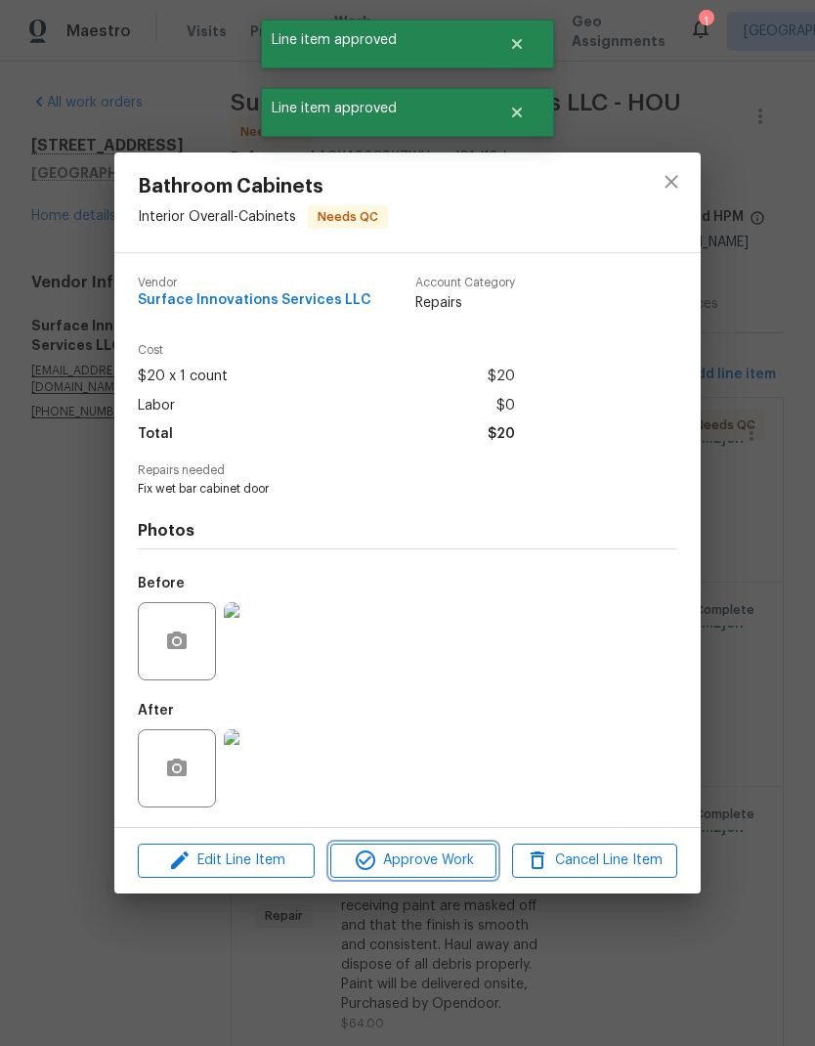
click at [447, 876] on button "Approve Work" at bounding box center [412, 861] width 165 height 34
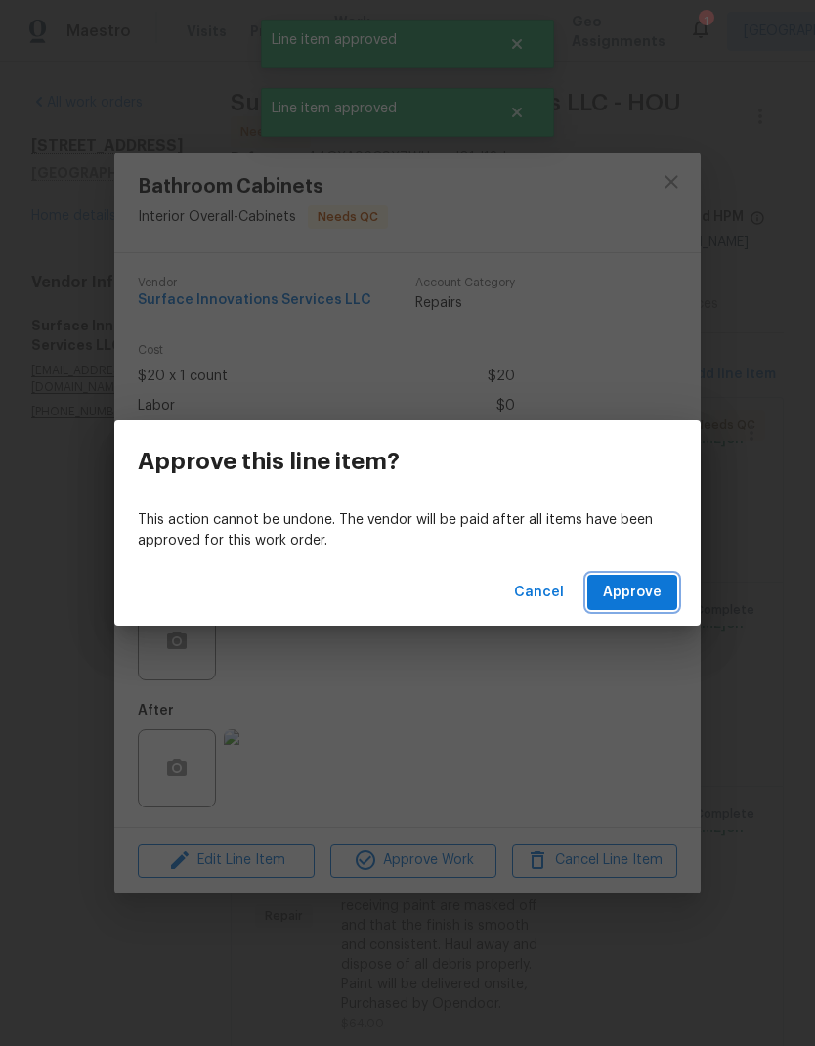
click at [660, 592] on span "Approve" at bounding box center [632, 593] width 59 height 24
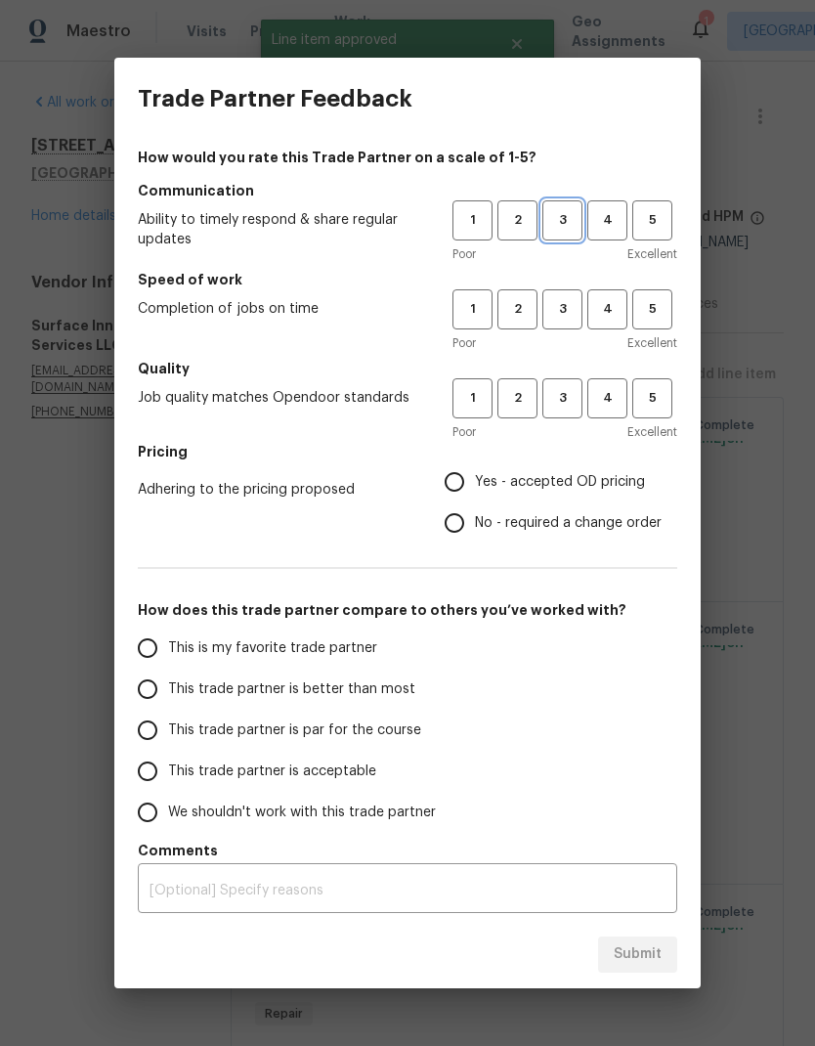
click at [576, 223] on span "3" at bounding box center [563, 220] width 36 height 22
click at [570, 326] on button "3" at bounding box center [563, 309] width 40 height 40
click at [568, 418] on button "3" at bounding box center [563, 398] width 40 height 40
click at [444, 493] on input "Yes - accepted OD pricing" at bounding box center [454, 481] width 41 height 41
radio input "true"
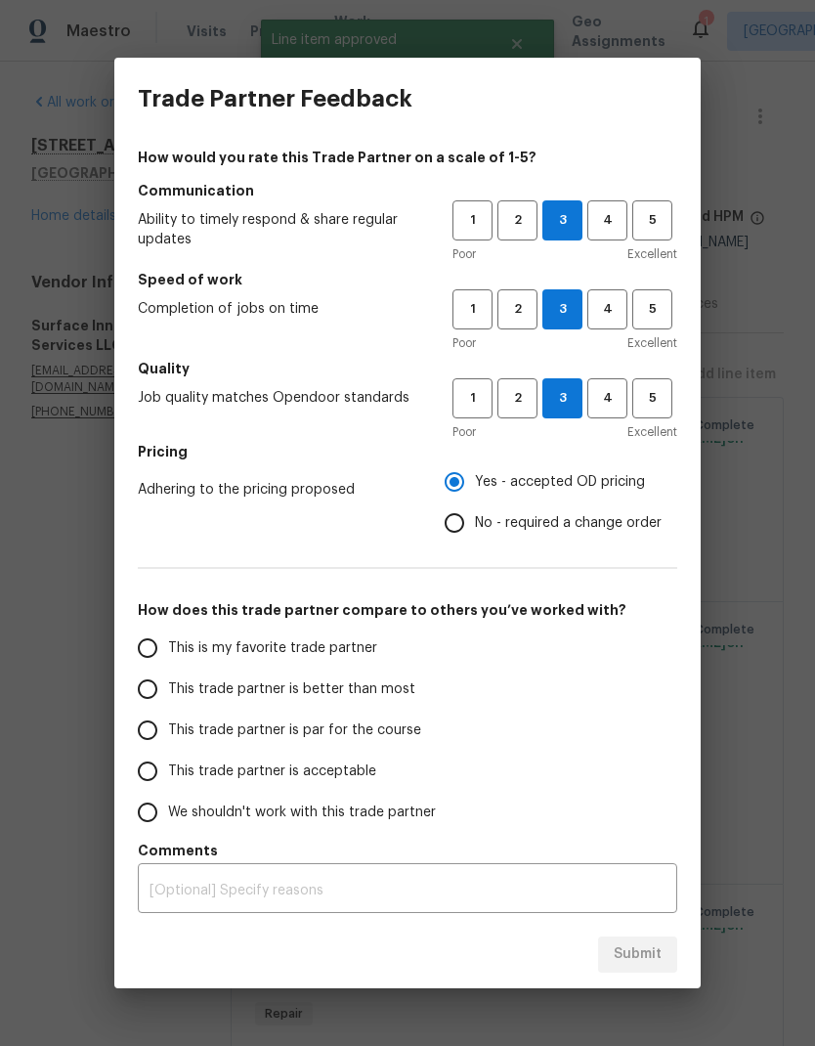
click at [153, 728] on input "This trade partner is par for the course" at bounding box center [147, 730] width 41 height 41
click at [664, 952] on button "Submit" at bounding box center [637, 955] width 79 height 36
radio input "true"
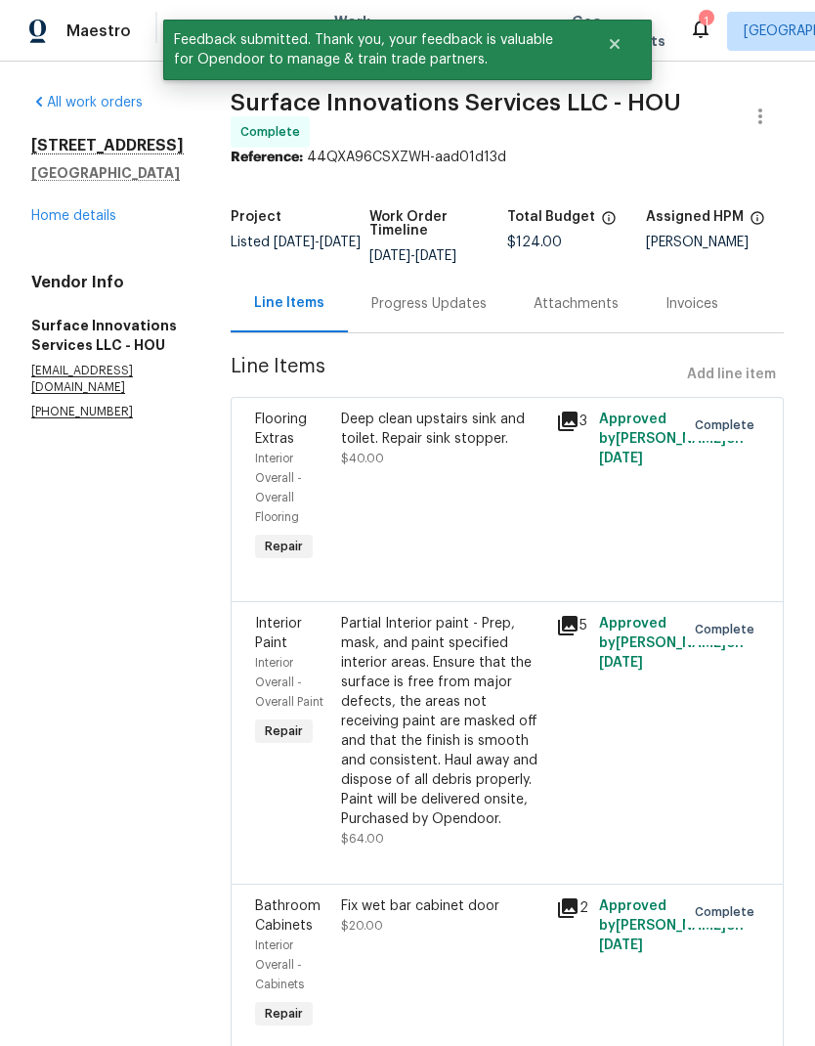
click at [454, 312] on div "Progress Updates" at bounding box center [429, 304] width 115 height 20
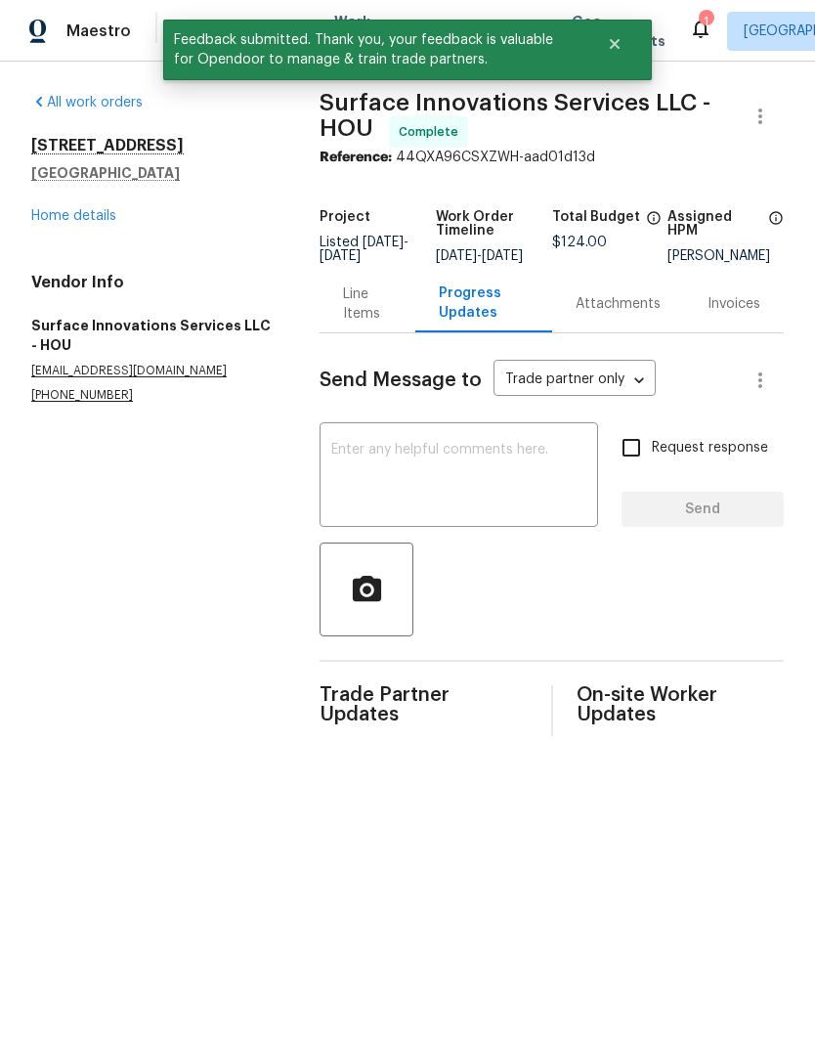
click at [71, 215] on link "Home details" at bounding box center [73, 216] width 85 height 14
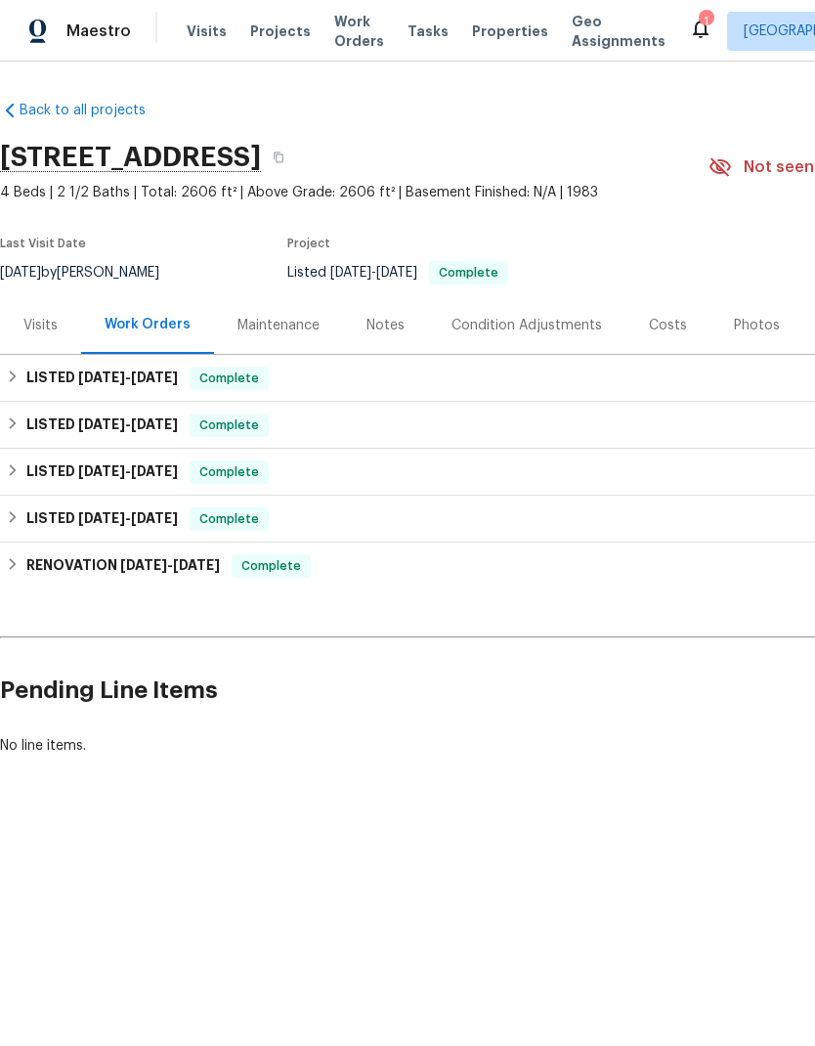
click at [344, 24] on span "Work Orders" at bounding box center [359, 31] width 50 height 39
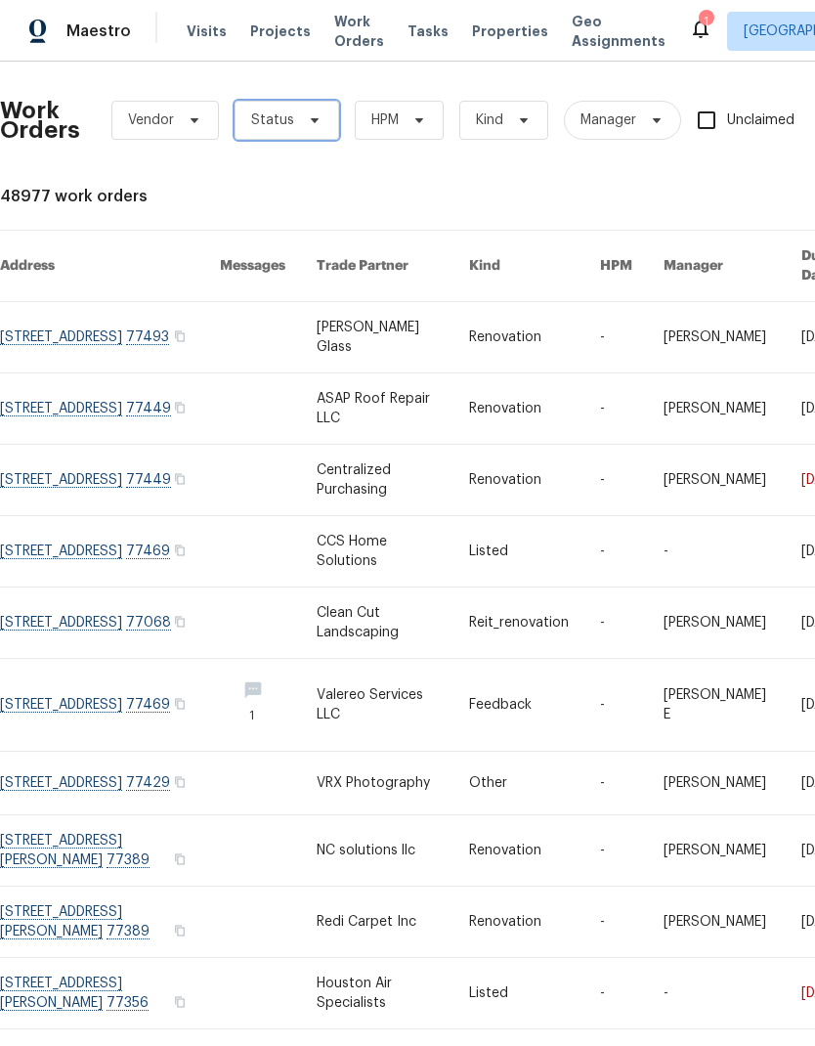
click at [282, 118] on span "Status" at bounding box center [272, 120] width 43 height 20
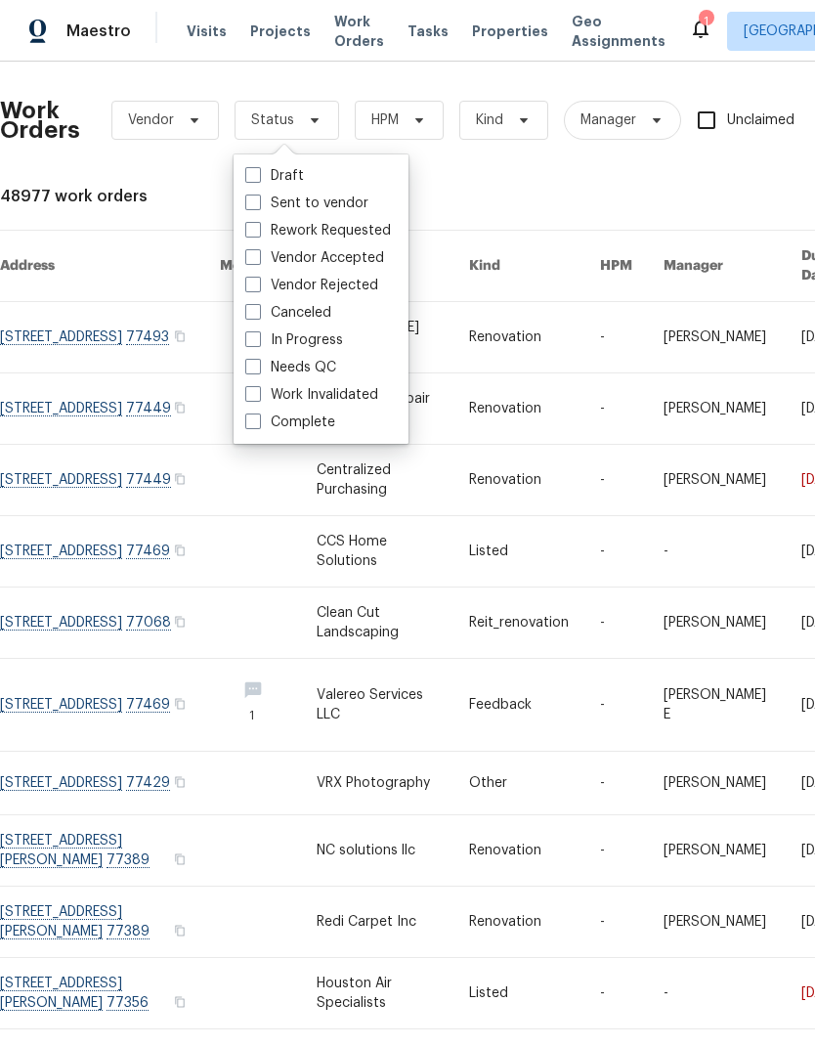
click at [261, 371] on label "Needs QC" at bounding box center [290, 368] width 91 height 20
click at [258, 371] on input "Needs QC" at bounding box center [251, 364] width 13 height 13
checkbox input "true"
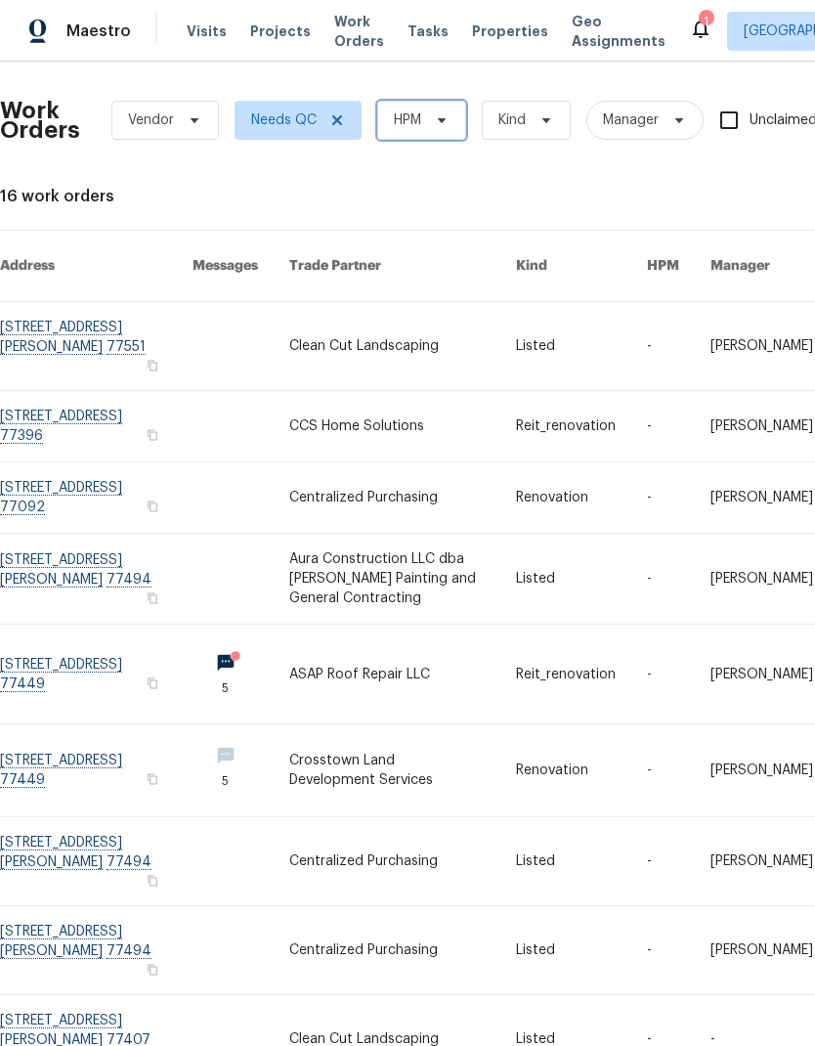
click at [412, 128] on span "HPM" at bounding box center [407, 120] width 27 height 20
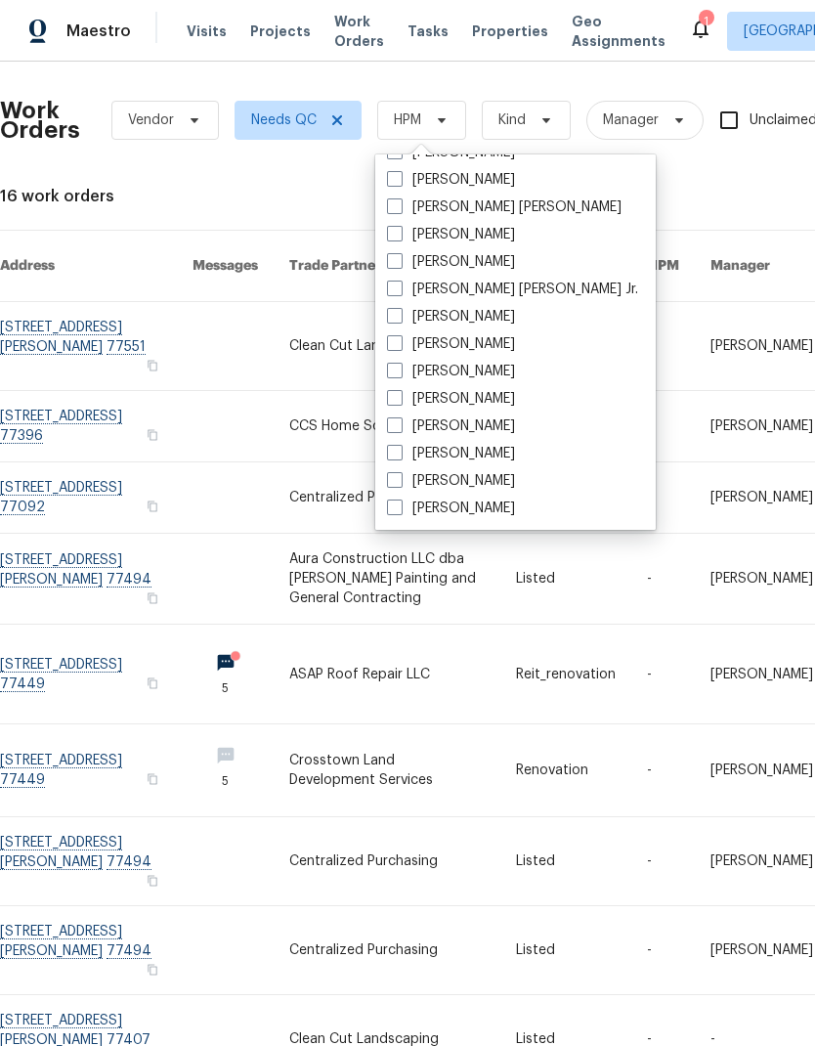
scroll to position [407, 0]
click at [395, 483] on span at bounding box center [395, 480] width 16 height 16
click at [395, 483] on input "[PERSON_NAME]" at bounding box center [393, 477] width 13 height 13
checkbox input "true"
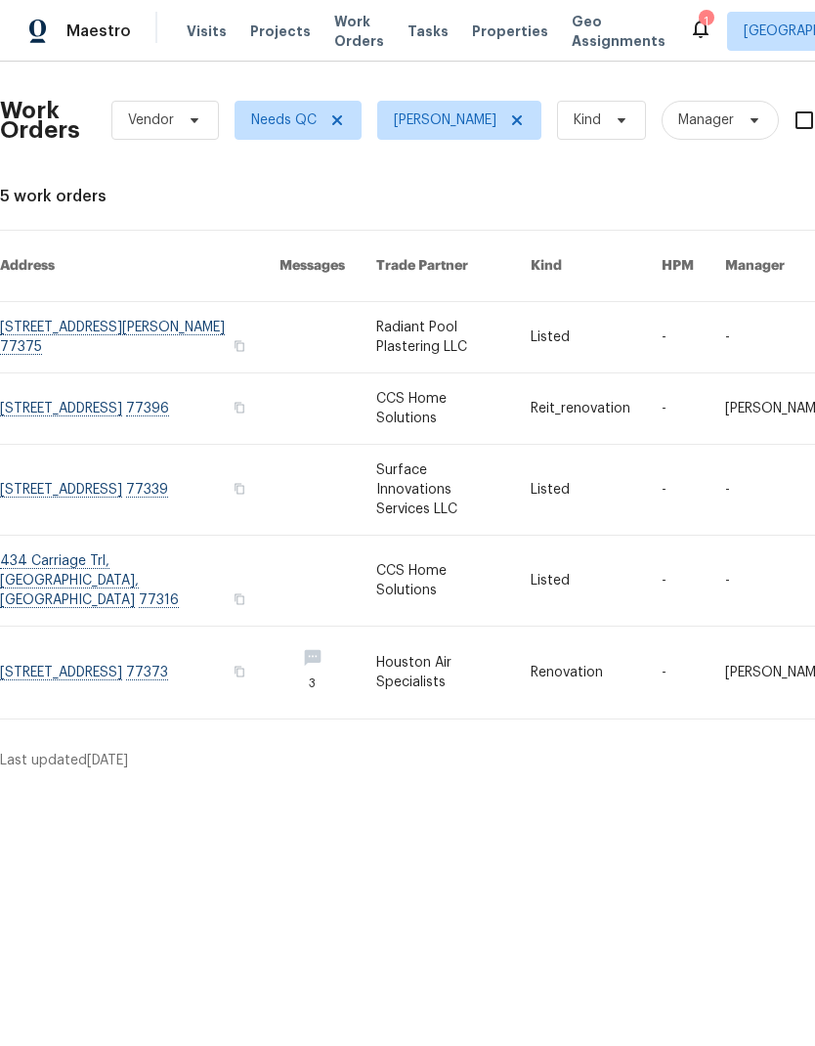
click at [468, 393] on link at bounding box center [453, 408] width 155 height 70
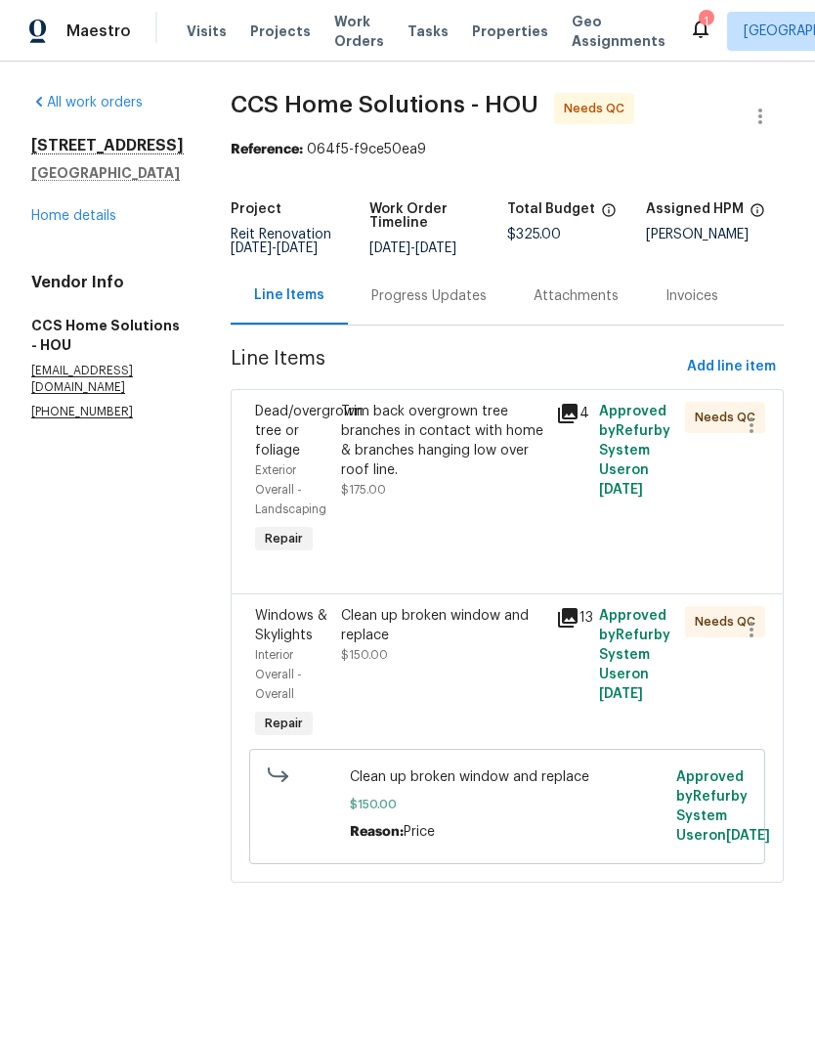
click at [433, 664] on div "Clean up broken window and replace $150.00" at bounding box center [442, 635] width 203 height 59
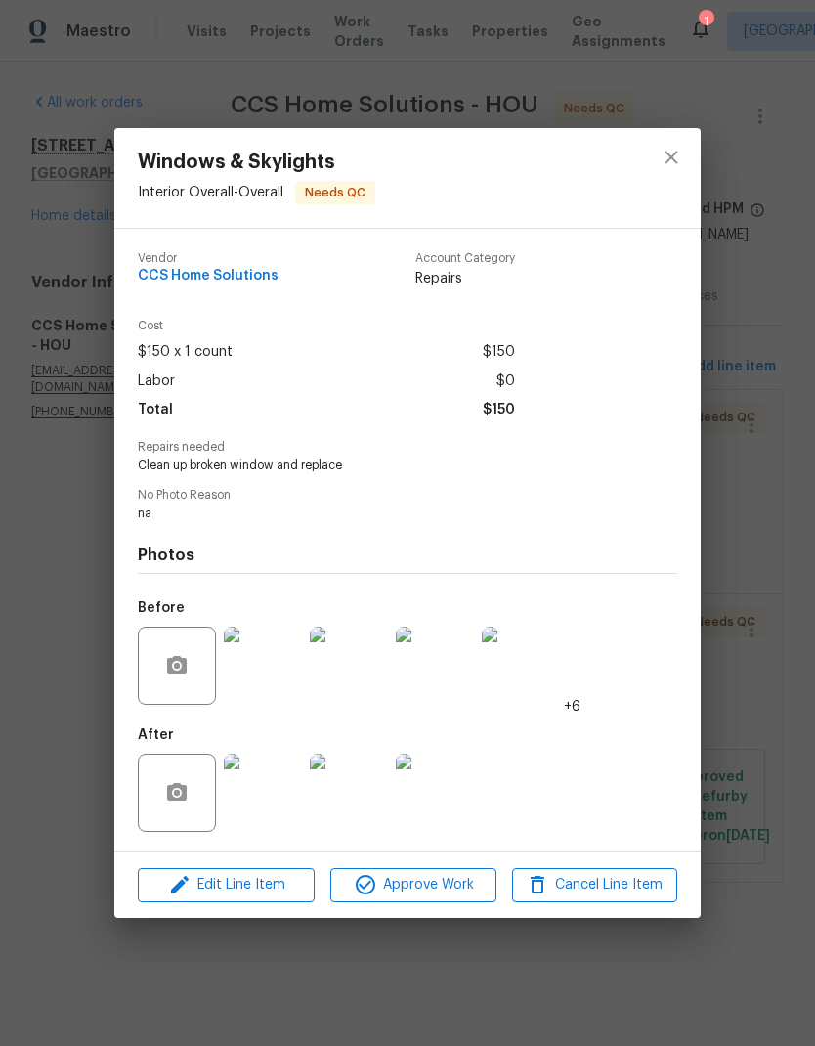
click at [264, 811] on img at bounding box center [263, 793] width 78 height 78
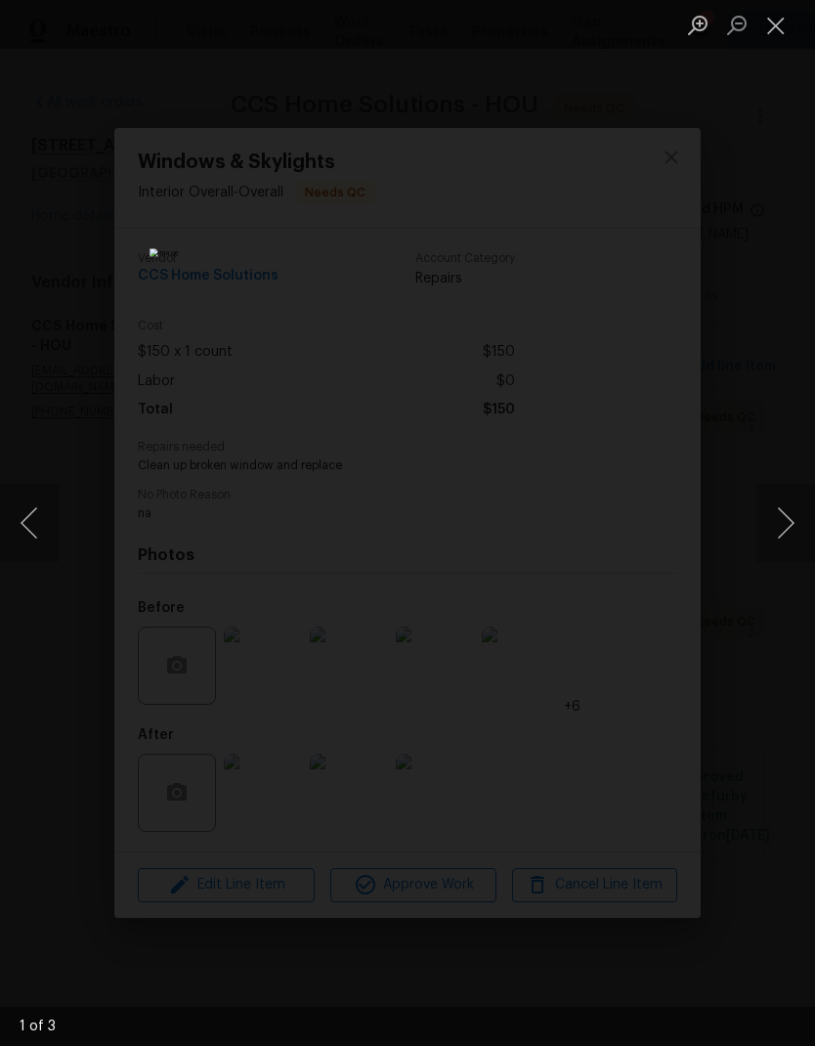
click at [578, 529] on img "Lightbox" at bounding box center [364, 522] width 428 height 549
click at [575, 541] on img "Lightbox" at bounding box center [364, 522] width 428 height 549
click at [789, 352] on div "Lightbox" at bounding box center [407, 523] width 815 height 1046
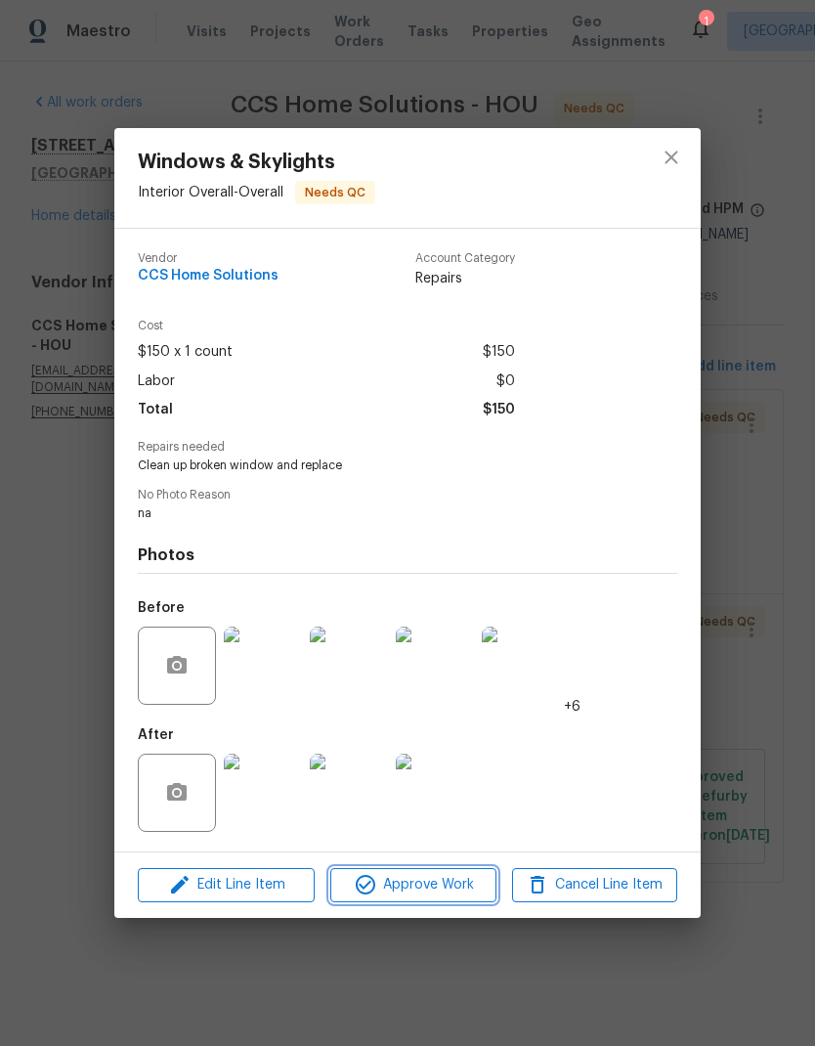
click at [443, 885] on span "Approve Work" at bounding box center [412, 885] width 153 height 24
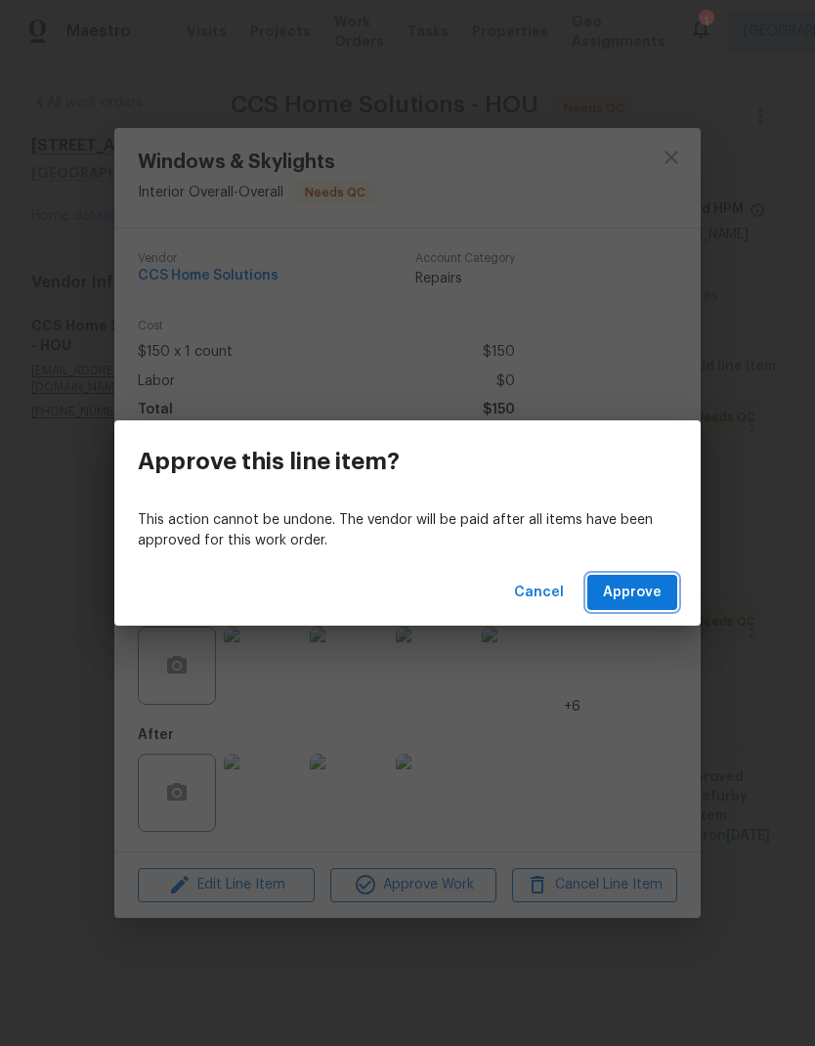
click at [647, 589] on span "Approve" at bounding box center [632, 593] width 59 height 24
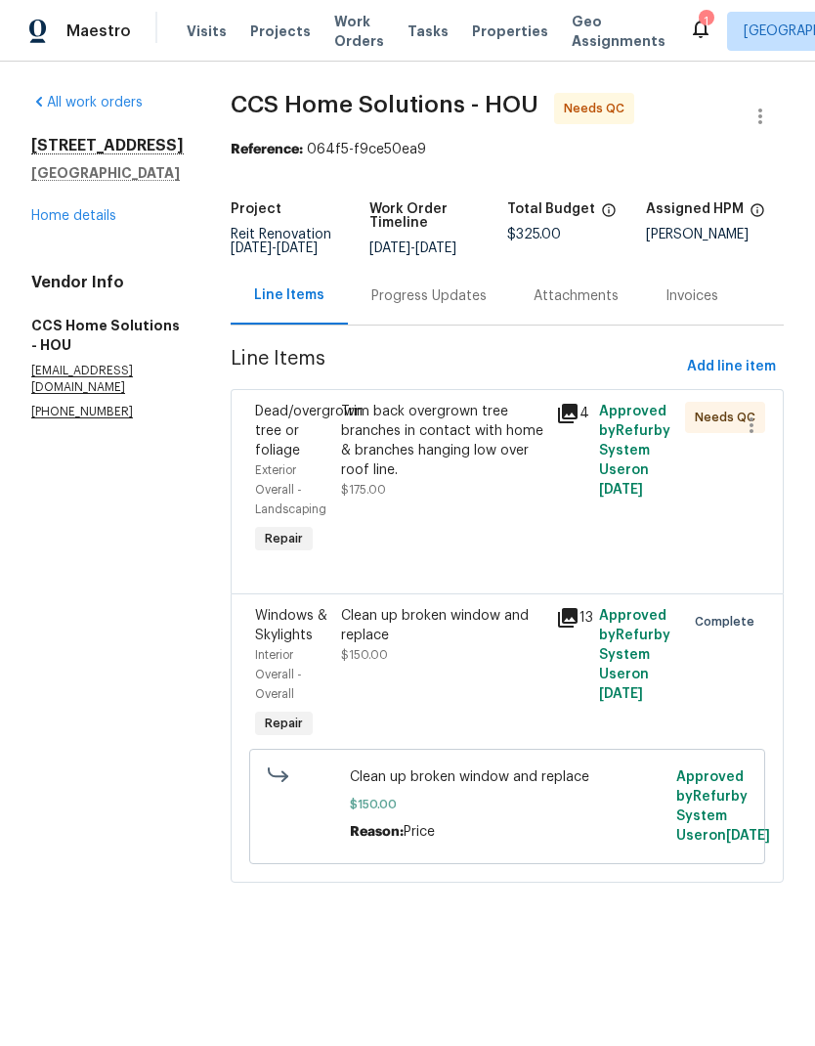
click at [443, 455] on div "Trim back overgrown tree branches in contact with home & branches hanging low o…" at bounding box center [442, 441] width 203 height 78
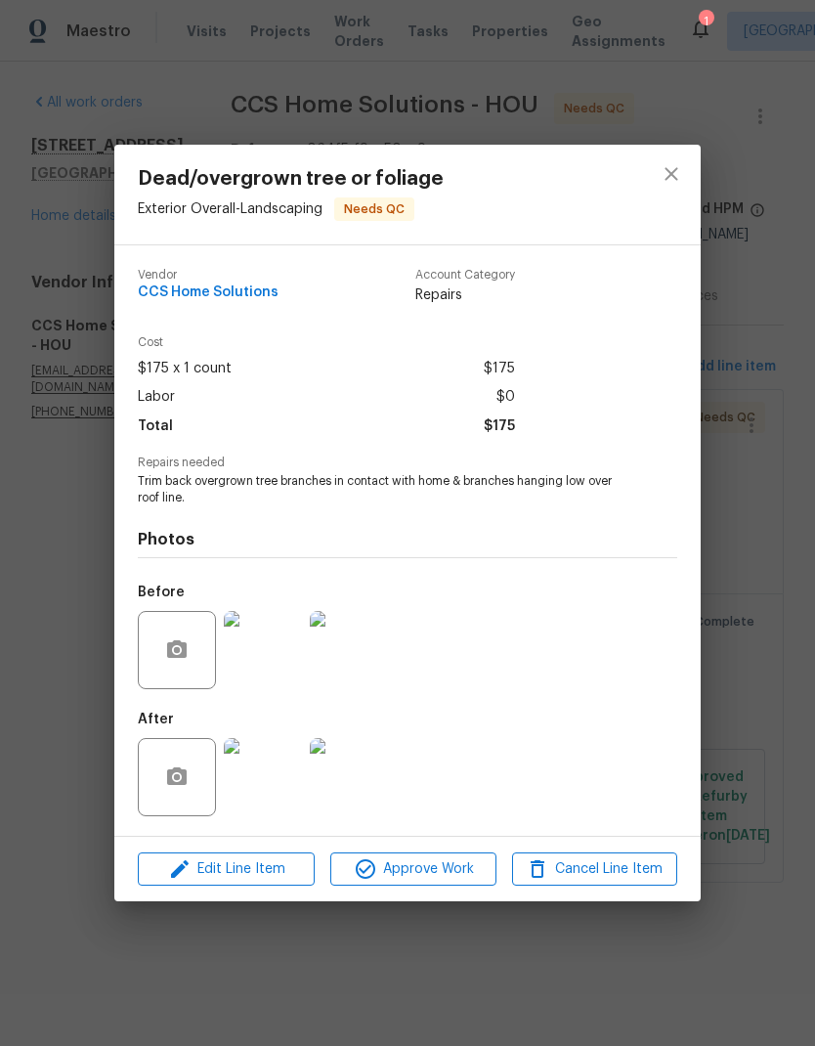
click at [262, 785] on img at bounding box center [263, 777] width 78 height 78
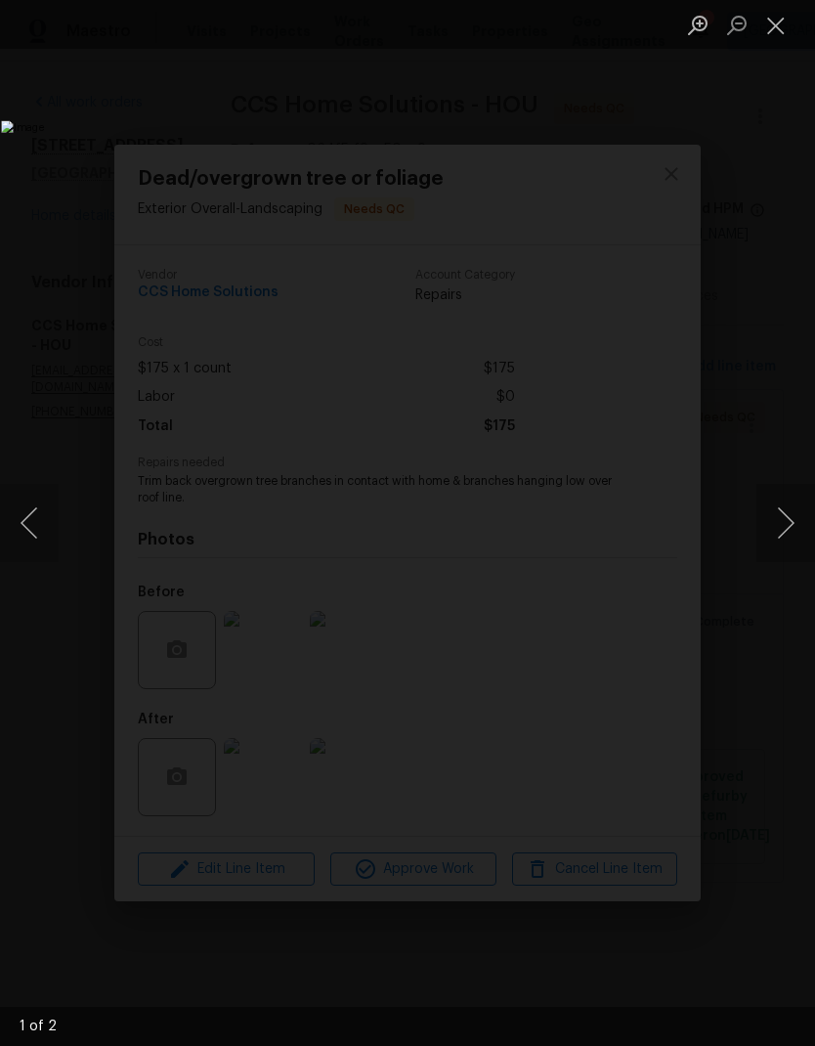
click at [770, 544] on button "Next image" at bounding box center [786, 523] width 59 height 78
click at [30, 532] on button "Previous image" at bounding box center [29, 523] width 59 height 78
click at [32, 525] on button "Previous image" at bounding box center [29, 523] width 59 height 78
click at [776, 37] on button "Close lightbox" at bounding box center [776, 25] width 39 height 34
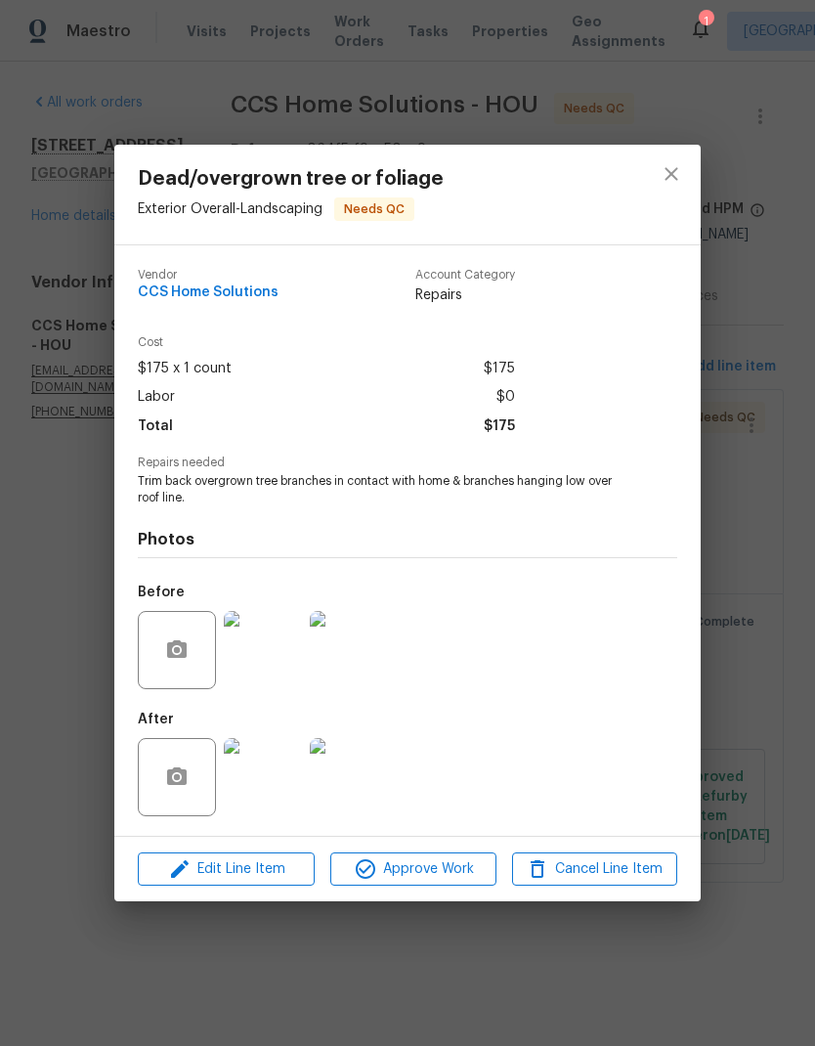
click at [271, 659] on img at bounding box center [263, 650] width 78 height 78
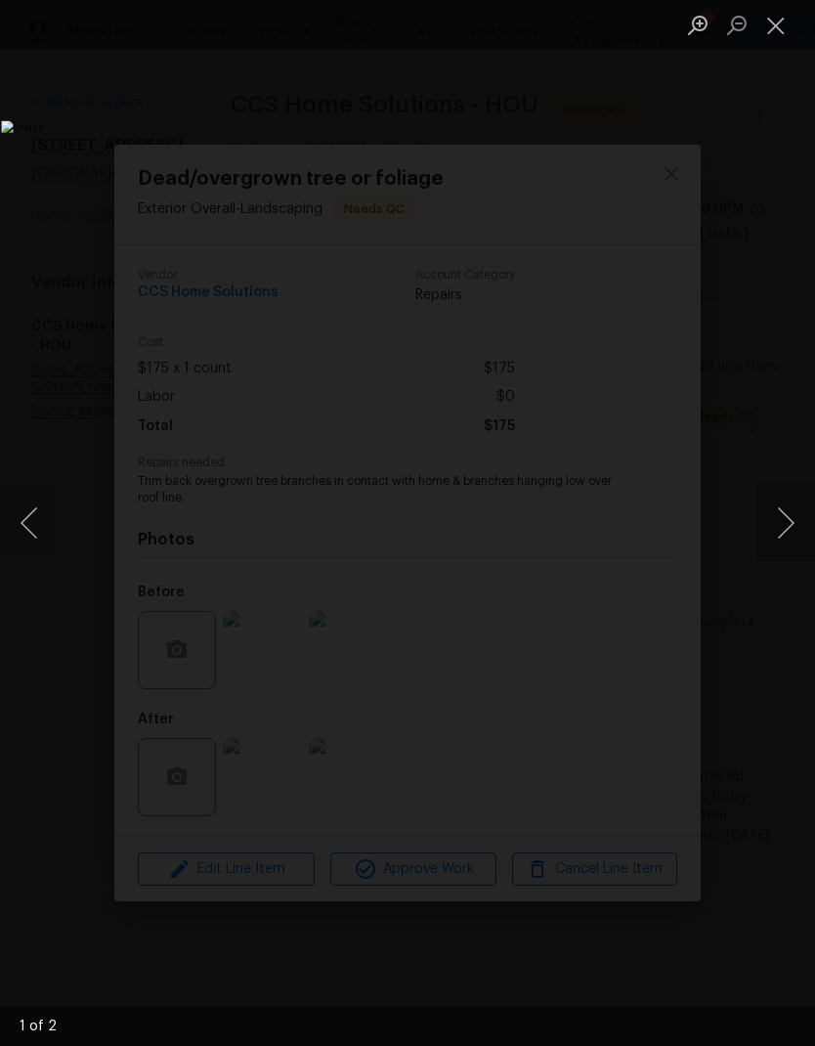
click at [787, 508] on button "Next image" at bounding box center [786, 523] width 59 height 78
click at [782, 522] on button "Next image" at bounding box center [786, 523] width 59 height 78
click at [783, 16] on button "Close lightbox" at bounding box center [776, 25] width 39 height 34
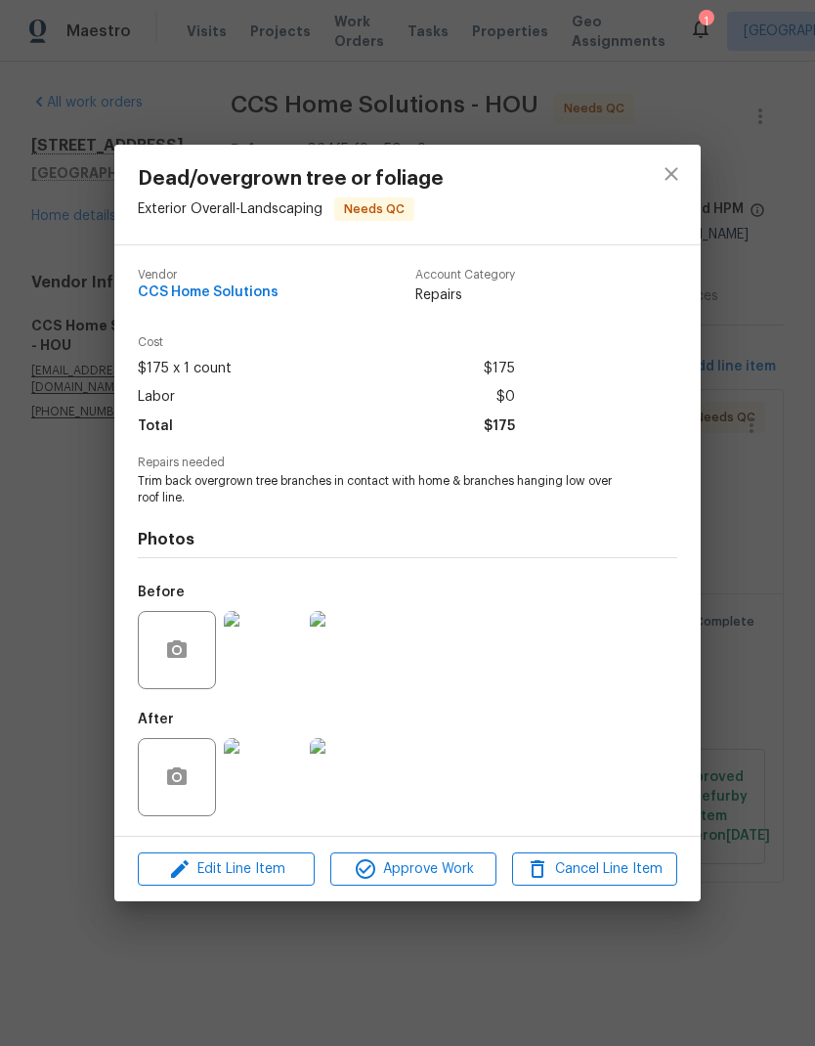
click at [276, 658] on img at bounding box center [263, 650] width 78 height 78
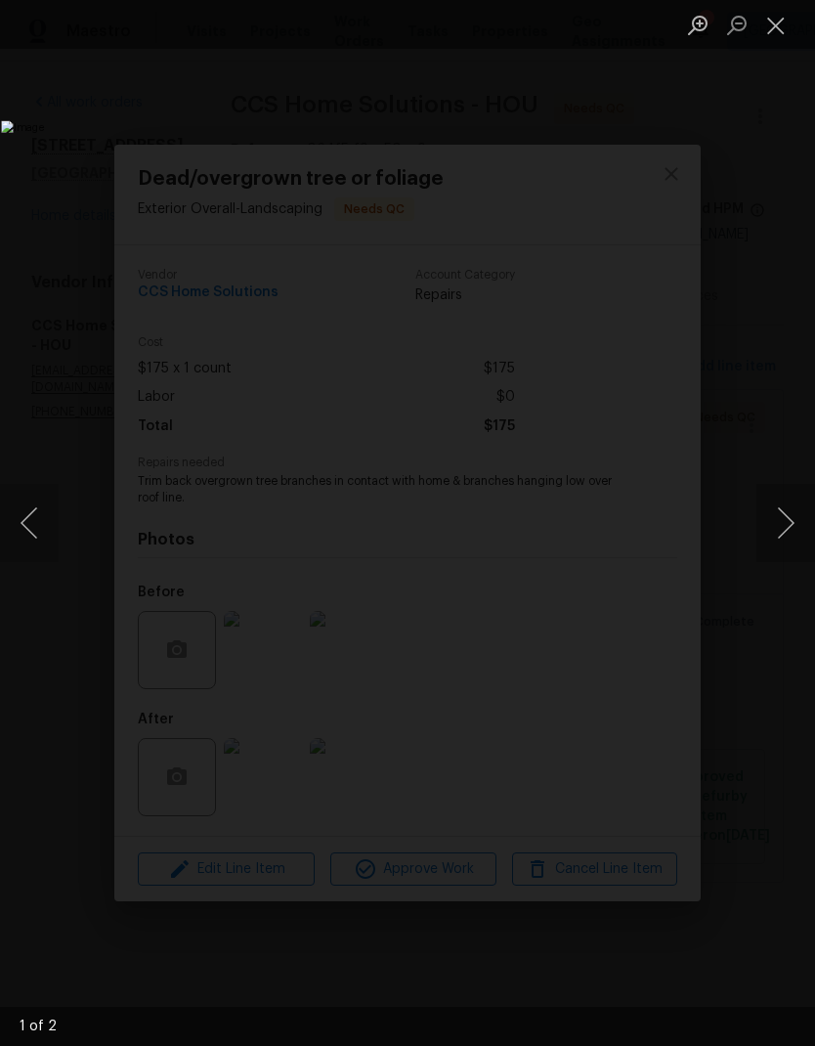
click at [629, 768] on img "Lightbox" at bounding box center [315, 522] width 628 height 805
click at [583, 730] on img "Lightbox" at bounding box center [315, 522] width 628 height 805
click at [761, 15] on button "Close lightbox" at bounding box center [776, 25] width 39 height 34
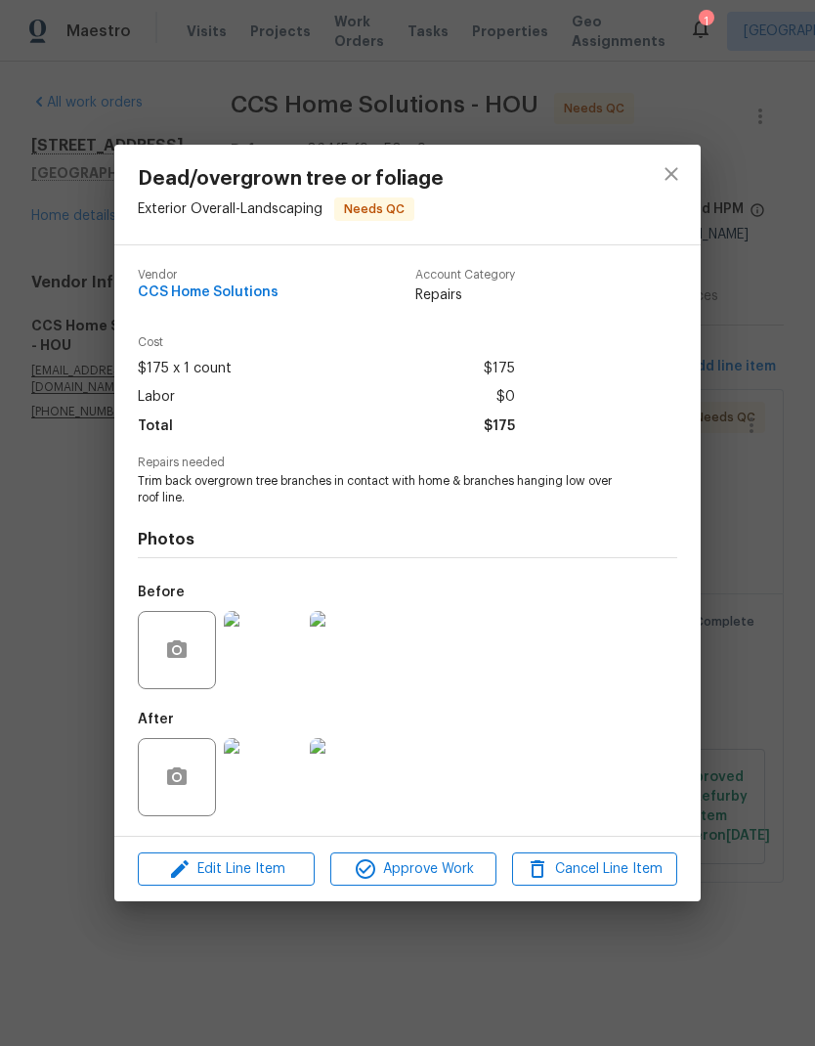
click at [277, 788] on img at bounding box center [263, 777] width 78 height 78
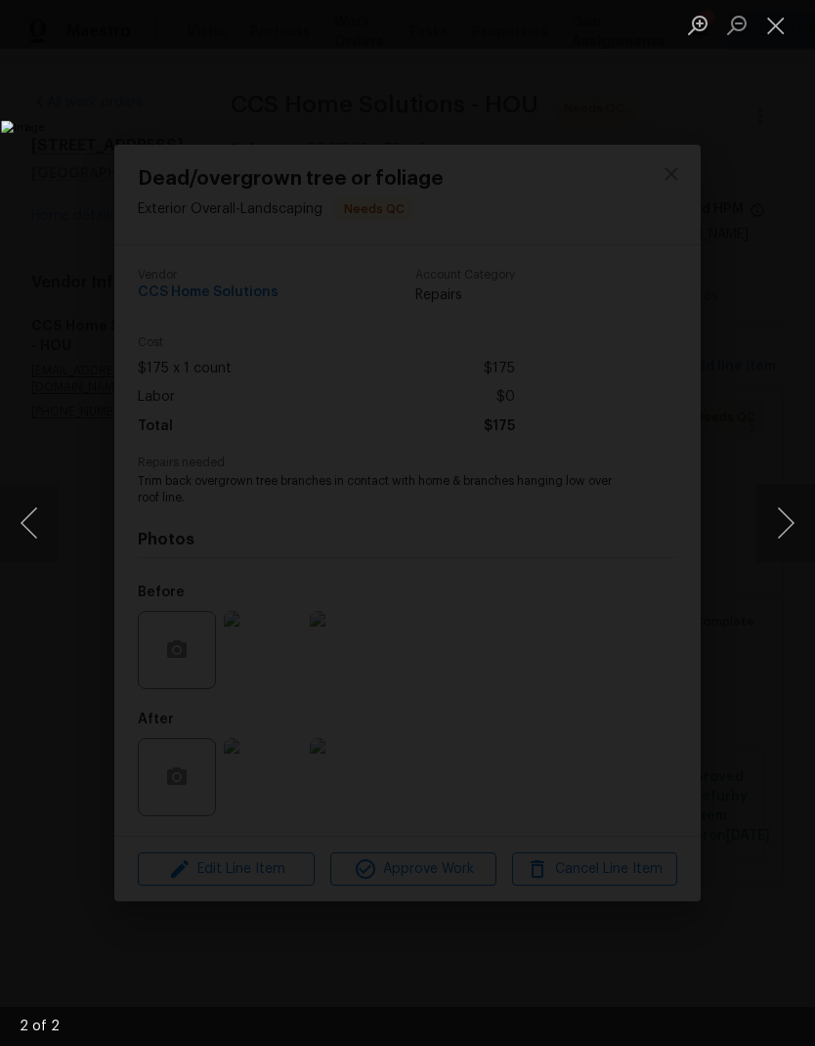
click at [778, 25] on button "Close lightbox" at bounding box center [776, 25] width 39 height 34
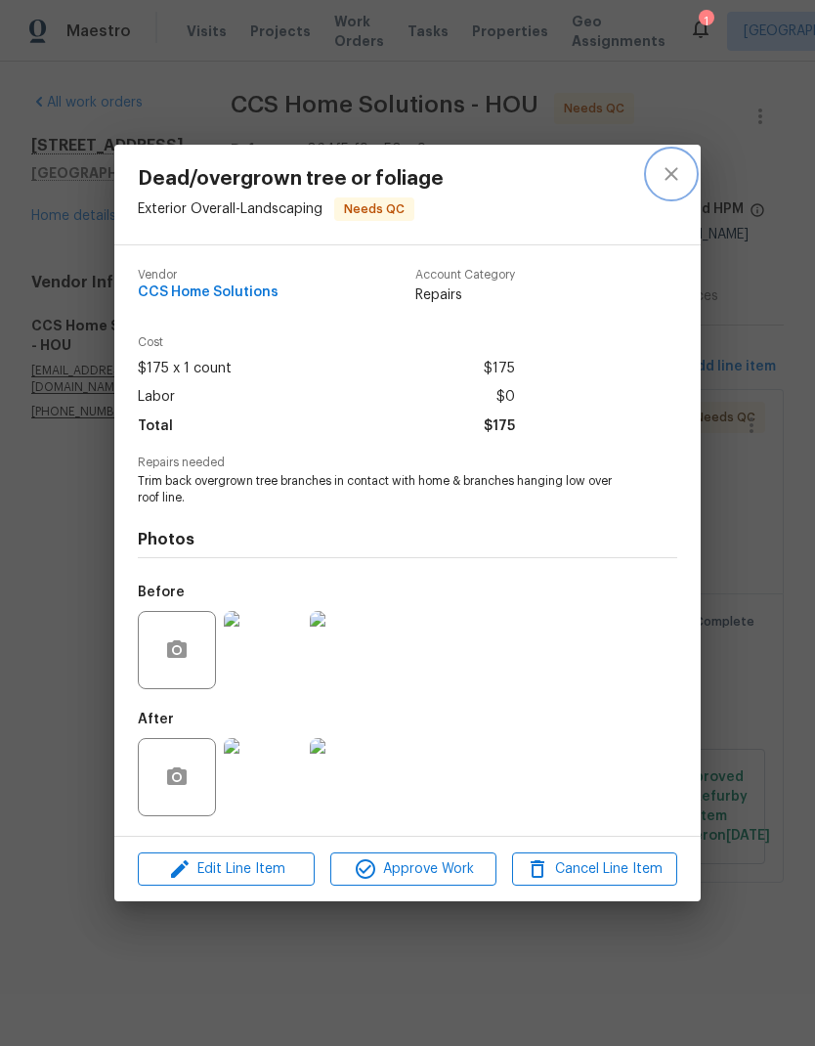
click at [672, 156] on button "close" at bounding box center [671, 174] width 47 height 47
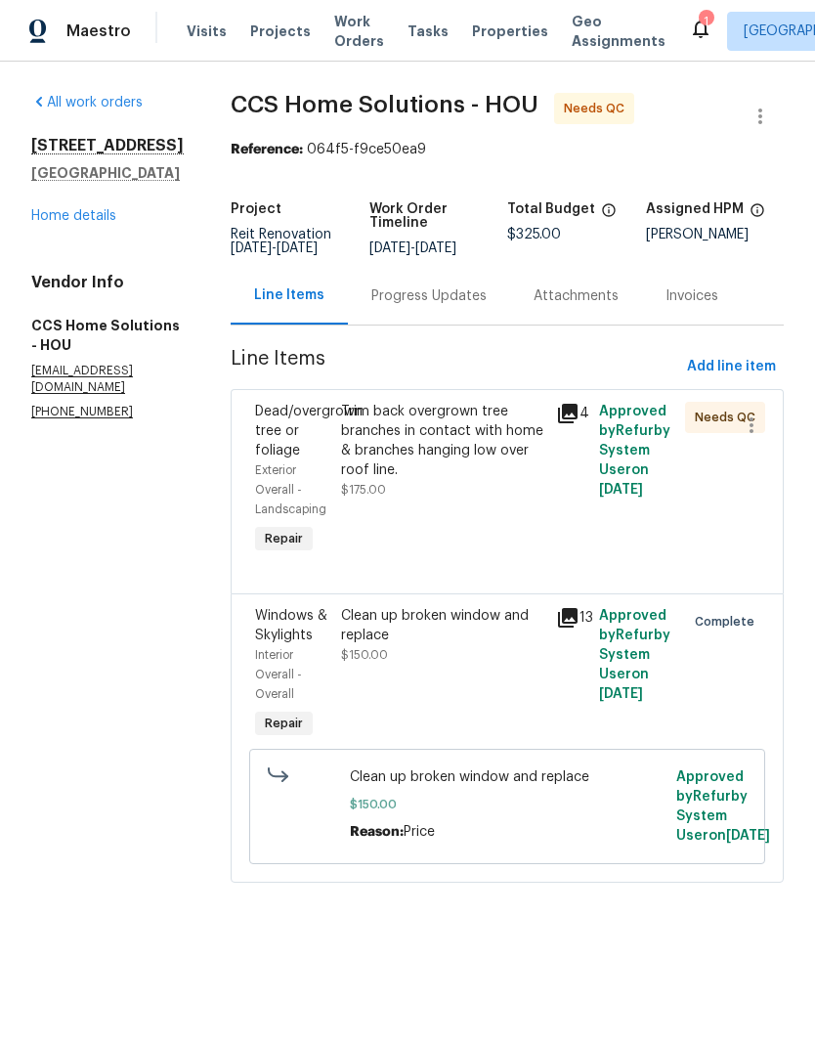
click at [368, 521] on div "Trim back overgrown tree branches in contact with home & branches hanging low o…" at bounding box center [442, 480] width 215 height 168
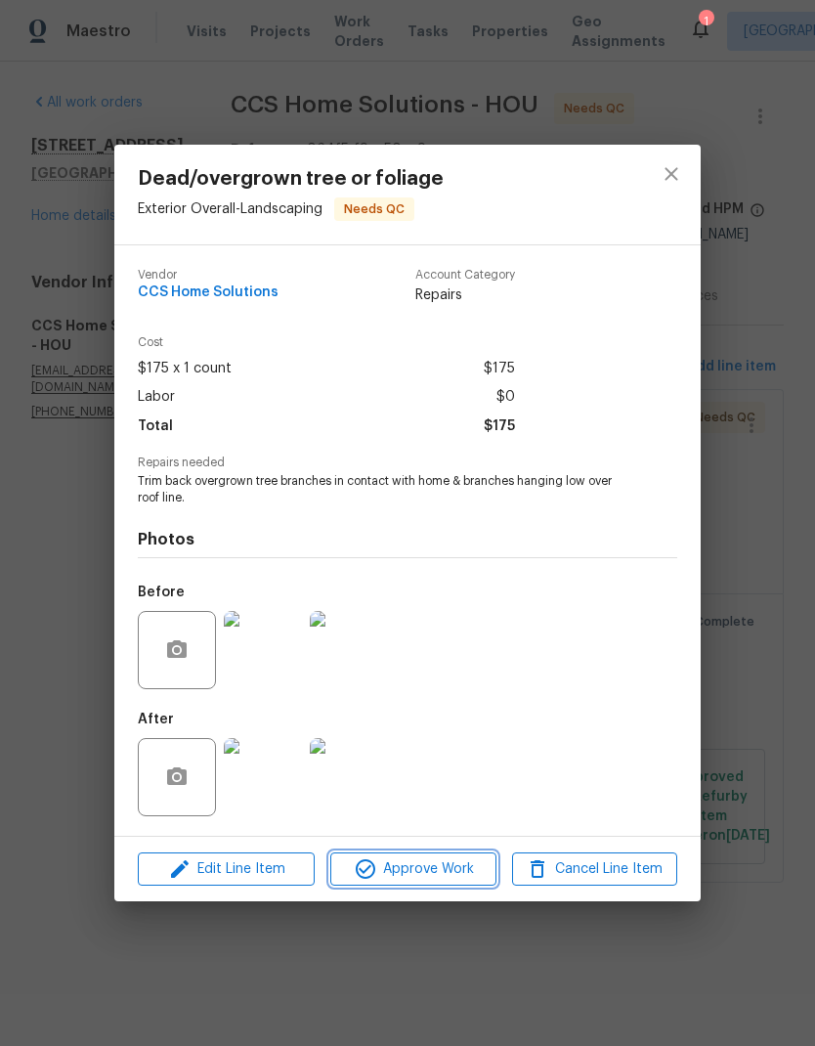
click at [423, 885] on button "Approve Work" at bounding box center [412, 870] width 165 height 34
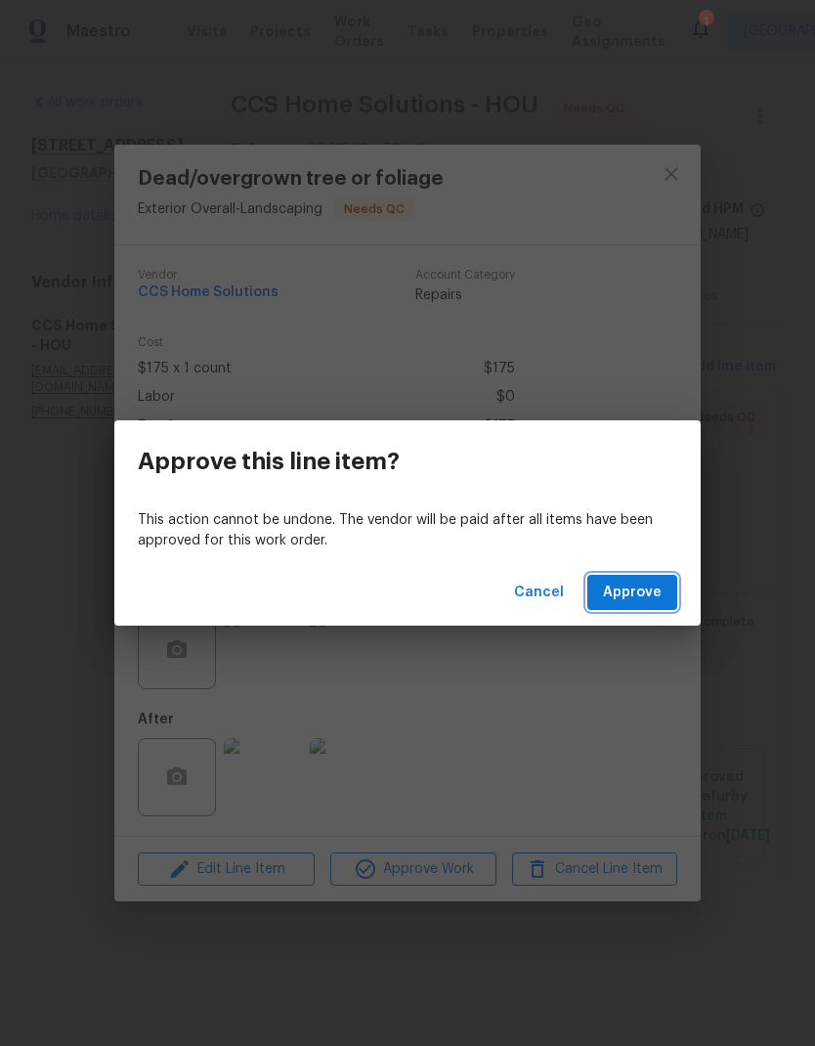
click at [660, 592] on span "Approve" at bounding box center [632, 593] width 59 height 24
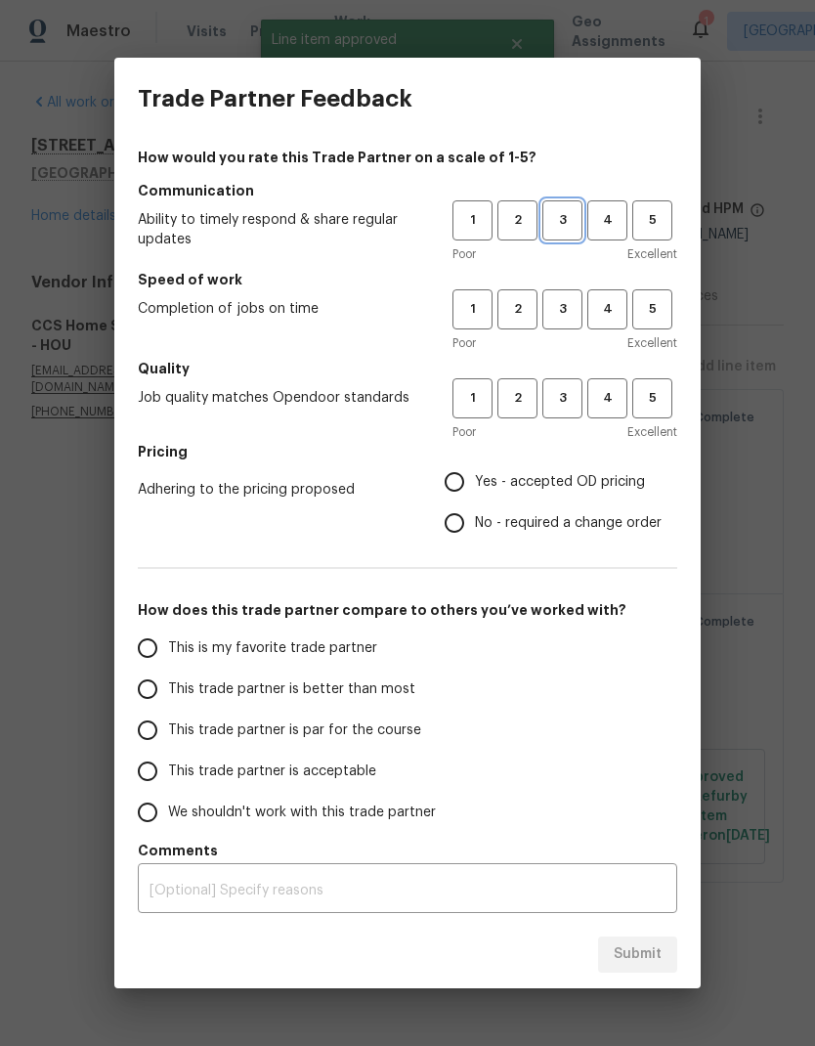
click at [576, 210] on span "3" at bounding box center [563, 220] width 36 height 22
click at [571, 308] on span "3" at bounding box center [563, 309] width 36 height 22
click at [572, 405] on span "3" at bounding box center [563, 398] width 36 height 22
click at [453, 482] on input "Yes - accepted OD pricing" at bounding box center [454, 481] width 41 height 41
radio input "true"
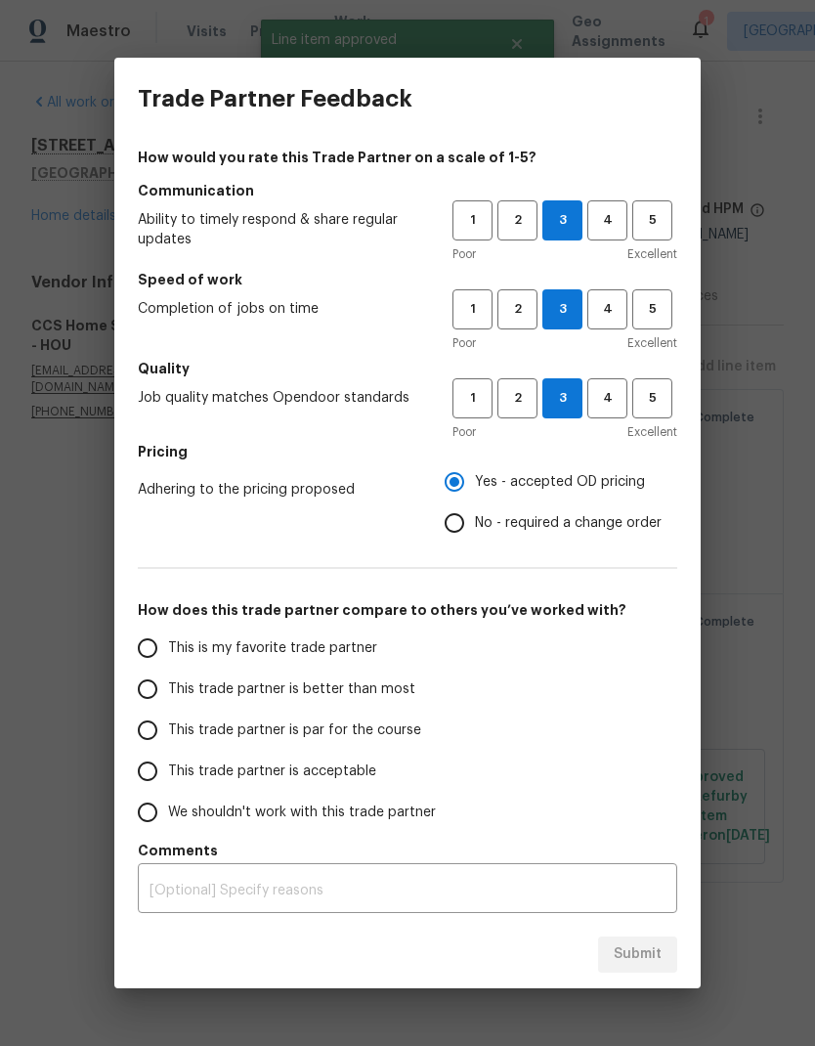
click at [148, 737] on input "This trade partner is par for the course" at bounding box center [147, 730] width 41 height 41
click at [648, 964] on span "Submit" at bounding box center [638, 954] width 48 height 24
radio input "true"
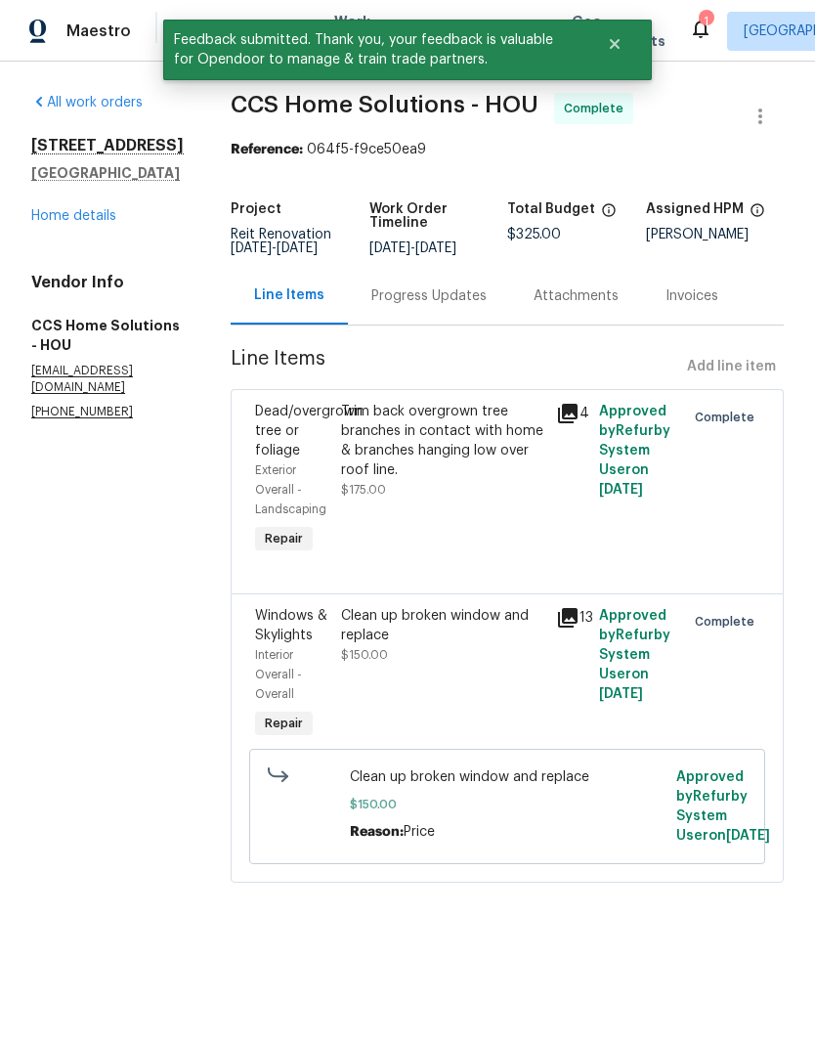
click at [51, 216] on link "Home details" at bounding box center [73, 216] width 85 height 14
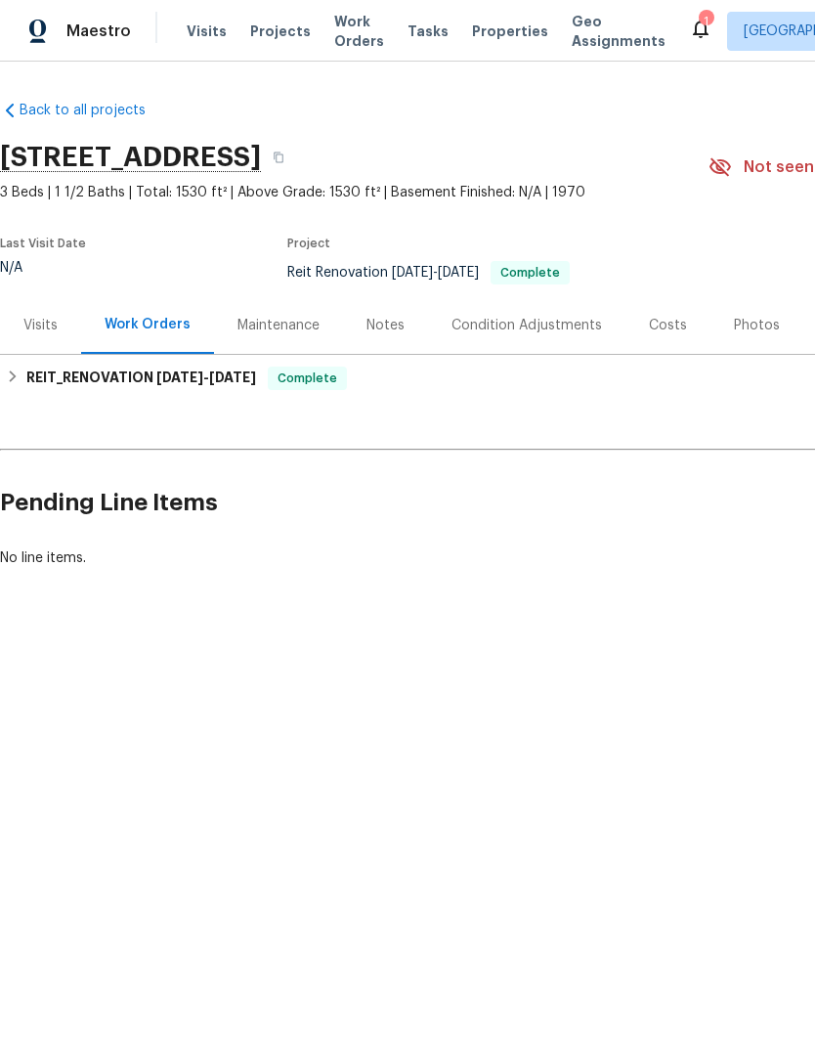
click at [343, 13] on span "Work Orders" at bounding box center [359, 31] width 50 height 39
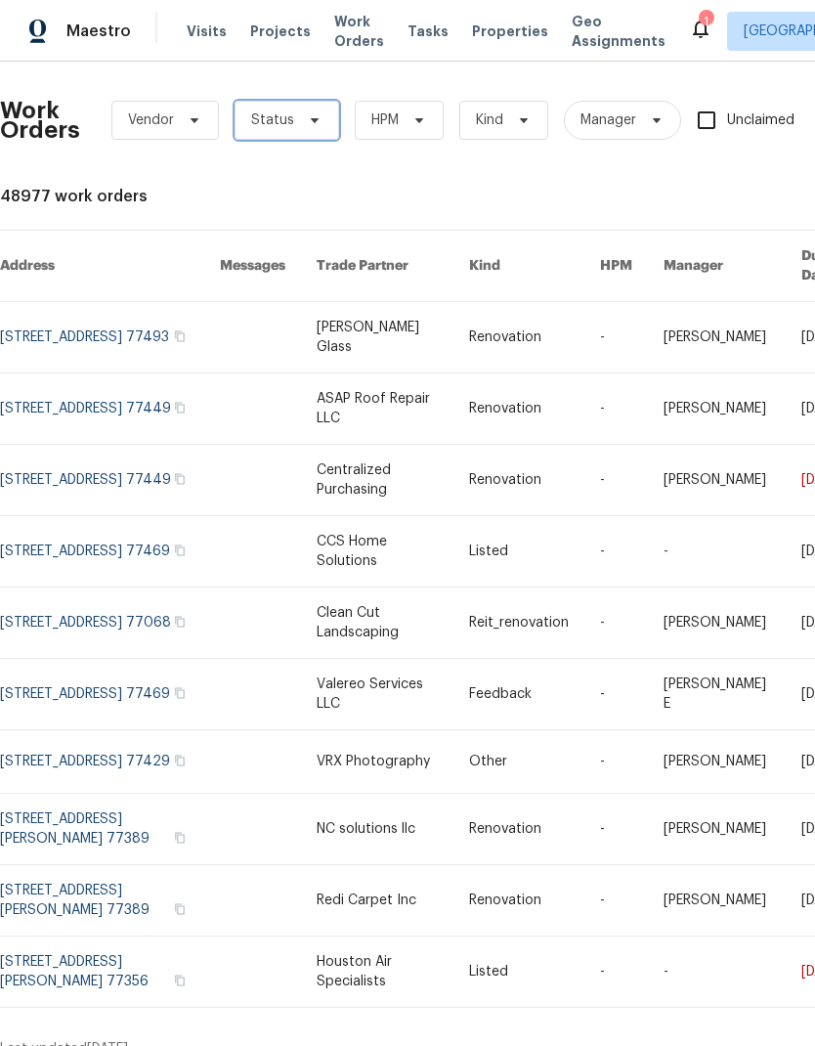
click at [281, 123] on span "Status" at bounding box center [272, 120] width 43 height 20
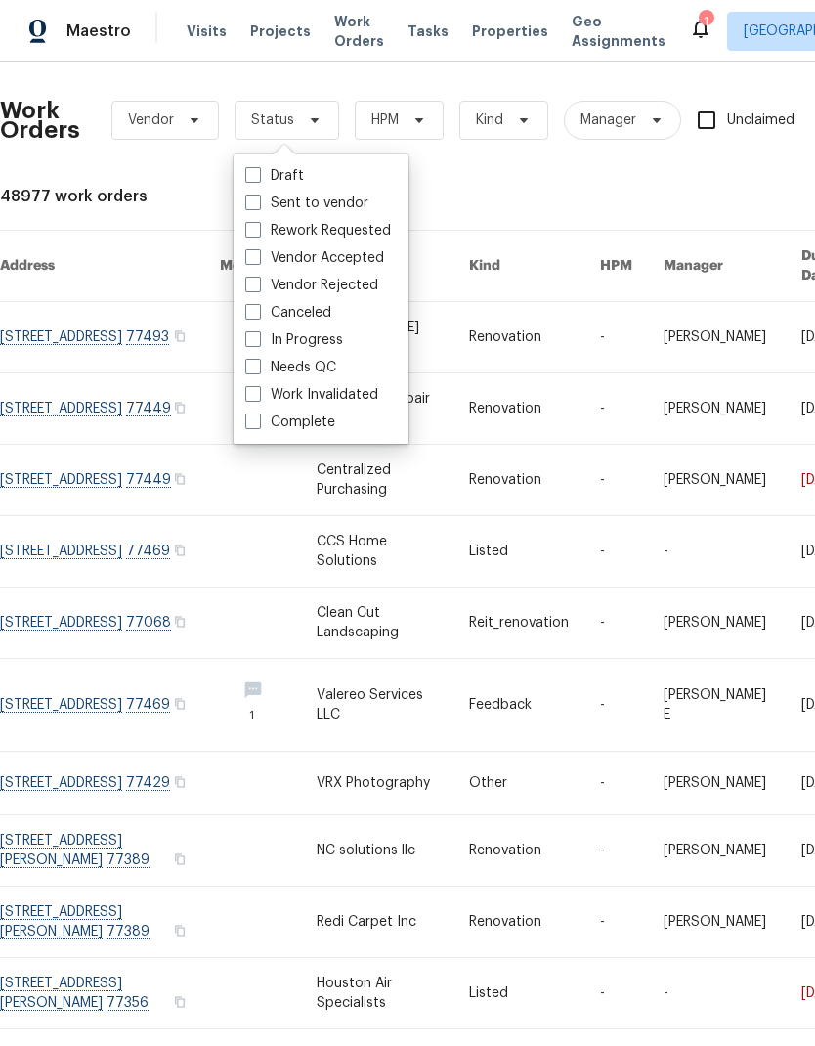
click at [253, 369] on span at bounding box center [253, 367] width 16 height 16
click at [253, 369] on input "Needs QC" at bounding box center [251, 364] width 13 height 13
checkbox input "true"
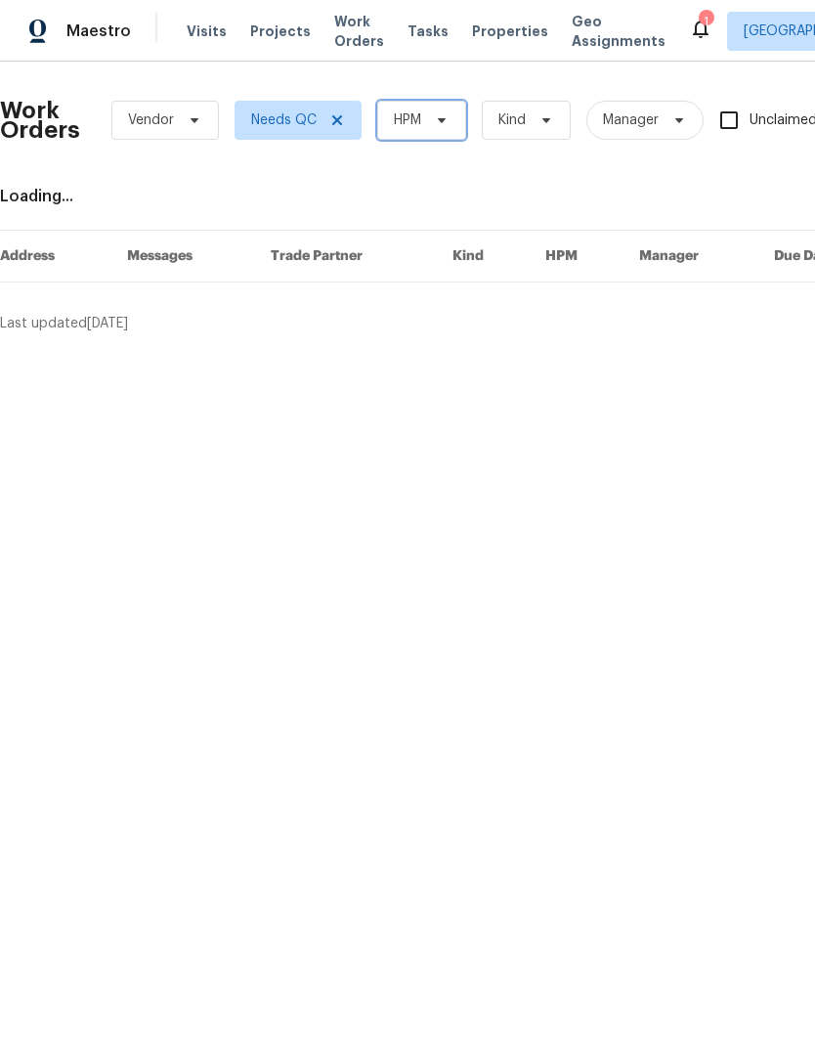
click at [419, 117] on span "HPM" at bounding box center [407, 120] width 27 height 20
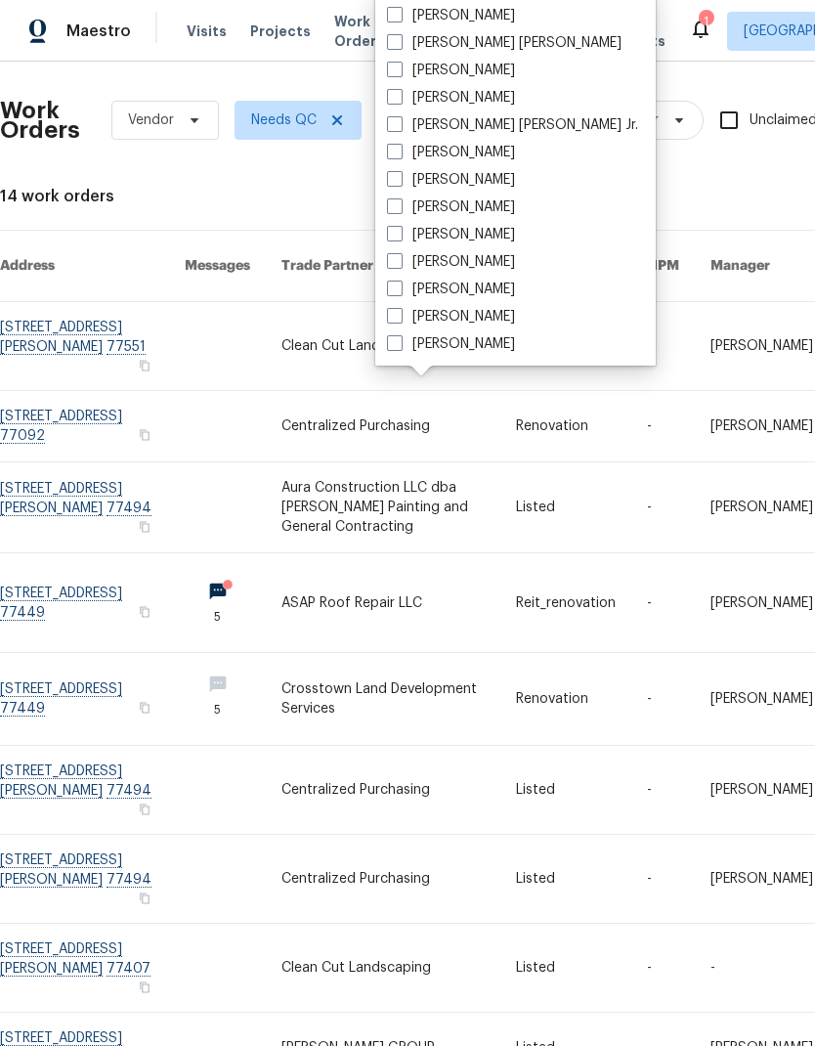
scroll to position [407, 0]
click at [388, 297] on label "[PERSON_NAME]" at bounding box center [451, 290] width 128 height 20
click at [388, 292] on input "[PERSON_NAME]" at bounding box center [393, 286] width 13 height 13
checkbox input "true"
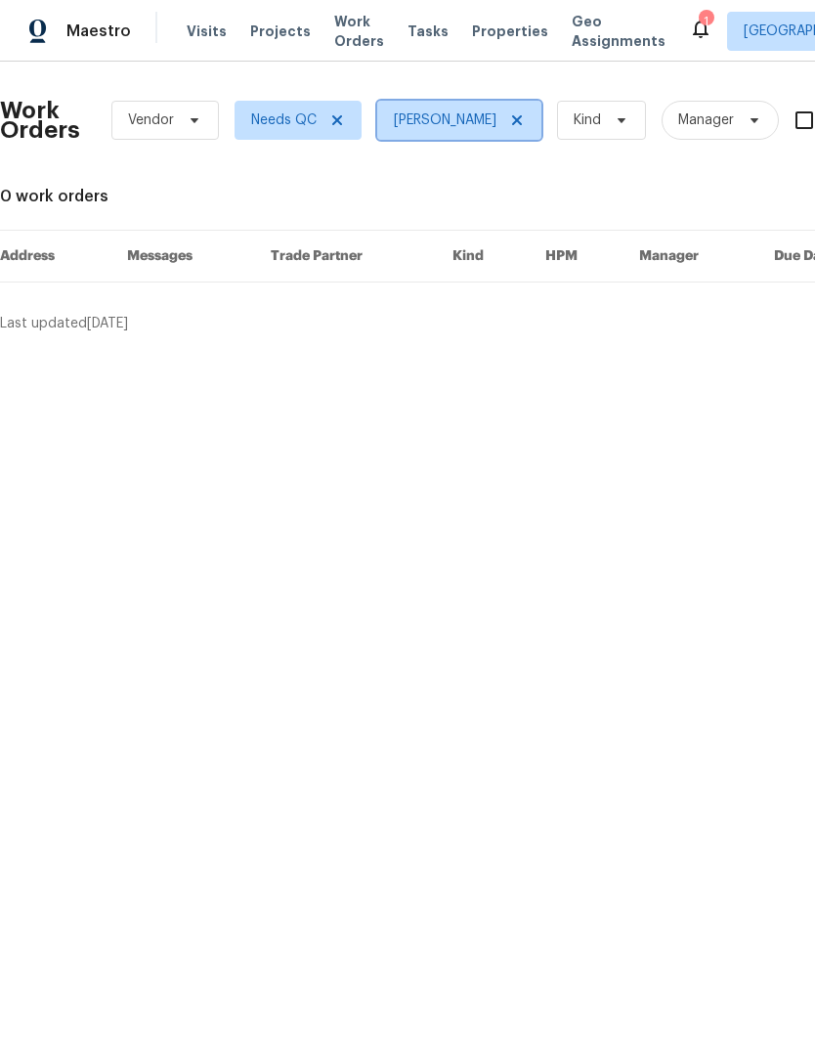
click at [509, 114] on icon at bounding box center [517, 120] width 16 height 16
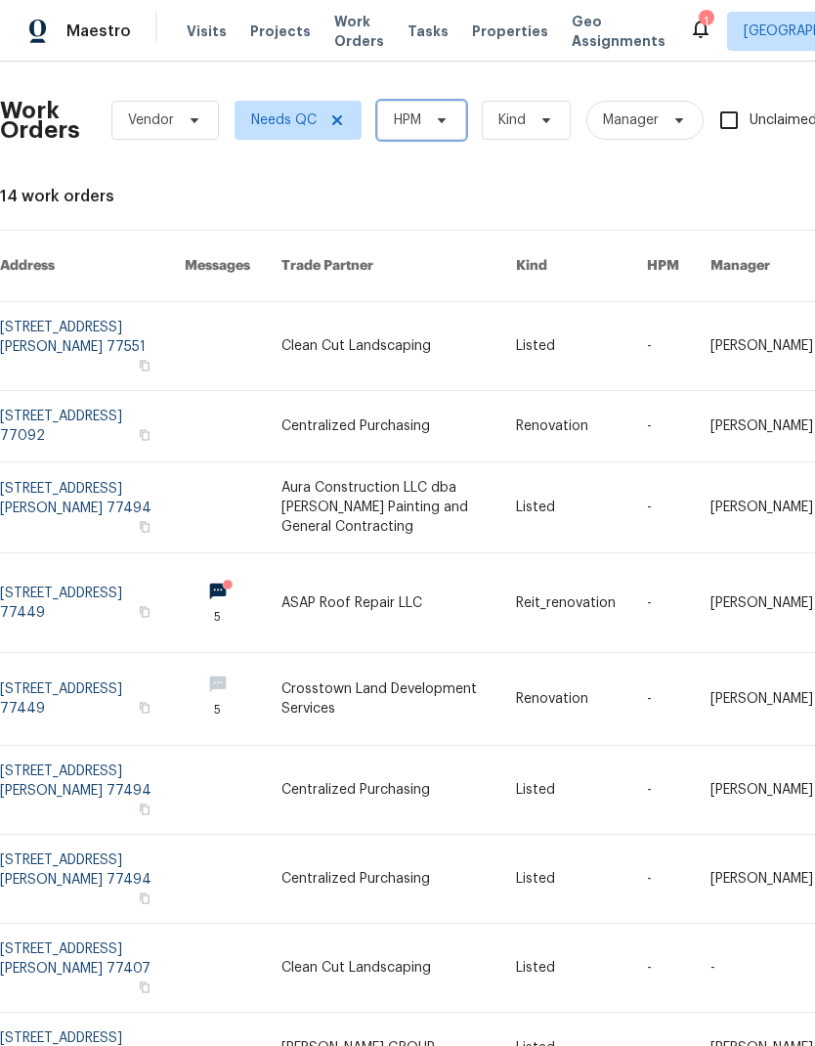
click at [430, 118] on span at bounding box center [439, 120] width 22 height 16
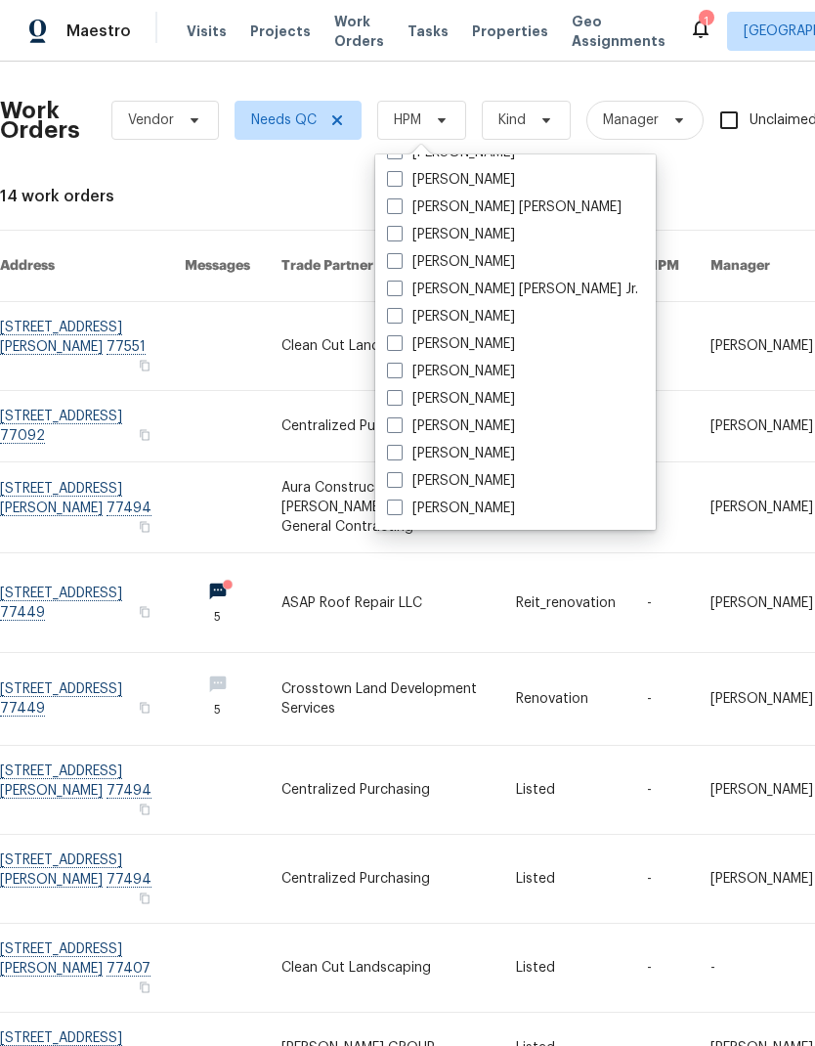
scroll to position [407, 0]
click at [405, 484] on label "[PERSON_NAME]" at bounding box center [451, 481] width 128 height 20
click at [400, 484] on input "[PERSON_NAME]" at bounding box center [393, 477] width 13 height 13
checkbox input "true"
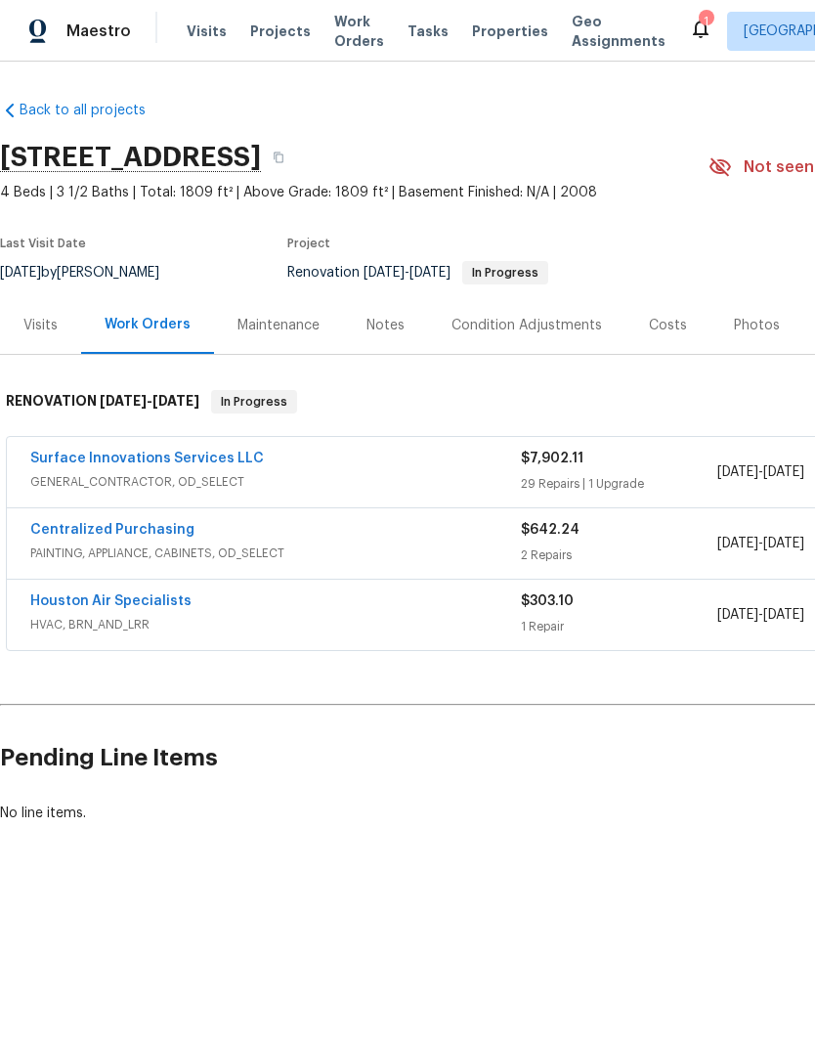
click at [203, 458] on link "Surface Innovations Services LLC" at bounding box center [147, 459] width 234 height 14
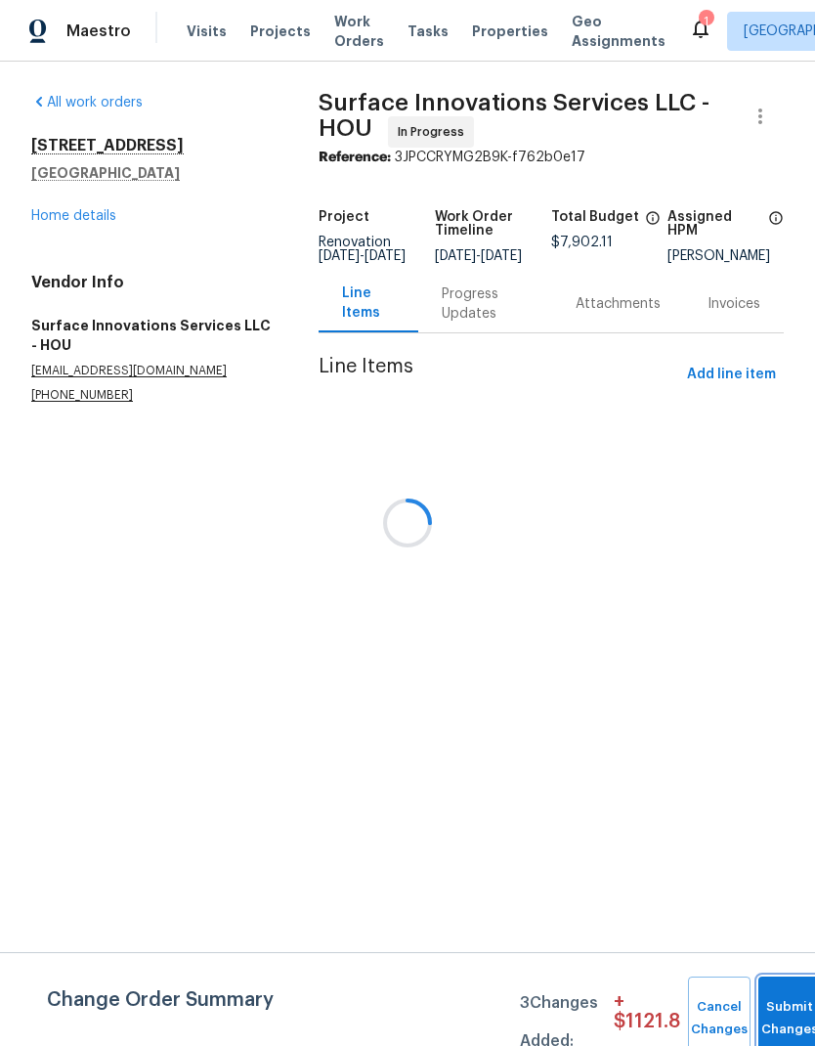
click at [782, 1001] on button "Submit Changes" at bounding box center [790, 1019] width 63 height 84
